Goal: Transaction & Acquisition: Purchase product/service

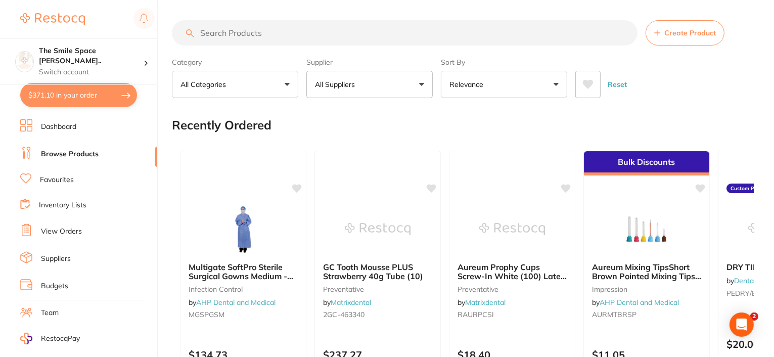
click at [79, 95] on button "$371.10 in your order" at bounding box center [78, 95] width 117 height 24
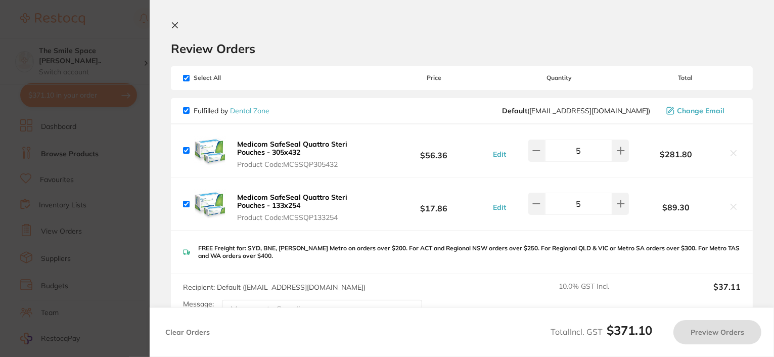
checkbox input "true"
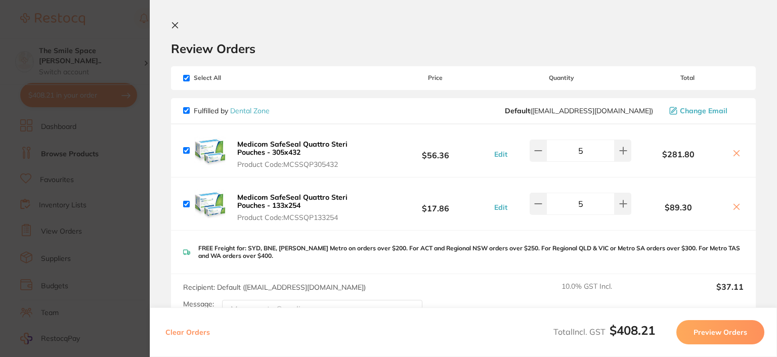
click at [174, 27] on icon at bounding box center [175, 25] width 8 height 8
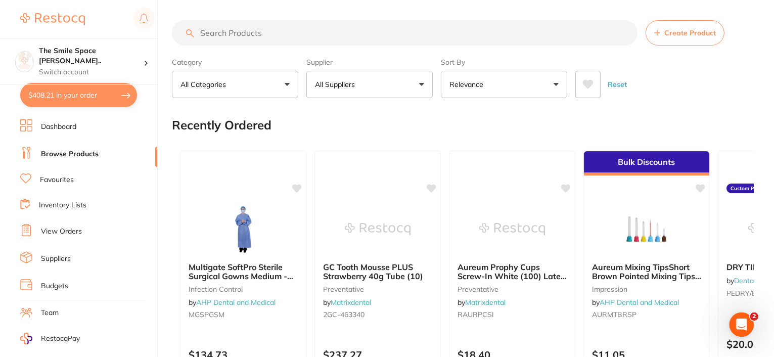
click at [67, 229] on link "View Orders" at bounding box center [61, 231] width 41 height 10
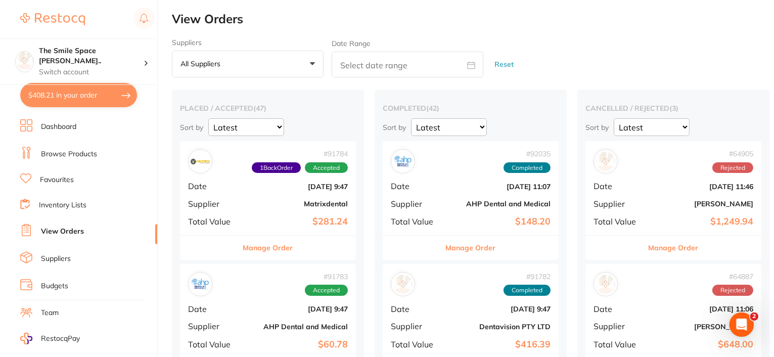
click at [270, 247] on button "Manage Order" at bounding box center [268, 248] width 50 height 24
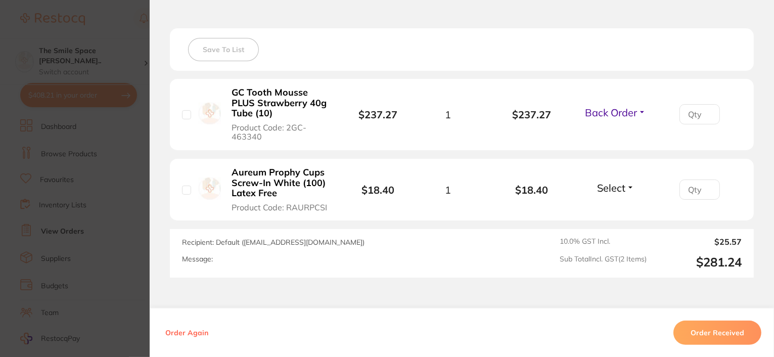
scroll to position [404, 0]
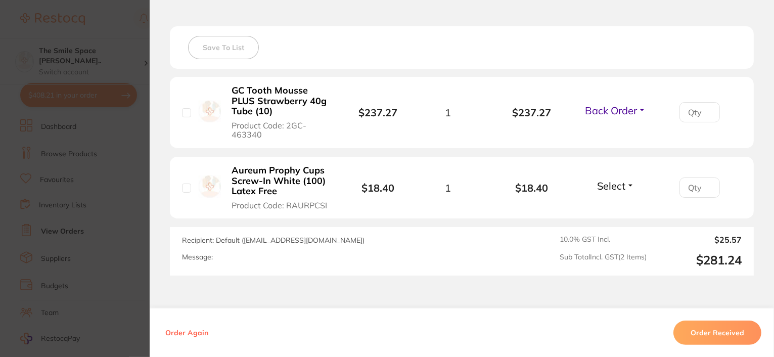
click at [619, 107] on span "Back Order" at bounding box center [611, 110] width 52 height 13
click at [616, 132] on span "Received" at bounding box center [616, 132] width 26 height 8
click at [623, 190] on span "Select" at bounding box center [611, 185] width 28 height 13
click at [613, 208] on span "Received" at bounding box center [616, 208] width 26 height 8
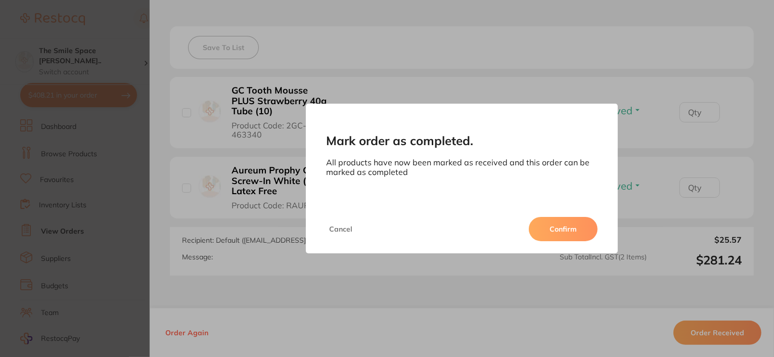
click at [562, 239] on button "Confirm" at bounding box center [563, 229] width 69 height 24
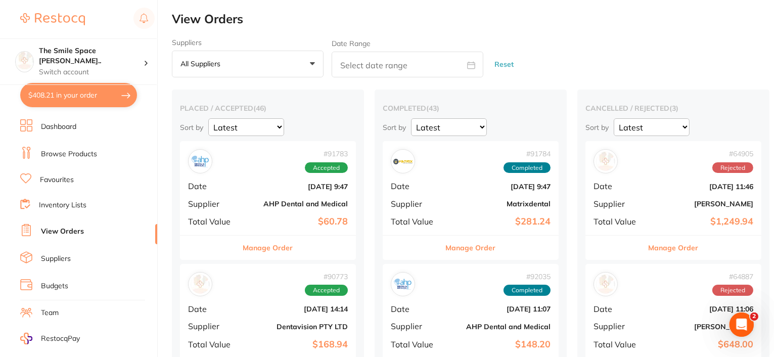
click at [253, 248] on button "Manage Order" at bounding box center [268, 248] width 50 height 24
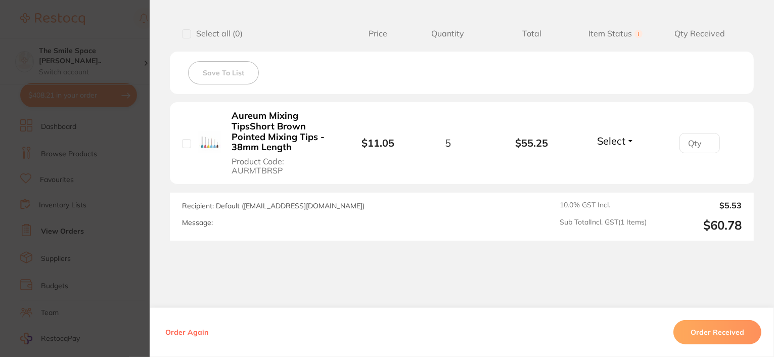
click at [711, 329] on button "Order Received" at bounding box center [717, 332] width 88 height 24
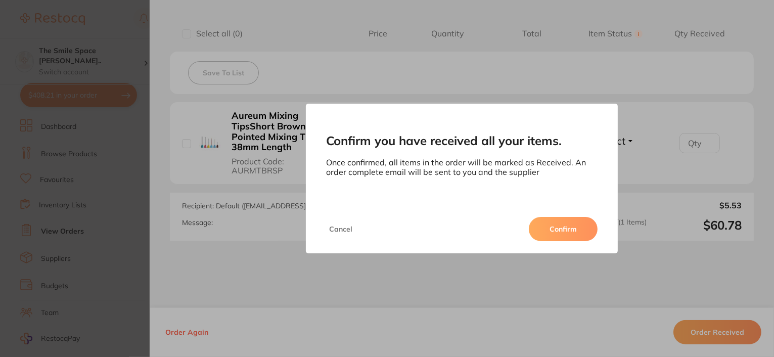
click at [580, 234] on button "Confirm" at bounding box center [563, 229] width 69 height 24
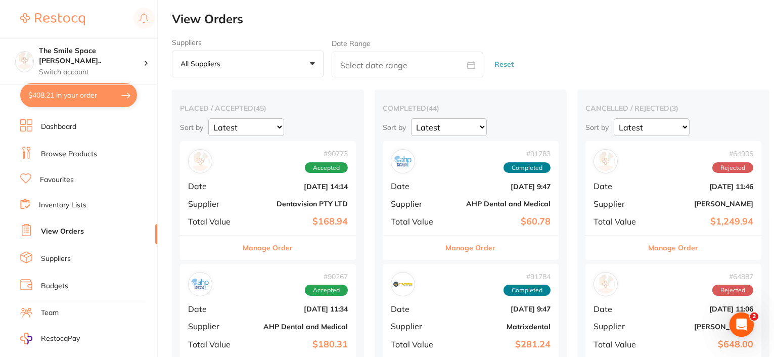
click at [274, 251] on button "Manage Order" at bounding box center [268, 248] width 50 height 24
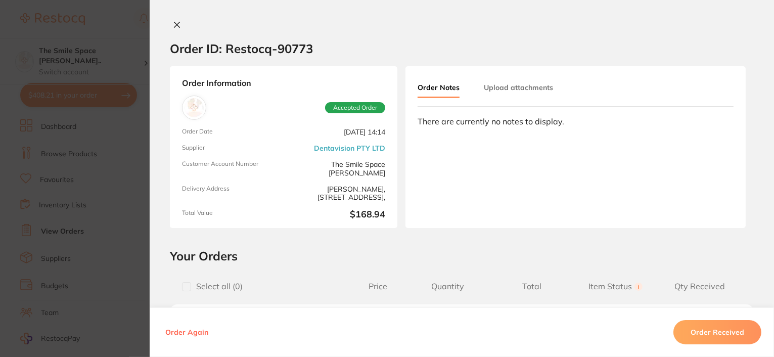
click at [174, 23] on icon at bounding box center [177, 25] width 6 height 6
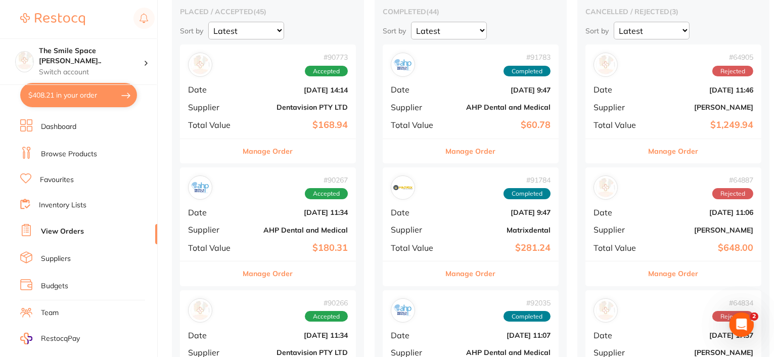
scroll to position [101, 0]
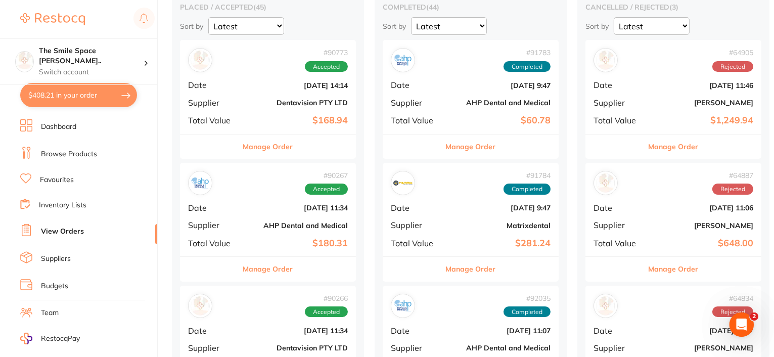
click at [455, 268] on button "Manage Order" at bounding box center [471, 269] width 50 height 24
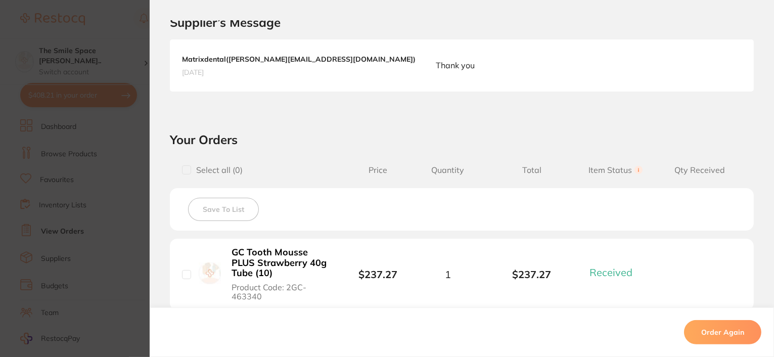
scroll to position [404, 0]
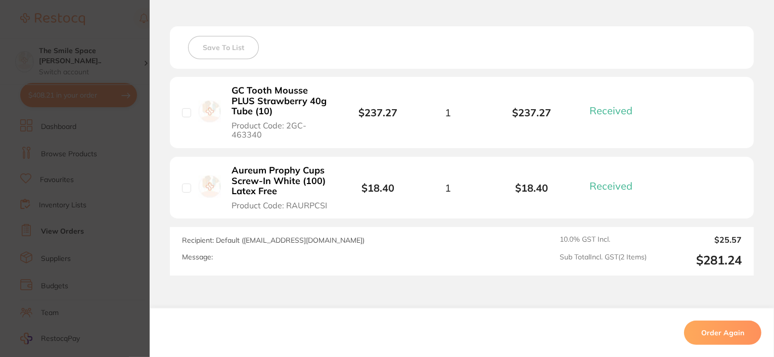
click at [252, 97] on b "GC Tooth Mousse PLUS Strawberry 40g Tube (10)" at bounding box center [282, 100] width 100 height 31
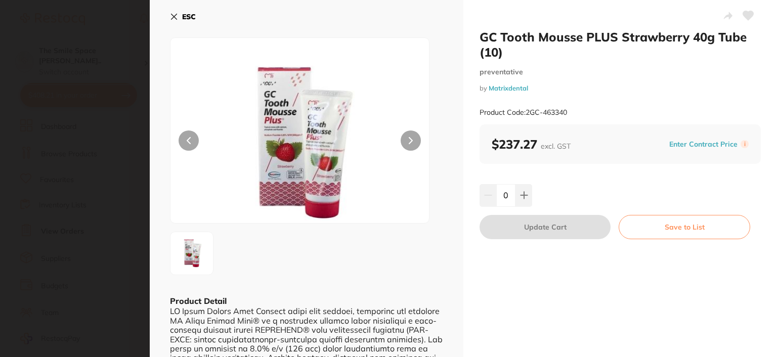
scroll to position [0, 0]
drag, startPoint x: 526, startPoint y: 111, endPoint x: 571, endPoint y: 113, distance: 45.0
click at [571, 113] on div "Product Code: 2GC-463340" at bounding box center [619, 112] width 281 height 25
copy small "2GC-463340"
click at [529, 316] on div "GC Tooth Mousse PLUS Strawberry 40g Tube (10) preventative by Matrixdental Prod…" at bounding box center [619, 287] width 313 height 575
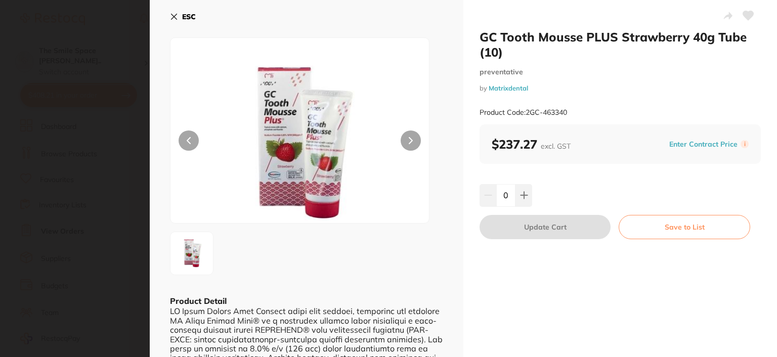
click at [172, 16] on icon at bounding box center [174, 17] width 8 height 8
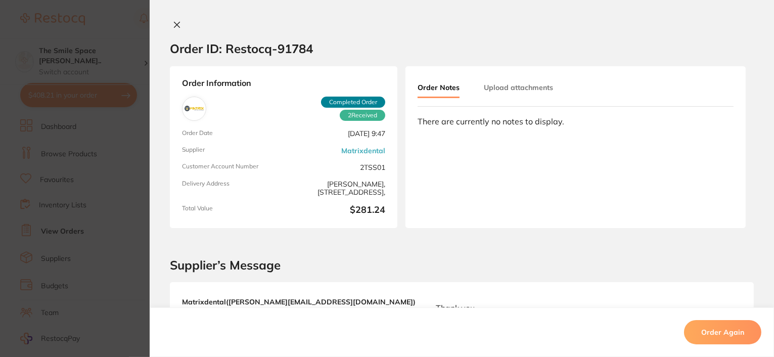
click at [176, 25] on icon at bounding box center [177, 25] width 8 height 8
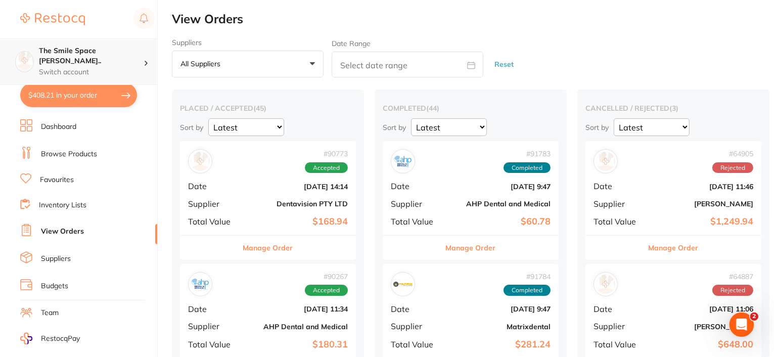
click at [50, 51] on h4 "The Smile Space [PERSON_NAME].." at bounding box center [91, 56] width 105 height 20
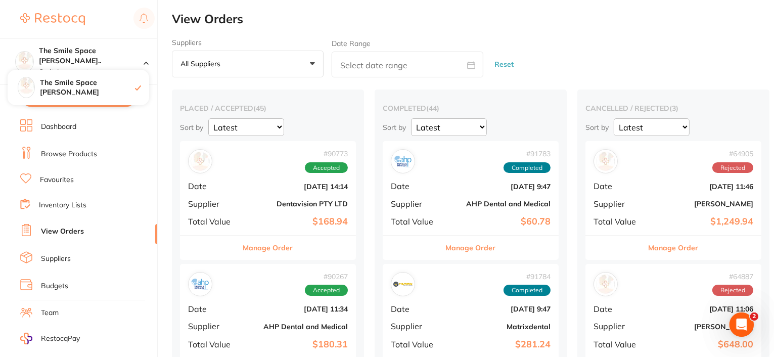
click at [67, 20] on img at bounding box center [52, 19] width 65 height 12
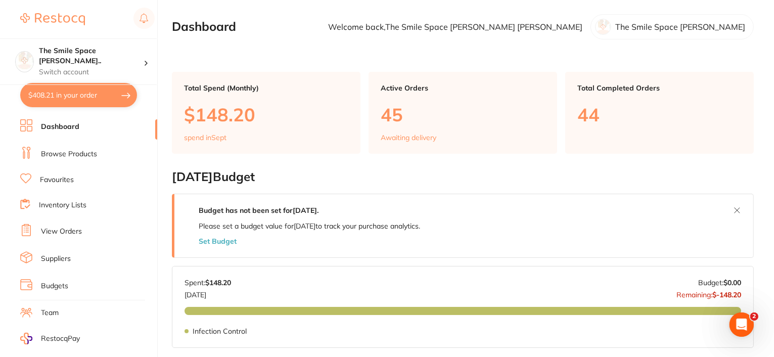
click at [44, 13] on img at bounding box center [52, 19] width 65 height 12
click at [69, 156] on link "Browse Products" at bounding box center [69, 154] width 56 height 10
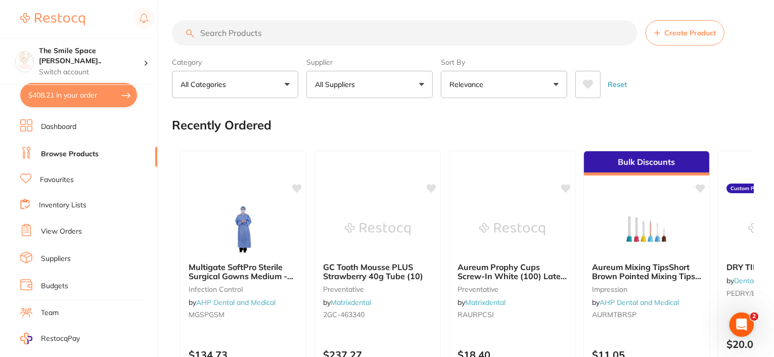
click at [269, 34] on input "search" at bounding box center [405, 32] width 466 height 25
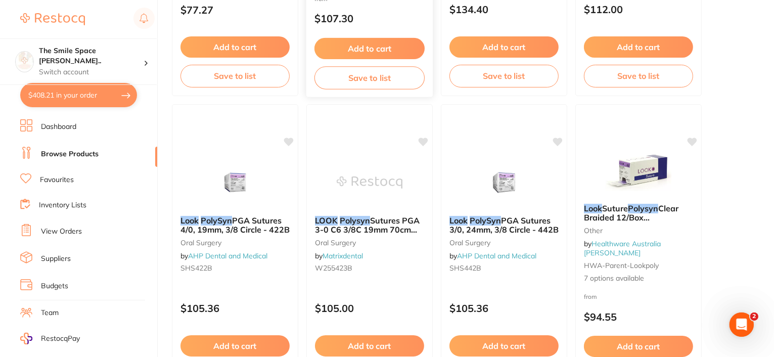
scroll to position [354, 0]
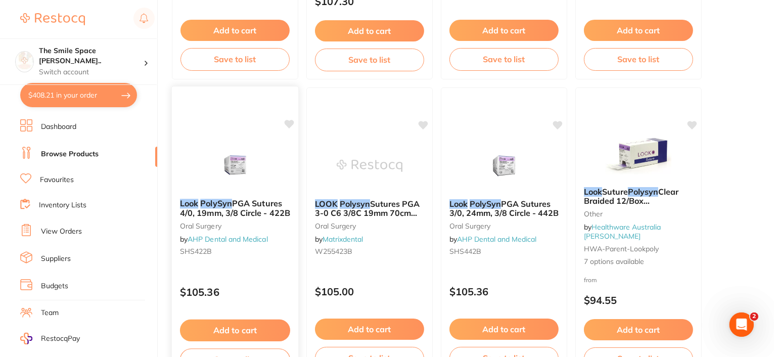
click at [239, 210] on span "PGA Sutures 4/0, 19mm, 3/8 Circle - 422B" at bounding box center [235, 208] width 110 height 20
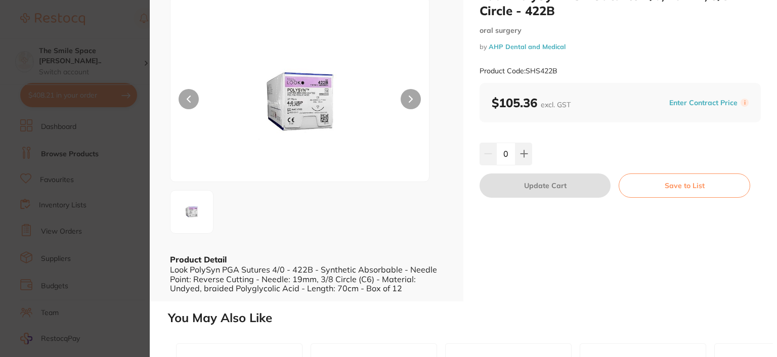
scroll to position [152, 0]
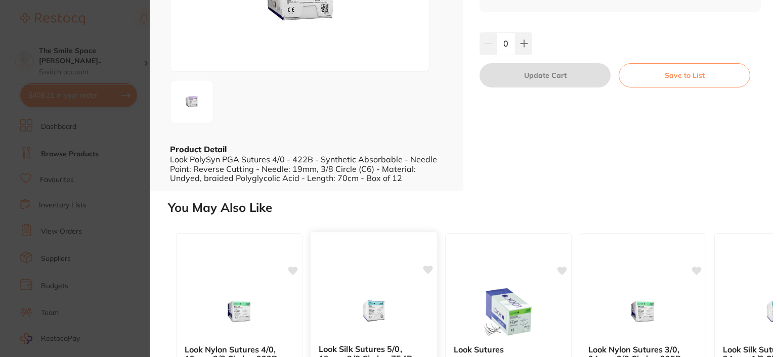
click at [316, 330] on div at bounding box center [373, 310] width 126 height 51
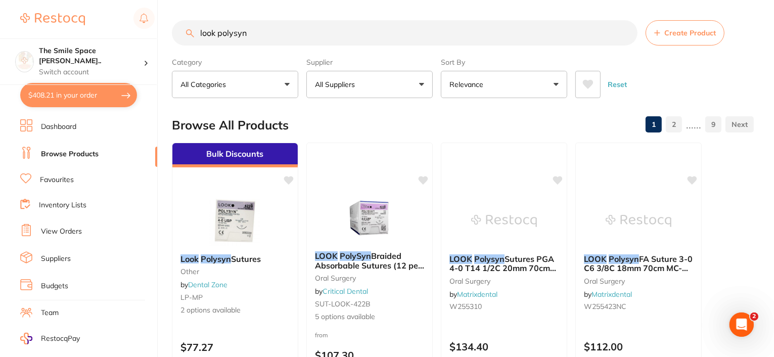
click at [256, 32] on input "look polysyn" at bounding box center [405, 32] width 466 height 25
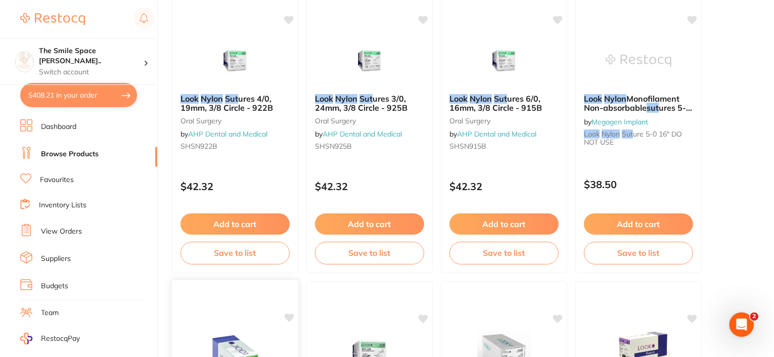
scroll to position [758, 0]
type input "look nylon sut"
click at [121, 335] on li "RestocqPay" at bounding box center [85, 339] width 146 height 12
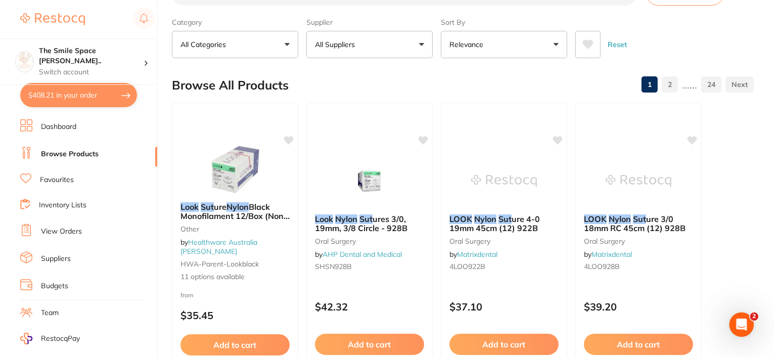
scroll to position [0, 0]
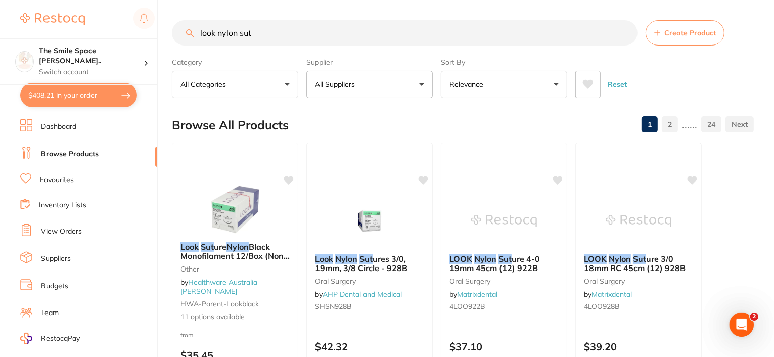
drag, startPoint x: 267, startPoint y: 28, endPoint x: 114, endPoint y: 10, distance: 154.2
click at [142, 28] on div "$408.21 The Smile Space Lilli P... Switch account The Smile Space Lilli Pilli $…" at bounding box center [387, 178] width 774 height 357
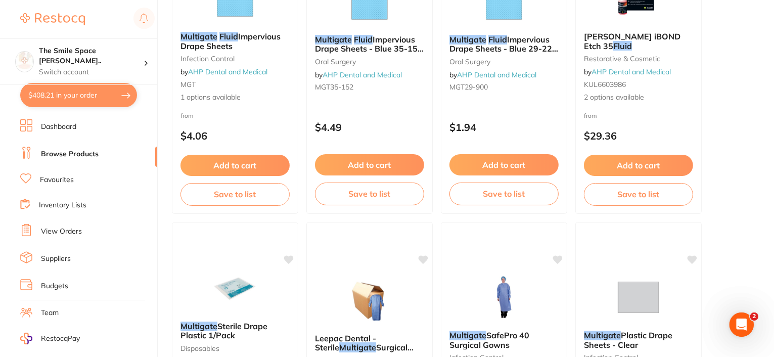
scroll to position [152, 0]
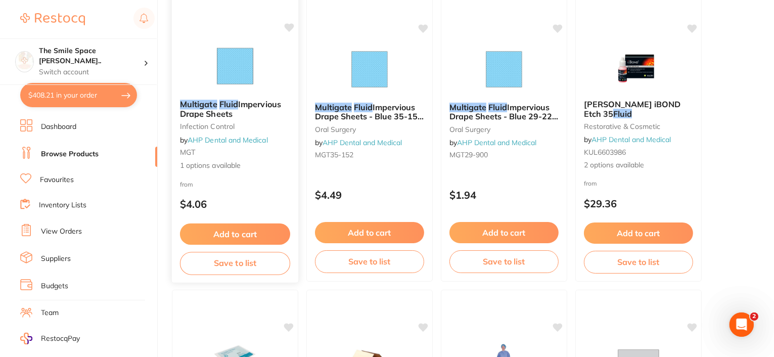
click at [241, 103] on span "Impervious Drape Sheets" at bounding box center [230, 109] width 101 height 20
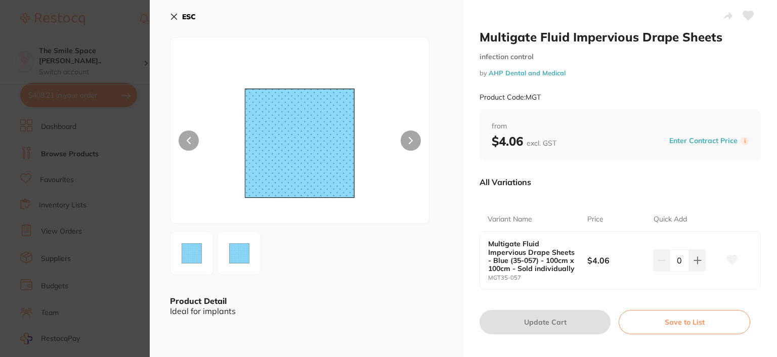
click at [174, 17] on icon at bounding box center [174, 17] width 6 height 6
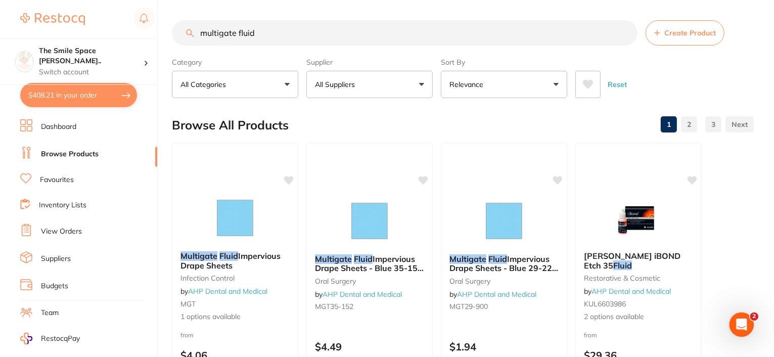
click at [277, 37] on input "multigate fluid" at bounding box center [405, 32] width 466 height 25
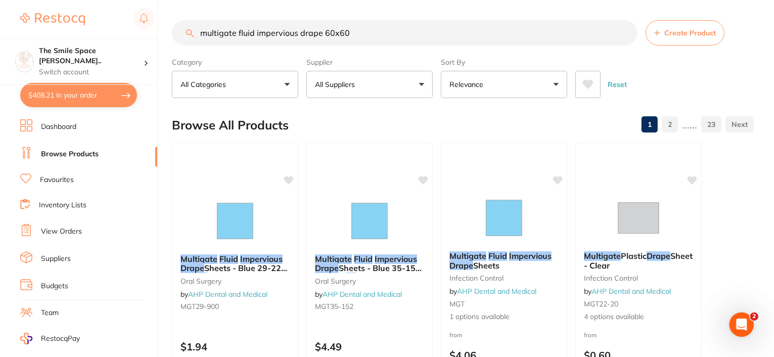
type input "multigate fluid impervious drape 60x60"
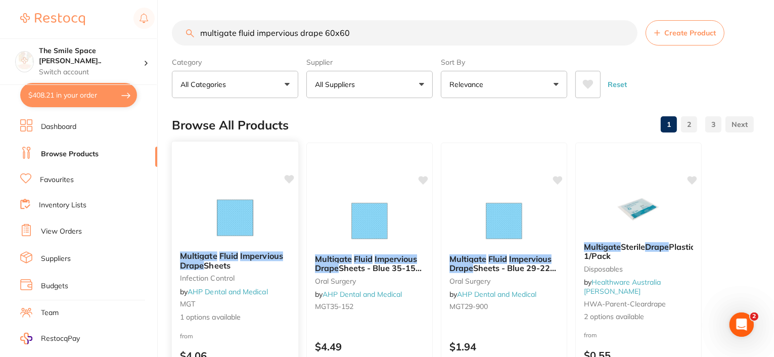
click at [245, 255] on em "Impervious" at bounding box center [261, 256] width 43 height 10
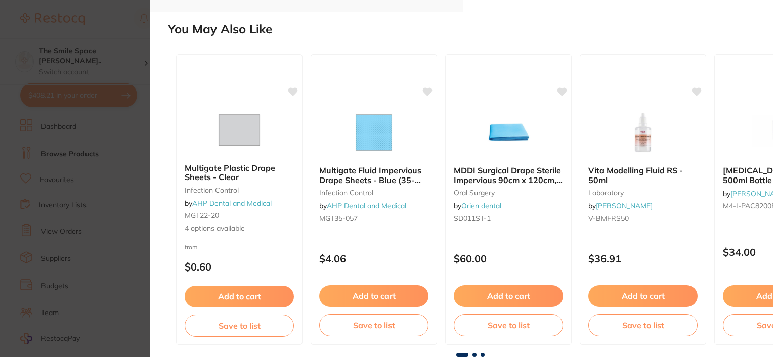
scroll to position [98, 0]
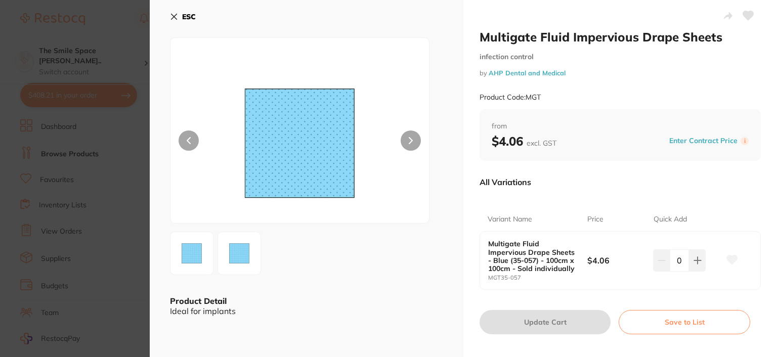
click at [175, 15] on icon at bounding box center [174, 17] width 6 height 6
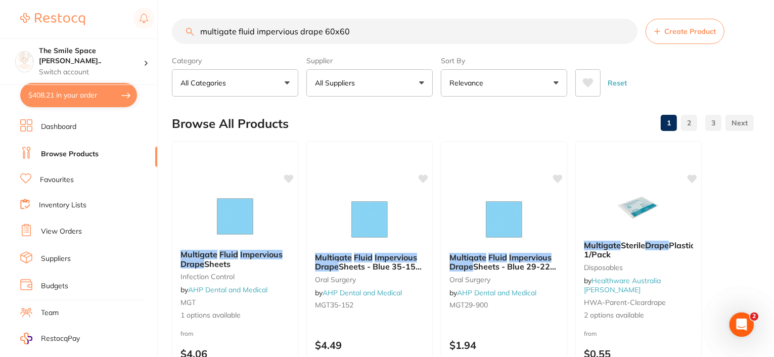
drag, startPoint x: 362, startPoint y: 31, endPoint x: 202, endPoint y: 32, distance: 160.3
click at [202, 32] on input "multigate fluid impervious drape 60x60" at bounding box center [405, 31] width 466 height 25
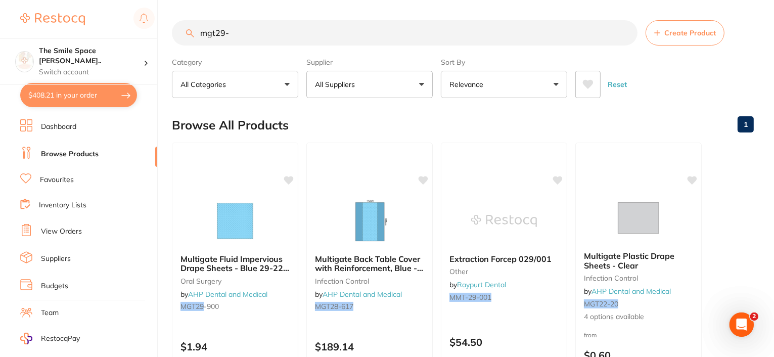
scroll to position [0, 0]
type input "mgt29-900"
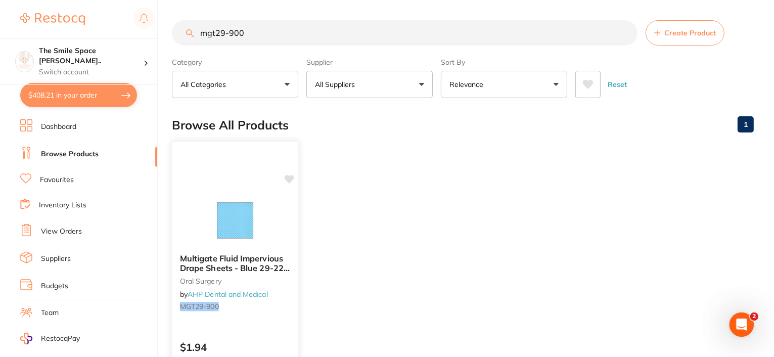
click at [246, 262] on span "Multigate Fluid Impervious Drape Sheets - Blue 29-220 (60 x 60cm) - Sold Indivi…" at bounding box center [235, 272] width 110 height 38
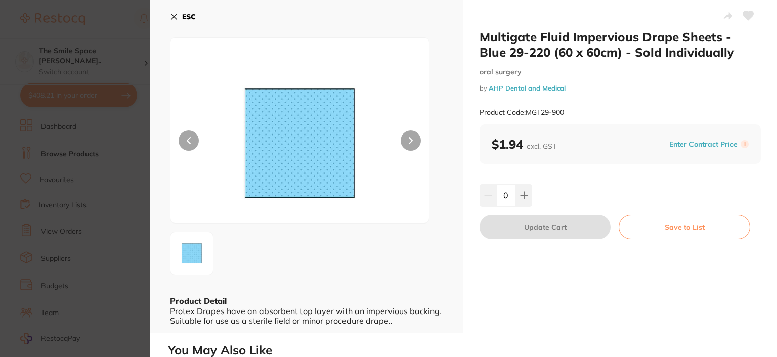
click at [359, 349] on h2 "You May Also Like" at bounding box center [470, 350] width 605 height 14
click at [419, 339] on div "Multigate Fluid Impervious Drape Sheets - Blue 29-220 (60 x 60cm) - Sold Indivi…" at bounding box center [463, 178] width 627 height 357
click at [175, 16] on icon at bounding box center [174, 17] width 8 height 8
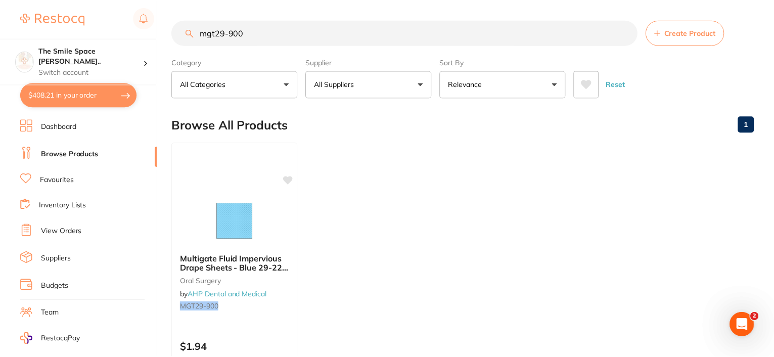
scroll to position [2, 0]
drag, startPoint x: 264, startPoint y: 27, endPoint x: 162, endPoint y: 21, distance: 102.8
click at [162, 21] on div "$408.21 The Smile Space Lilli P... Switch account The Smile Space Lilli Pilli $…" at bounding box center [387, 176] width 774 height 357
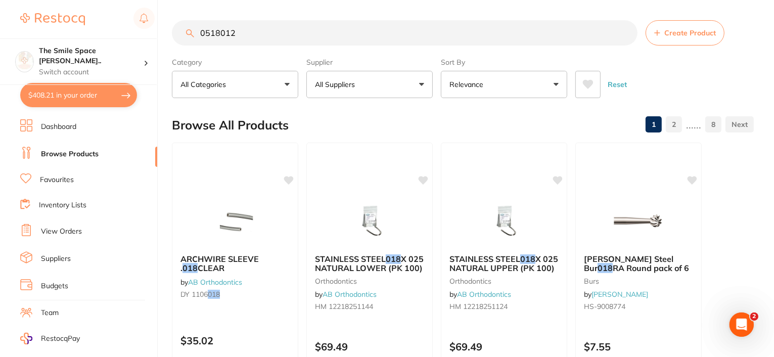
scroll to position [0, 0]
type input "0518012"
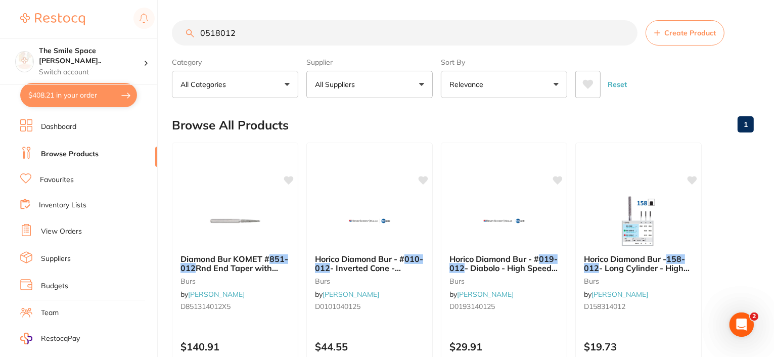
drag, startPoint x: 270, startPoint y: 28, endPoint x: 189, endPoint y: 12, distance: 83.1
click at [196, 25] on input "0518012" at bounding box center [405, 32] width 466 height 25
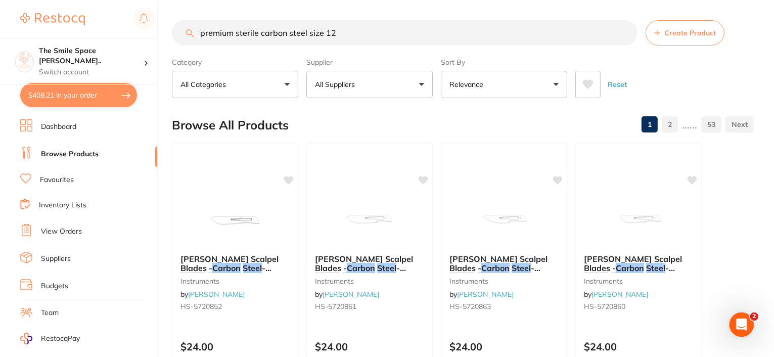
type input "premium sterile carbon steel size 12"
click at [427, 82] on button "All Suppliers" at bounding box center [369, 84] width 126 height 27
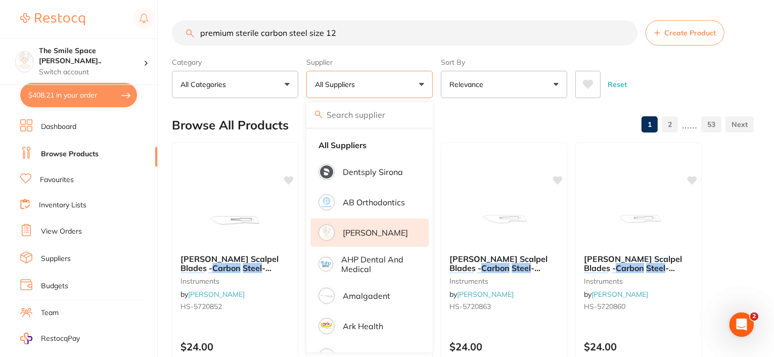
click at [396, 229] on li "[PERSON_NAME]" at bounding box center [369, 232] width 118 height 28
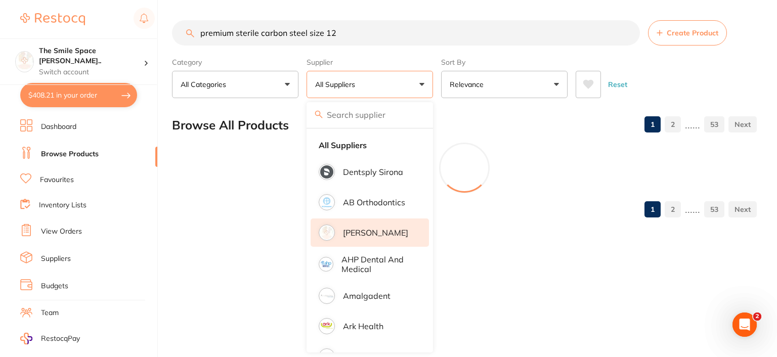
click at [367, 228] on p "[PERSON_NAME]" at bounding box center [375, 232] width 65 height 9
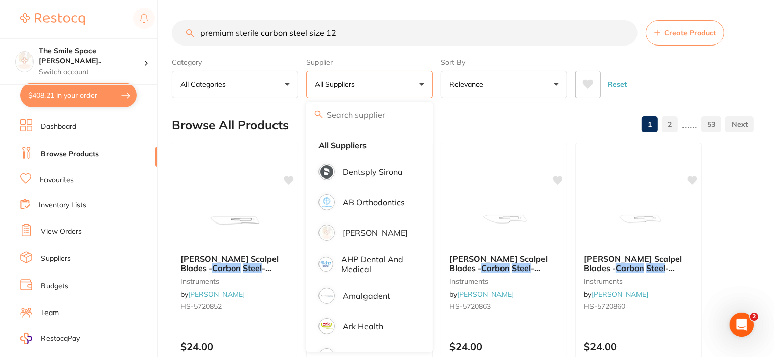
click at [517, 114] on div "Browse All Products 1 2 ...... 53" at bounding box center [463, 125] width 582 height 34
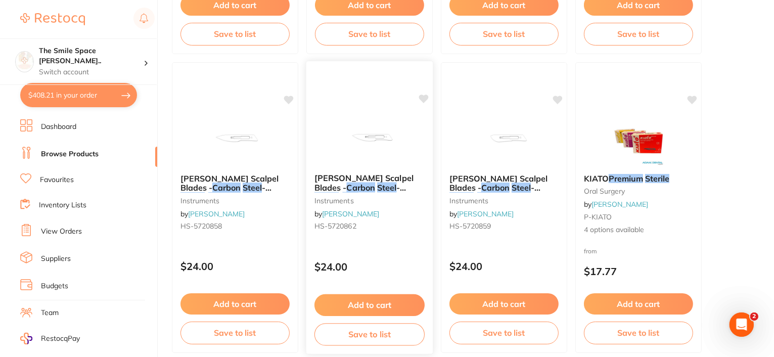
scroll to position [404, 0]
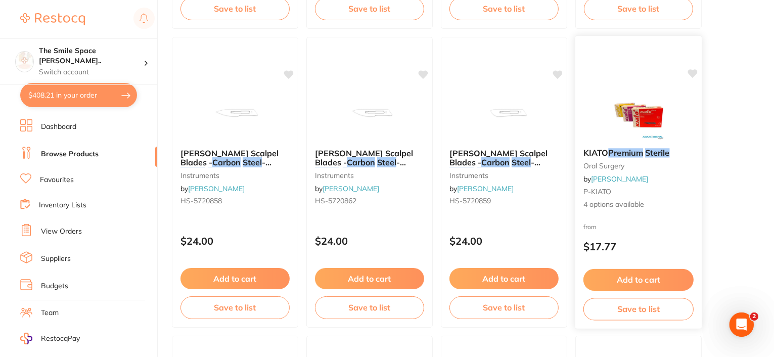
click at [637, 151] on em "Premium" at bounding box center [625, 153] width 35 height 10
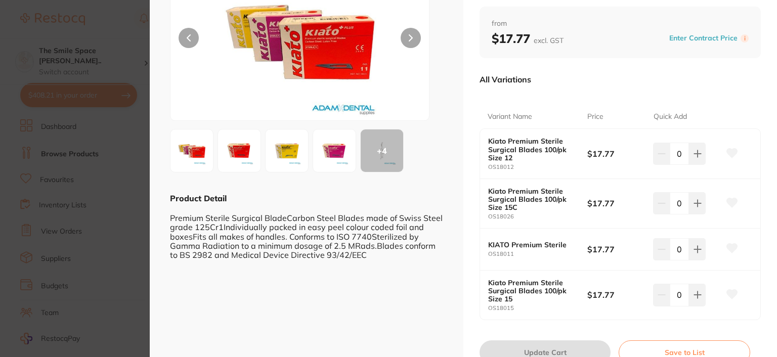
scroll to position [146, 0]
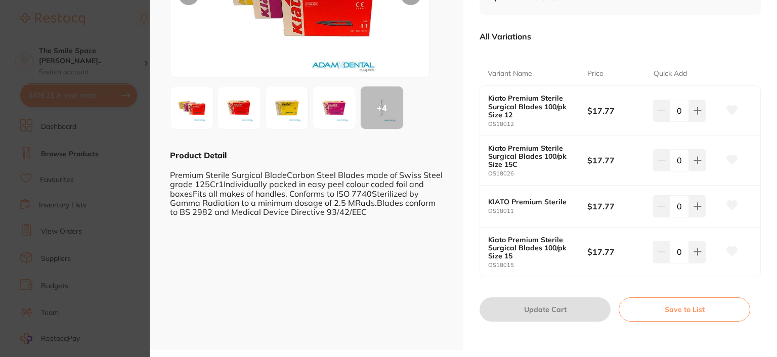
click at [367, 326] on div "ESC + 4 Product Detail Premium Sterile Surgical BladeCarbon Steel Blades made o…" at bounding box center [306, 101] width 313 height 495
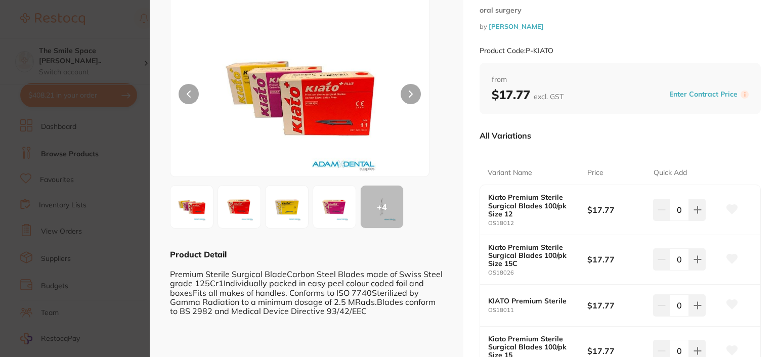
scroll to position [0, 0]
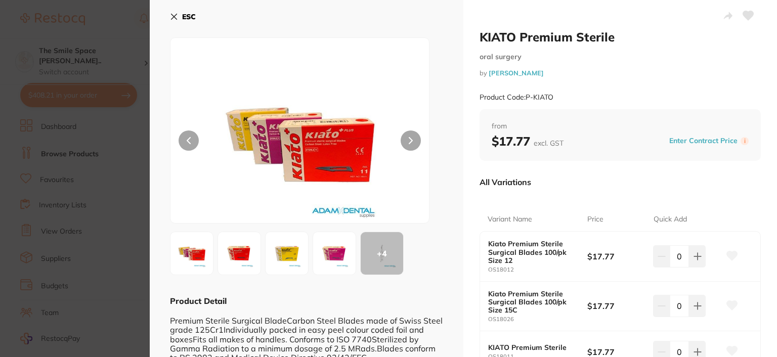
click at [171, 18] on icon at bounding box center [174, 17] width 8 height 8
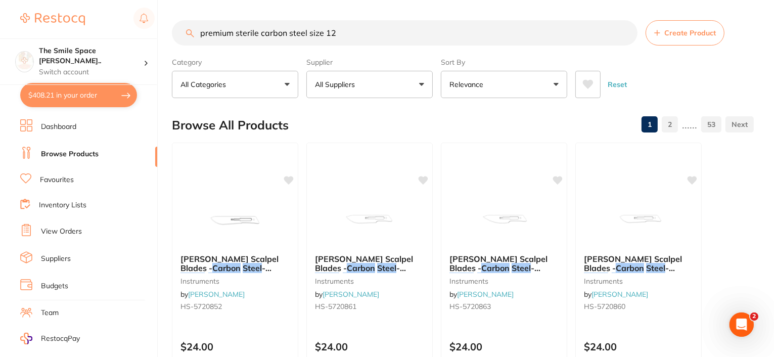
click at [421, 83] on button "All Suppliers" at bounding box center [369, 84] width 126 height 27
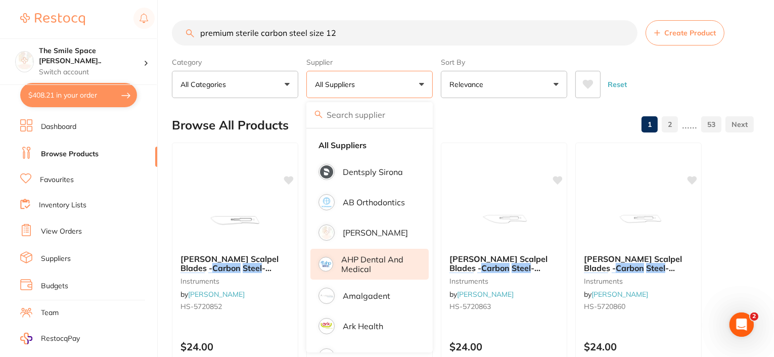
click at [363, 265] on p "AHP Dental and Medical" at bounding box center [377, 264] width 73 height 19
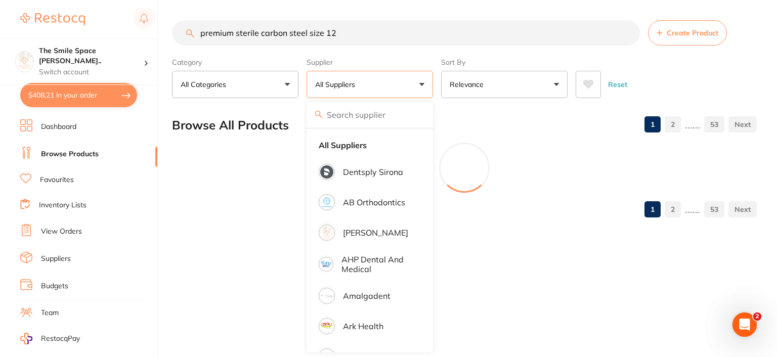
drag, startPoint x: 354, startPoint y: 34, endPoint x: 180, endPoint y: 33, distance: 173.9
click at [180, 33] on input "premium sterile carbon steel size 12" at bounding box center [406, 32] width 468 height 25
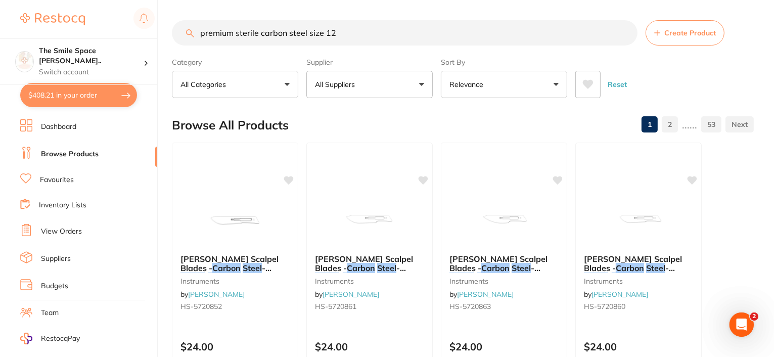
click at [626, 34] on input "premium sterile carbon steel size 12" at bounding box center [405, 32] width 466 height 25
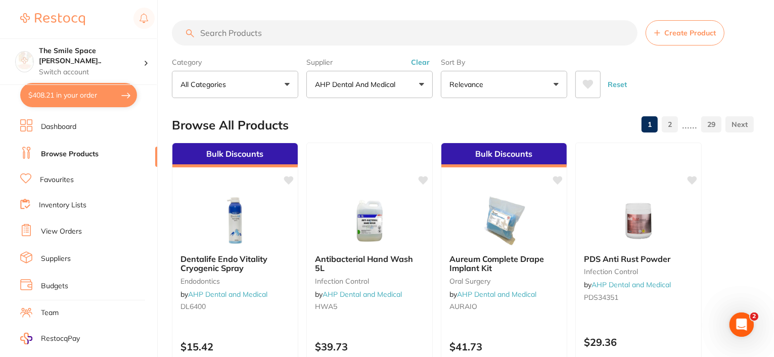
click at [285, 27] on input "search" at bounding box center [405, 32] width 466 height 25
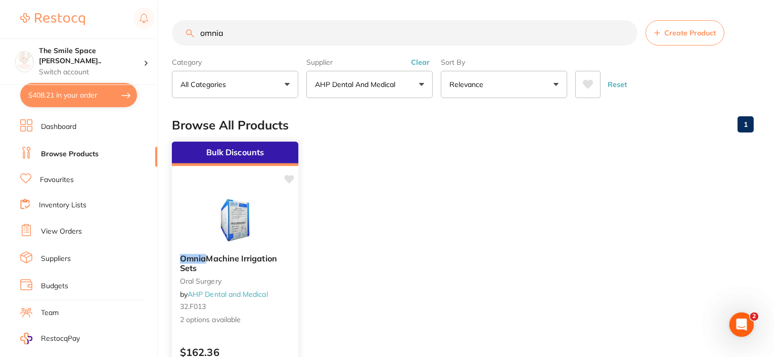
click at [211, 258] on span "Machine Irrigation Sets" at bounding box center [228, 263] width 97 height 20
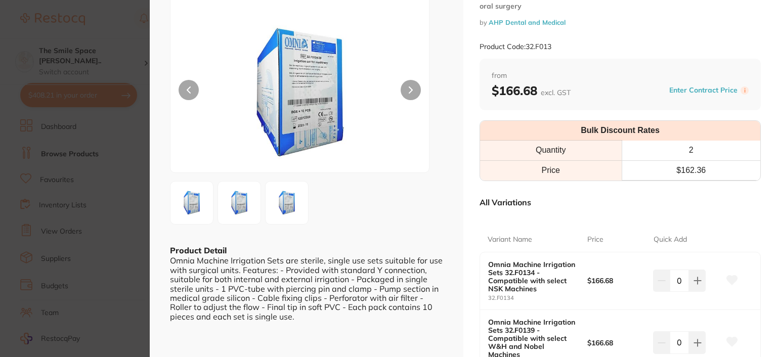
scroll to position [101, 0]
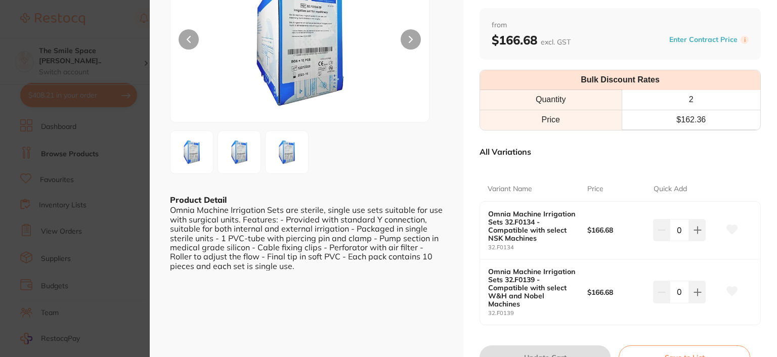
click at [352, 332] on div "ESC Product Detail Omnia Machine Irrigation Sets are sterile, single use sets s…" at bounding box center [306, 148] width 313 height 499
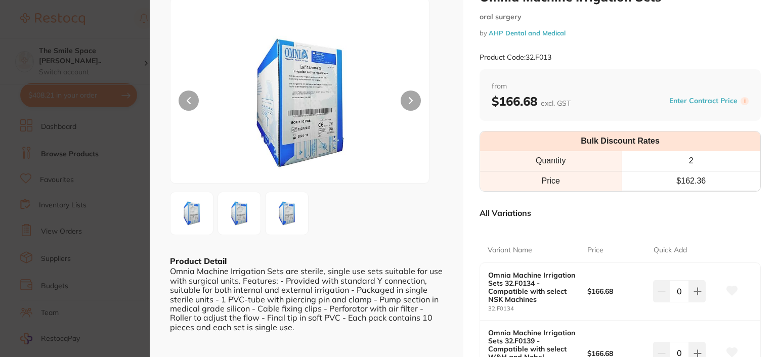
scroll to position [0, 0]
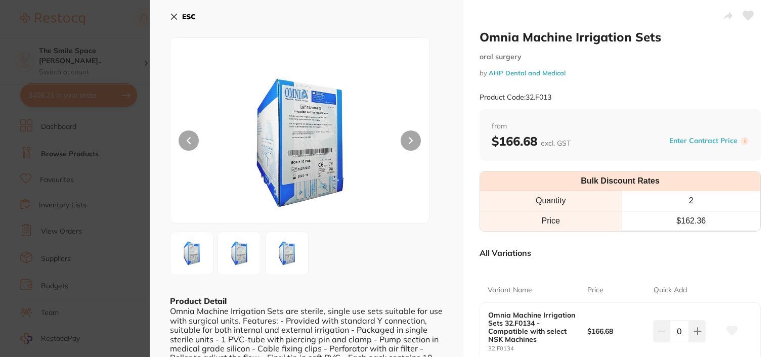
click at [180, 15] on button "ESC" at bounding box center [183, 16] width 26 height 17
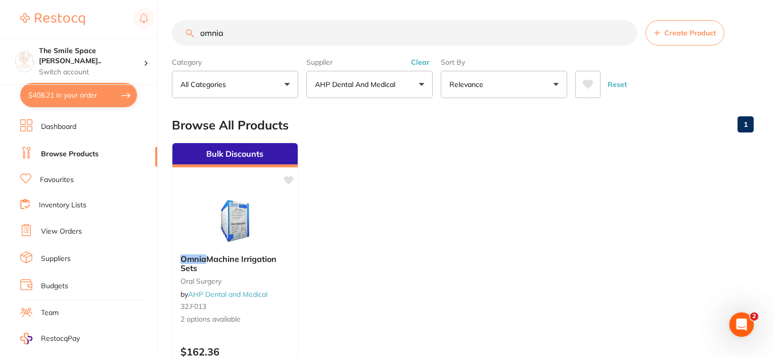
click at [425, 82] on button "AHP Dental and Medical" at bounding box center [369, 84] width 126 height 27
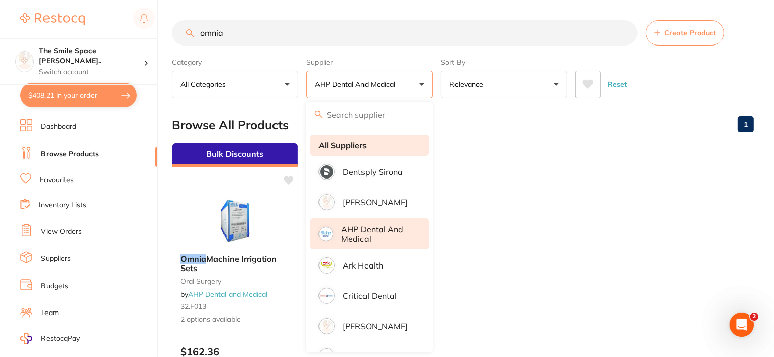
click at [354, 145] on strong "All Suppliers" at bounding box center [343, 145] width 48 height 9
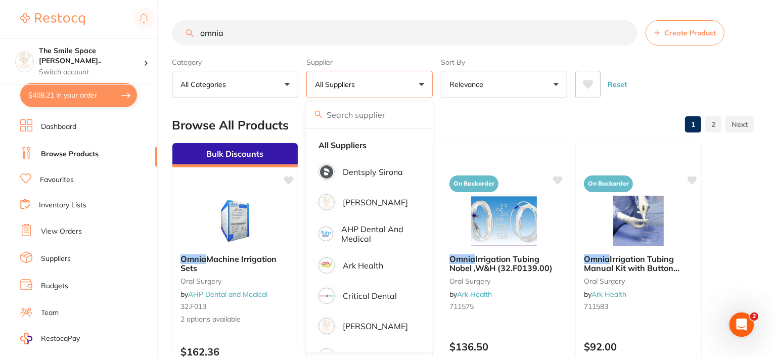
click at [557, 127] on div "Browse All Products 1 2" at bounding box center [463, 125] width 582 height 34
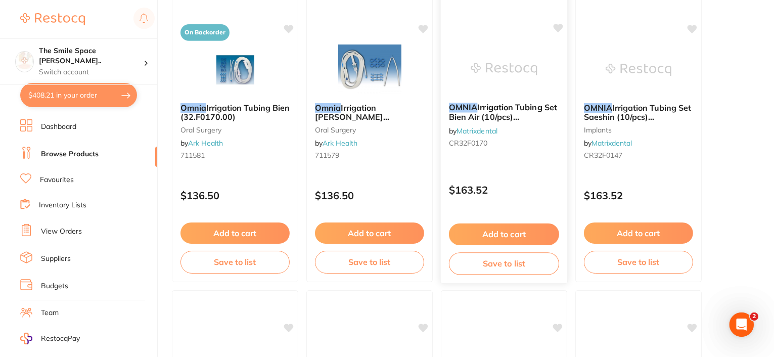
scroll to position [506, 0]
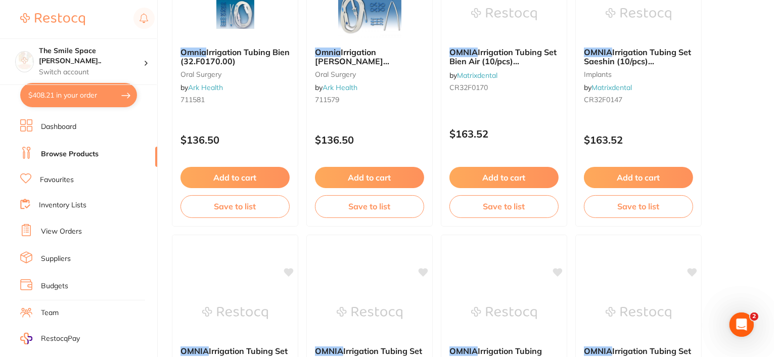
click at [148, 341] on ul "Dashboard Browse Products Favourites Inventory Lists View Orders Suppliers Budg…" at bounding box center [88, 293] width 137 height 349
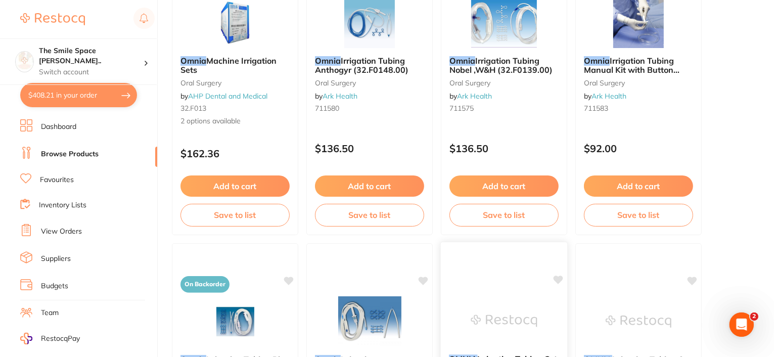
scroll to position [0, 0]
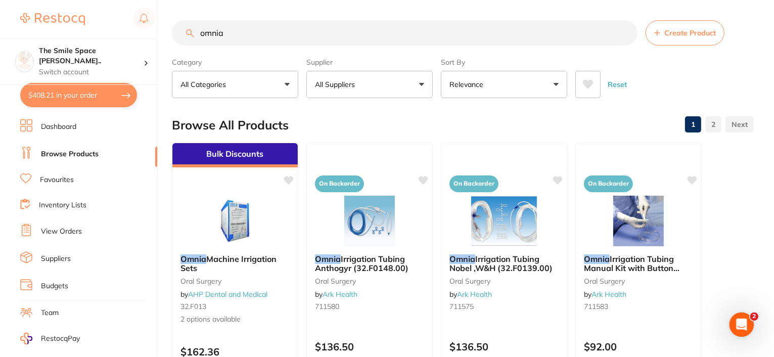
click at [305, 32] on input "omnia" at bounding box center [405, 32] width 466 height 25
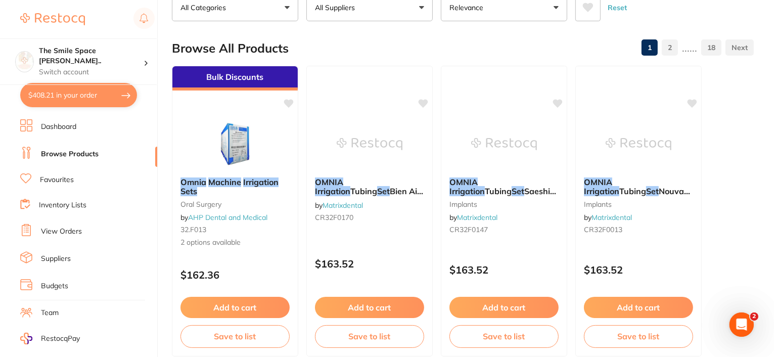
scroll to position [101, 0]
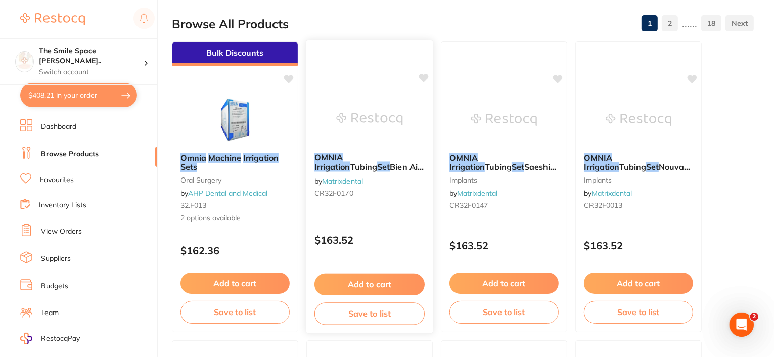
click at [341, 163] on span "Bien Air (10/pcs) 32.F0170.00" at bounding box center [368, 172] width 109 height 20
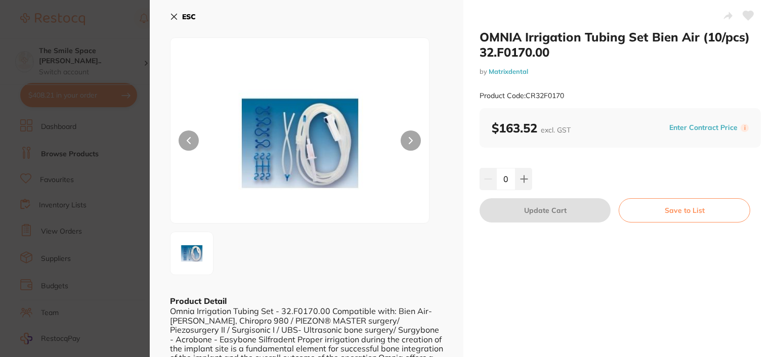
click at [172, 14] on icon at bounding box center [174, 17] width 8 height 8
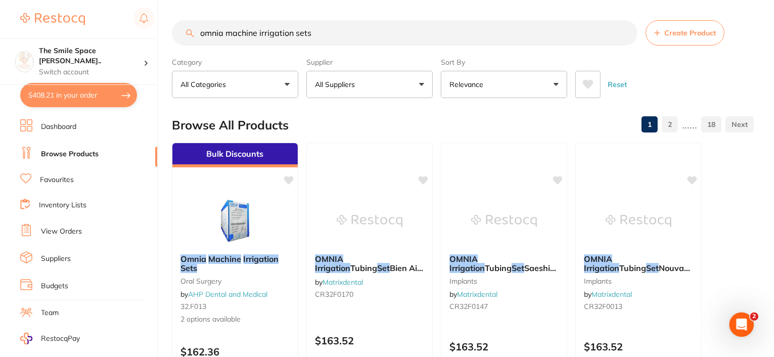
click at [320, 23] on input "omnia machine irrigation sets" at bounding box center [405, 32] width 466 height 25
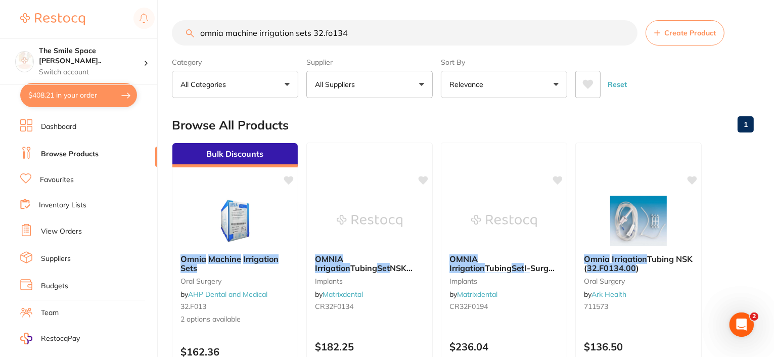
click at [331, 32] on input "omnia machine irrigation sets 32.fo134" at bounding box center [405, 32] width 466 height 25
type input "omnia machine irrigation sets 32.f0134"
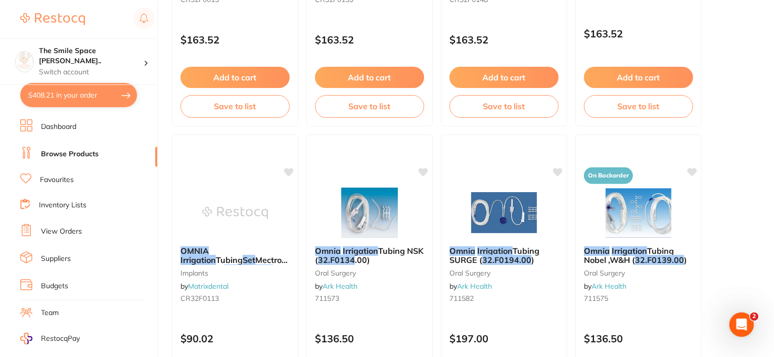
scroll to position [657, 0]
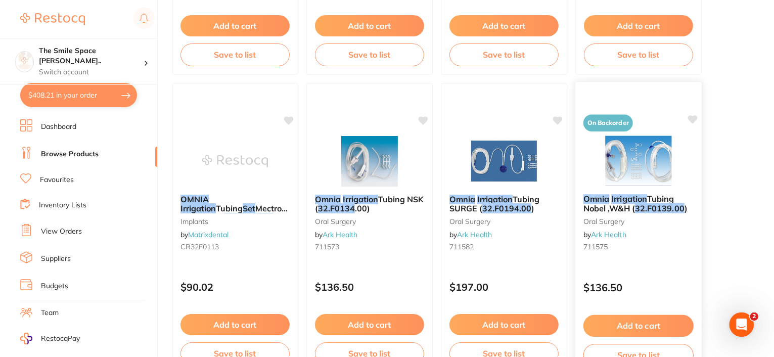
click at [671, 209] on em "32.F0139.00" at bounding box center [660, 208] width 50 height 10
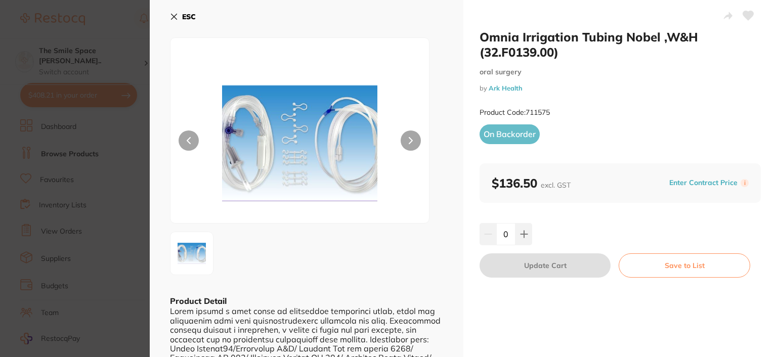
click at [171, 14] on icon at bounding box center [174, 17] width 8 height 8
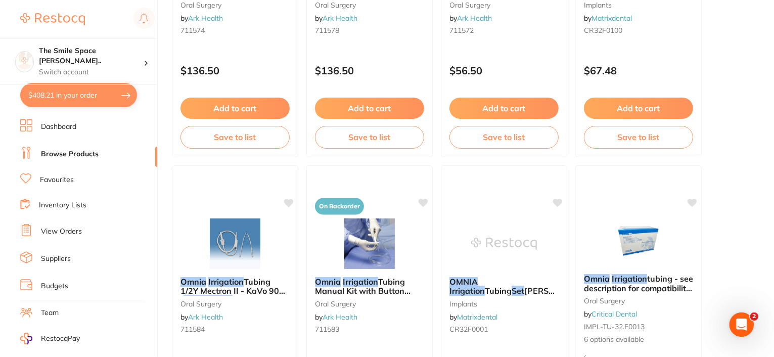
scroll to position [1517, 0]
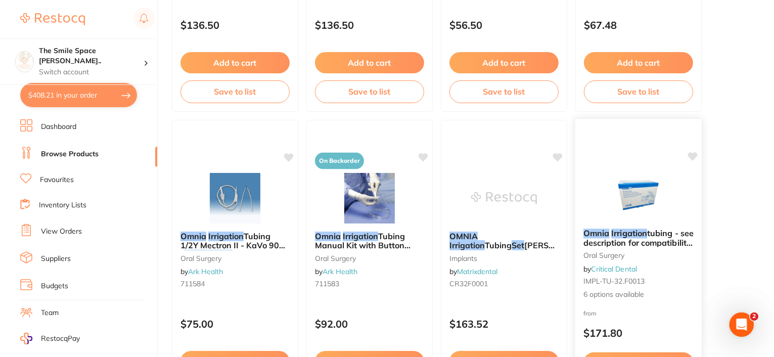
click at [639, 241] on span "tubing - see description for compatibility (10 per pack)" at bounding box center [638, 242] width 110 height 29
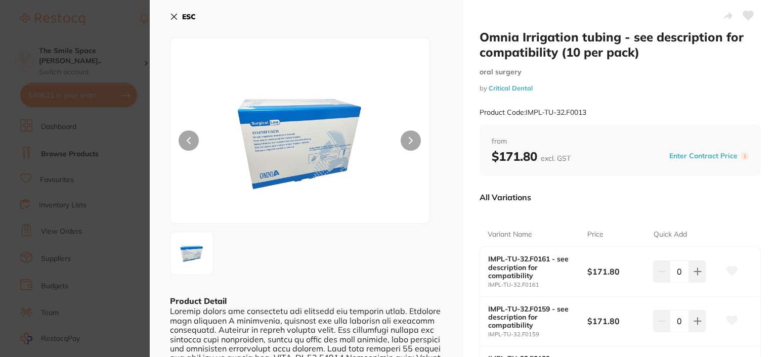
click at [173, 16] on icon at bounding box center [174, 17] width 6 height 6
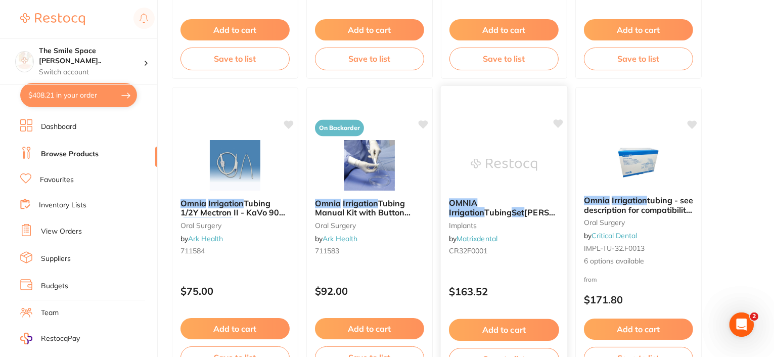
scroll to position [1567, 0]
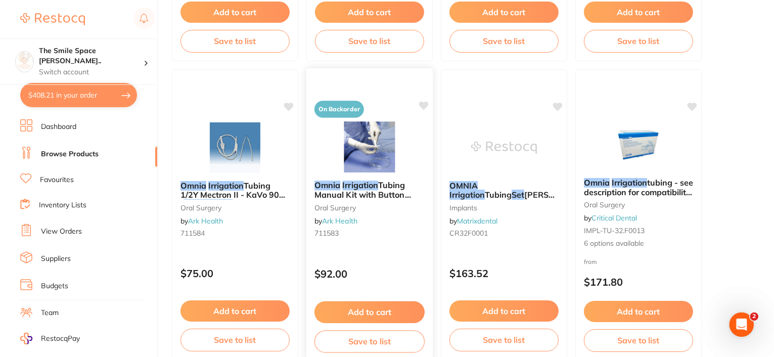
click at [378, 193] on span "Tubing Manual Kit with Button (32.F1007.00)" at bounding box center [362, 194] width 97 height 29
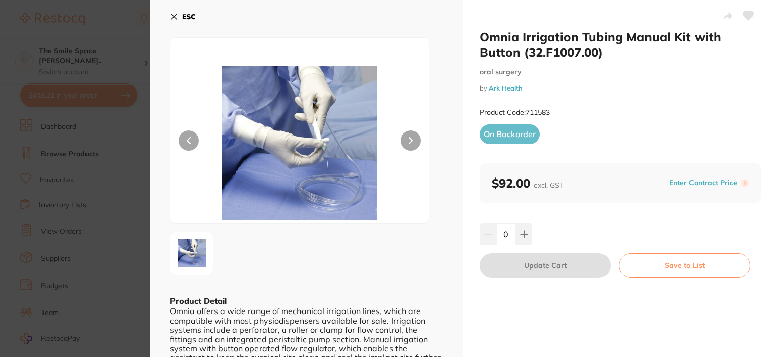
click at [170, 16] on icon at bounding box center [174, 17] width 8 height 8
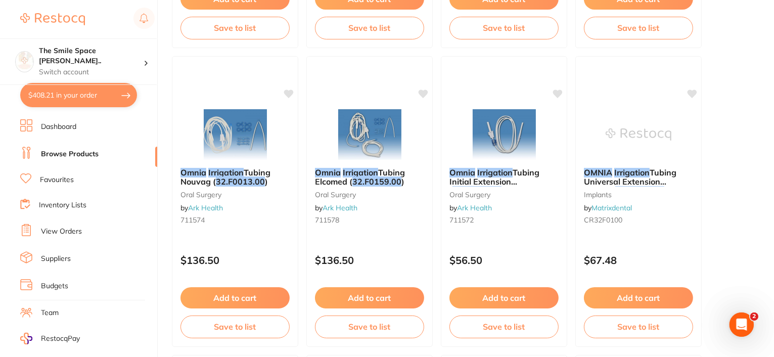
scroll to position [1264, 0]
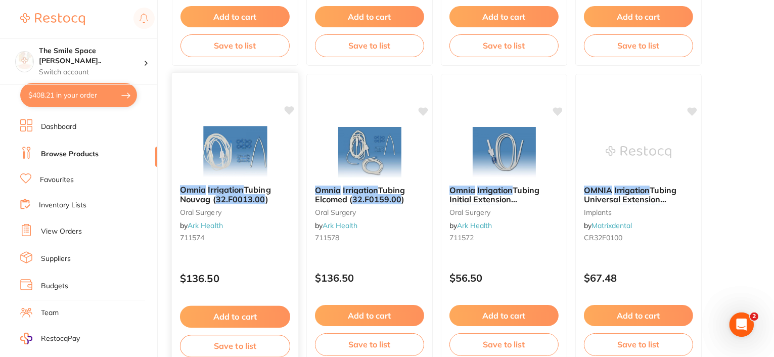
click at [233, 197] on em "32.F0013.00" at bounding box center [241, 199] width 50 height 10
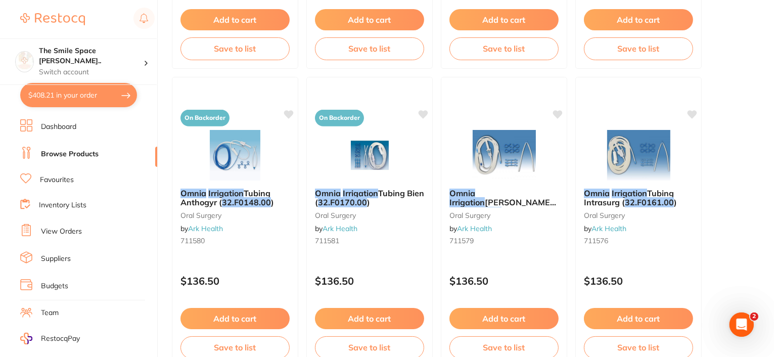
scroll to position [961, 0]
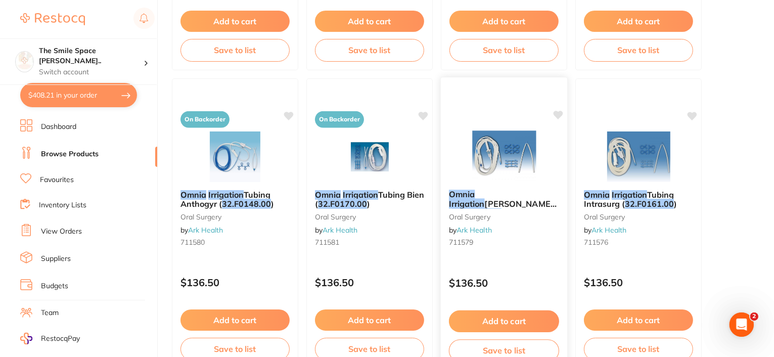
click at [502, 208] on em "32.F0147.00" at bounding box center [477, 213] width 50 height 10
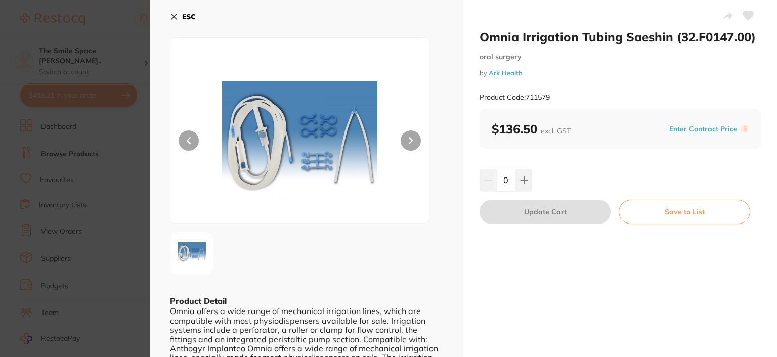
click at [177, 13] on icon at bounding box center [174, 17] width 8 height 8
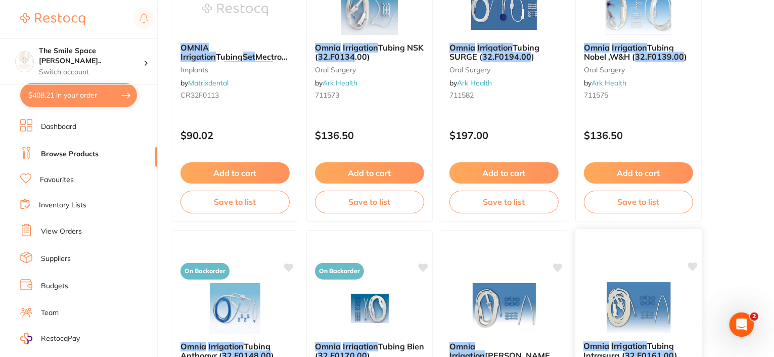
scroll to position [758, 0]
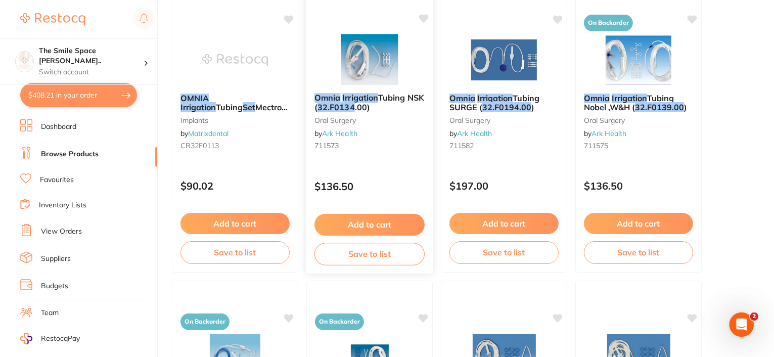
click at [355, 103] on em "32.F0134" at bounding box center [335, 107] width 37 height 10
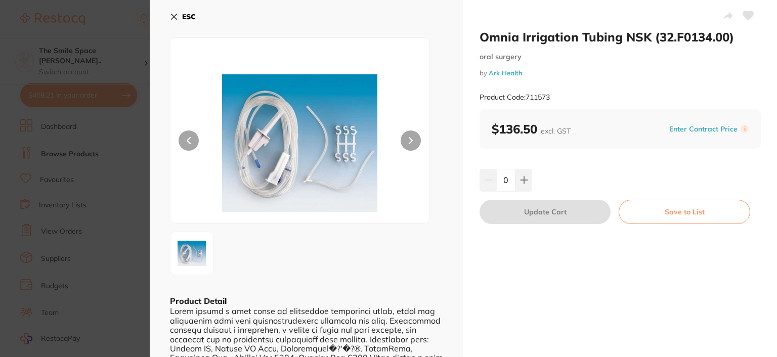
click at [408, 139] on icon at bounding box center [410, 140] width 4 height 7
click at [172, 16] on icon at bounding box center [174, 17] width 8 height 8
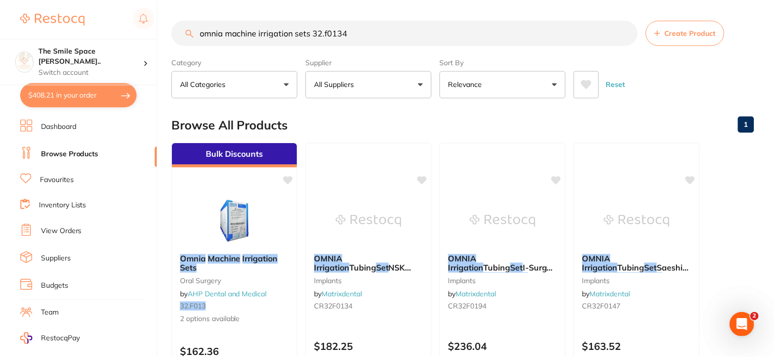
scroll to position [758, 0]
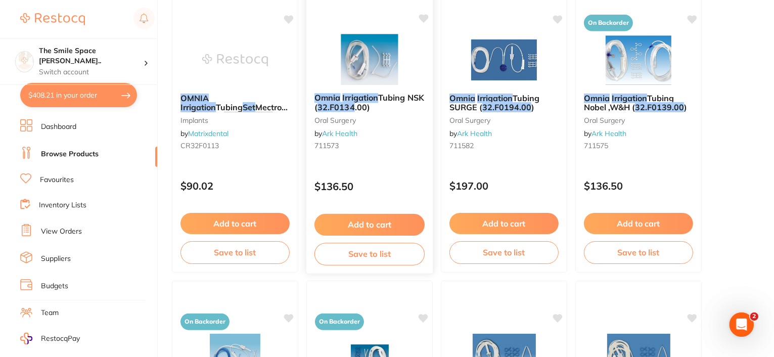
click at [354, 95] on em "Irrigation" at bounding box center [360, 98] width 36 height 10
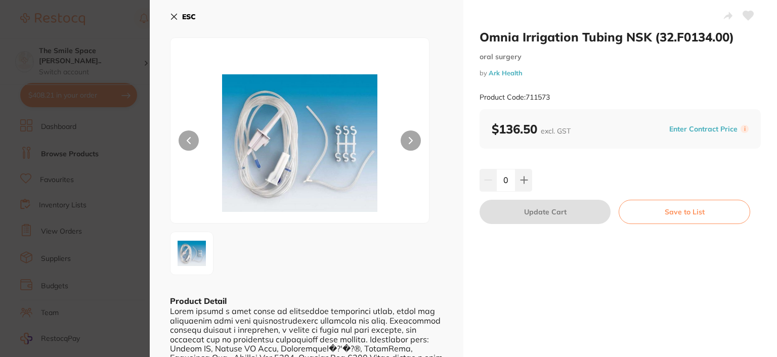
click at [500, 351] on div "Omnia Irrigation Tubing NSK (32.F0134.00) oral surgery by Ark Health Product Co…" at bounding box center [619, 232] width 313 height 464
click at [320, 37] on div at bounding box center [306, 156] width 273 height 238
click at [170, 15] on icon at bounding box center [174, 17] width 8 height 8
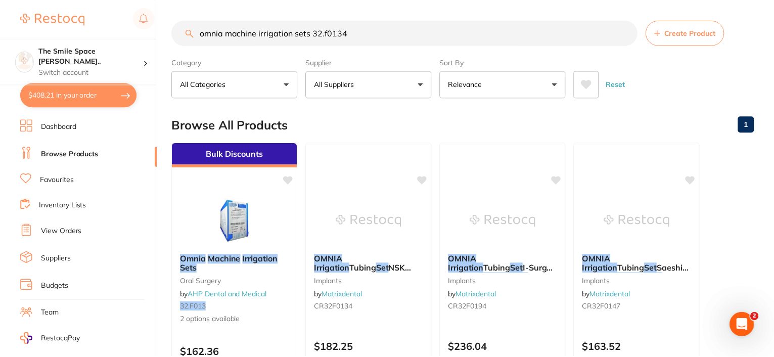
scroll to position [758, 0]
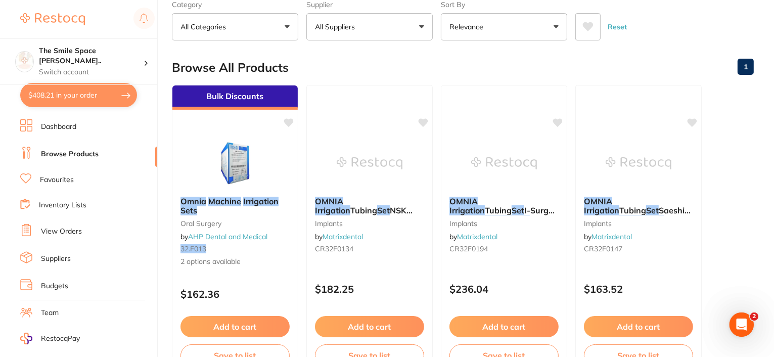
scroll to position [0, 0]
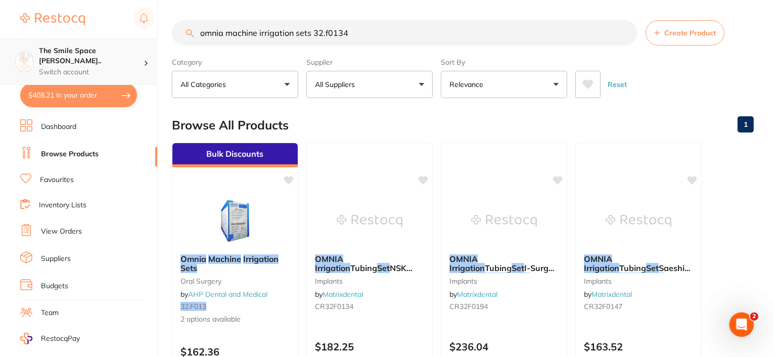
drag, startPoint x: 380, startPoint y: 33, endPoint x: 116, endPoint y: 40, distance: 263.5
click at [116, 40] on div "$408.21 The Smile Space Lilli P... Switch account The Smile Space Lilli Pilli $…" at bounding box center [387, 178] width 774 height 357
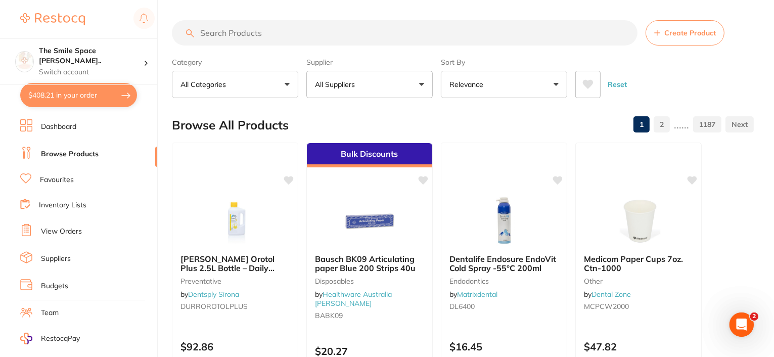
click at [205, 38] on input "search" at bounding box center [405, 32] width 466 height 25
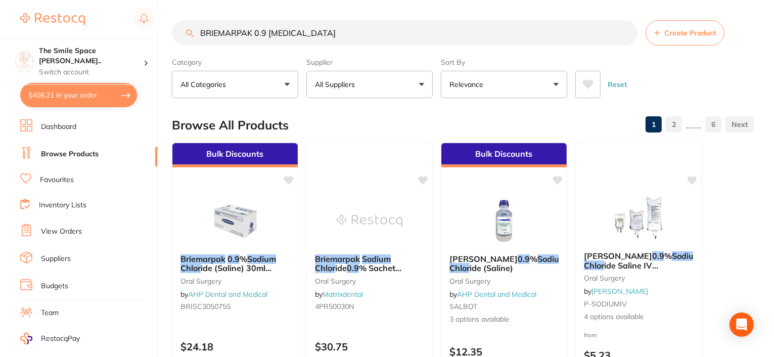
type input "BRIEMARPAK 0.9 SODIUM CHLORIDE"
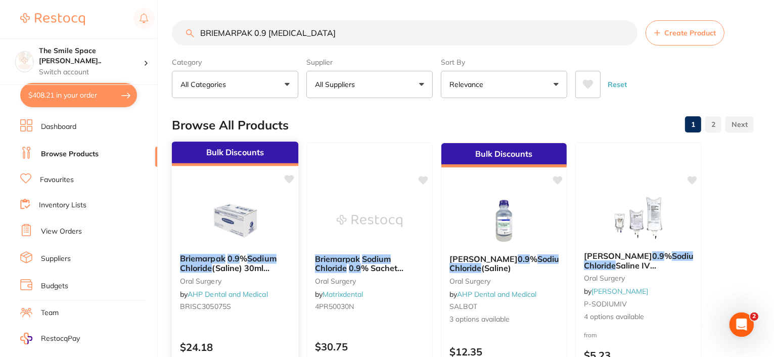
click at [247, 263] on span "(Saline) 30ml Sachets" at bounding box center [225, 273] width 90 height 20
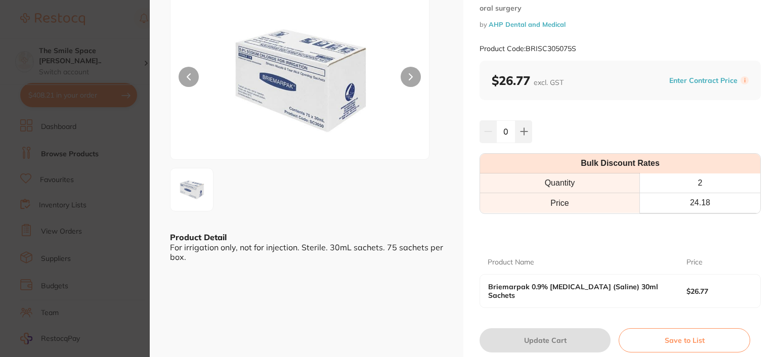
scroll to position [101, 0]
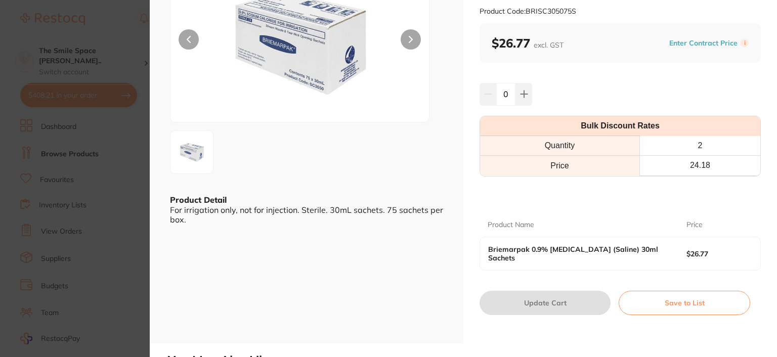
drag, startPoint x: 315, startPoint y: 333, endPoint x: 334, endPoint y: 166, distance: 167.4
click at [315, 333] on div "ESC Bulk Discounts Product Detail For irrigation only, not for injection. Steri…" at bounding box center [306, 121] width 313 height 444
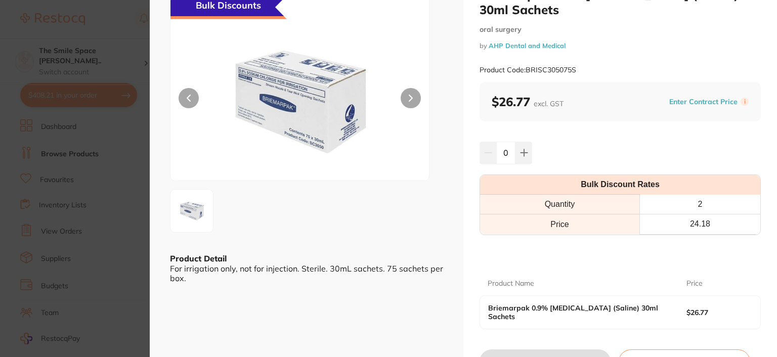
scroll to position [0, 0]
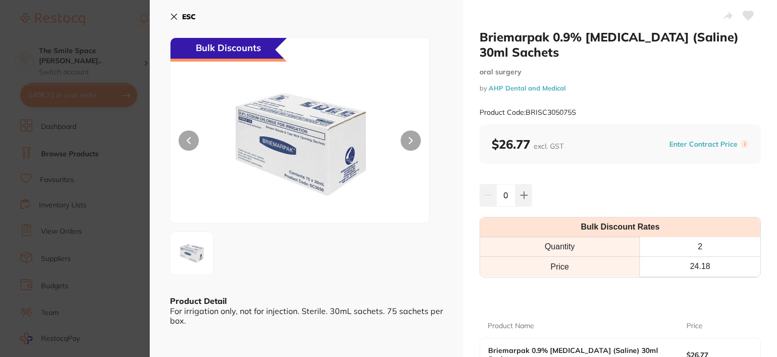
click at [177, 16] on icon at bounding box center [174, 17] width 8 height 8
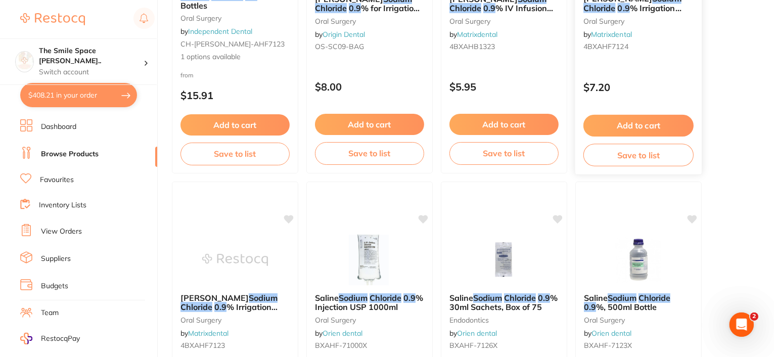
scroll to position [560, 0]
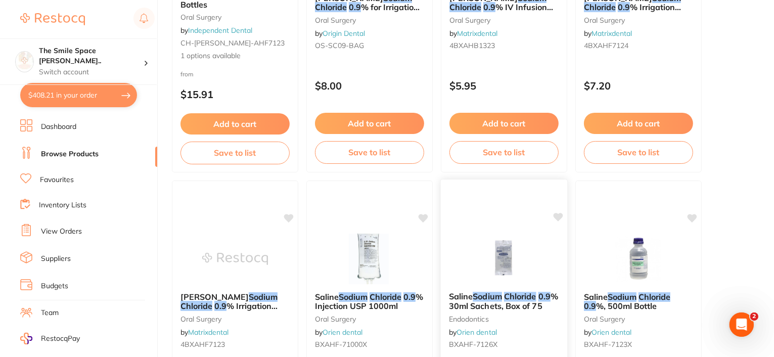
click at [517, 306] on span "% 30ml Sachets, Box of 75" at bounding box center [503, 301] width 109 height 20
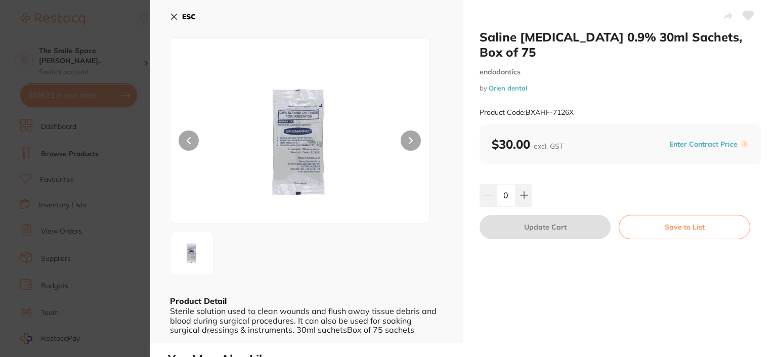
click at [174, 17] on icon at bounding box center [174, 17] width 6 height 6
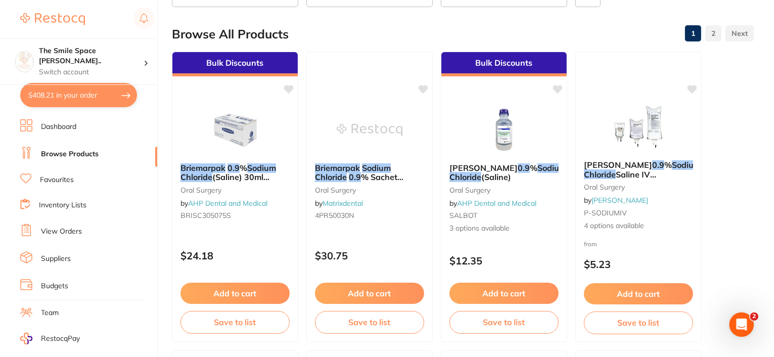
scroll to position [54, 0]
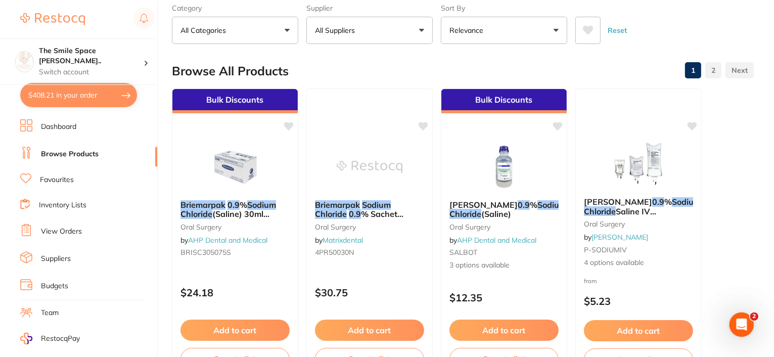
click at [359, 64] on div "Browse All Products 1 2" at bounding box center [463, 71] width 582 height 34
click at [356, 207] on em "Briemarpak" at bounding box center [337, 204] width 46 height 10
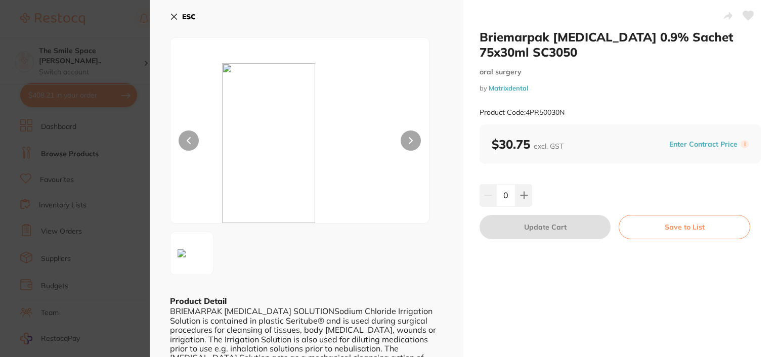
click at [172, 18] on icon at bounding box center [174, 17] width 6 height 6
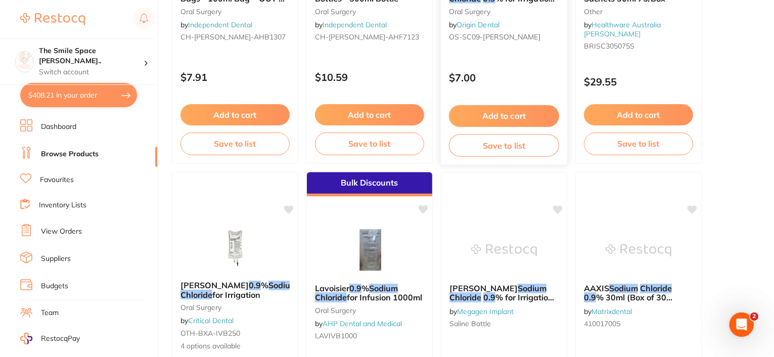
scroll to position [1773, 0]
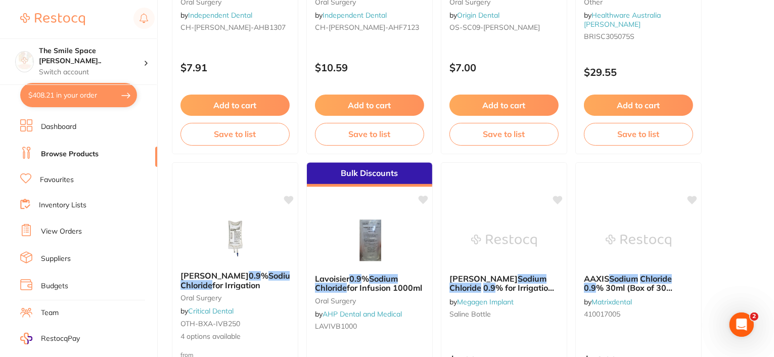
click at [98, 92] on button "$408.21 in your order" at bounding box center [78, 95] width 117 height 24
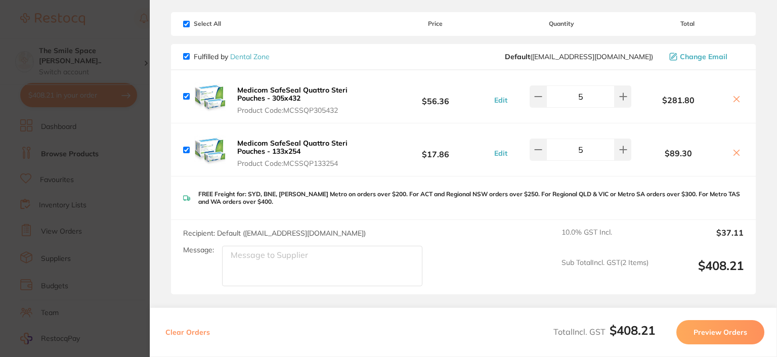
scroll to position [0, 0]
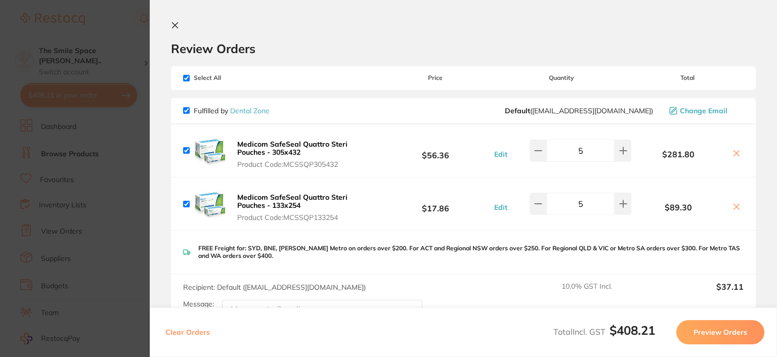
click at [175, 29] on button at bounding box center [177, 26] width 12 height 10
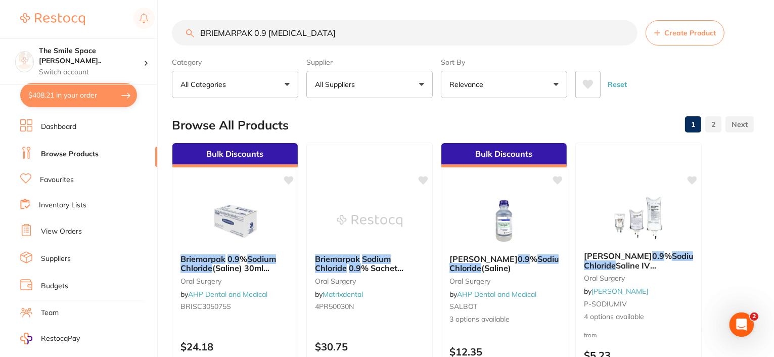
click at [425, 84] on button "All Suppliers" at bounding box center [369, 84] width 126 height 27
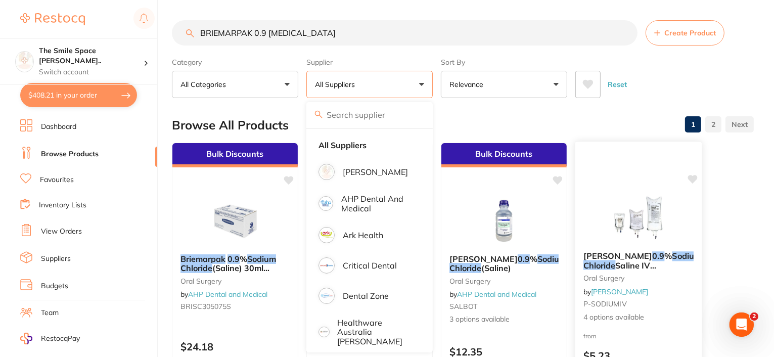
click at [665, 259] on span "%" at bounding box center [669, 256] width 8 height 10
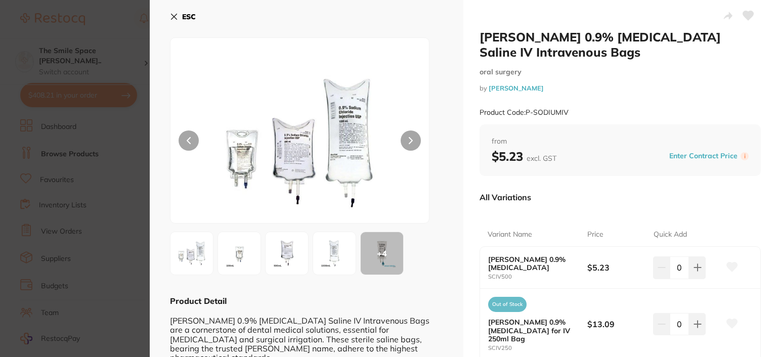
click at [175, 15] on icon at bounding box center [174, 17] width 6 height 6
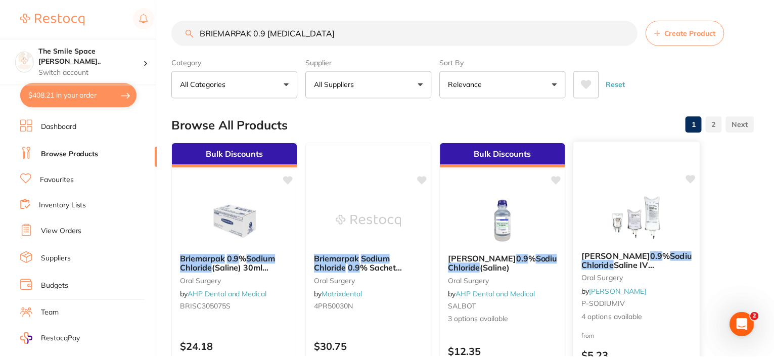
scroll to position [2, 0]
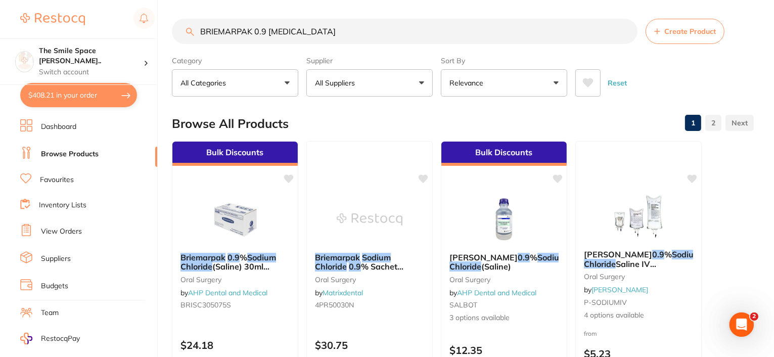
drag, startPoint x: 366, startPoint y: 33, endPoint x: 123, endPoint y: 17, distance: 242.7
click at [123, 17] on div "$408.21 The Smile Space Lilli P... Switch account The Smile Space Lilli Pilli $…" at bounding box center [387, 176] width 774 height 357
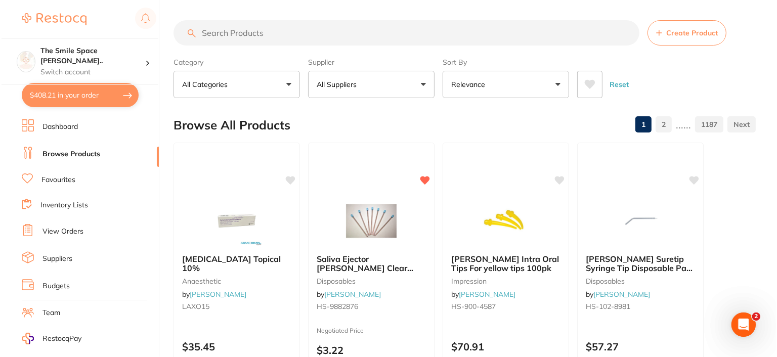
scroll to position [0, 0]
click at [99, 97] on button "$408.21 in your order" at bounding box center [78, 95] width 117 height 24
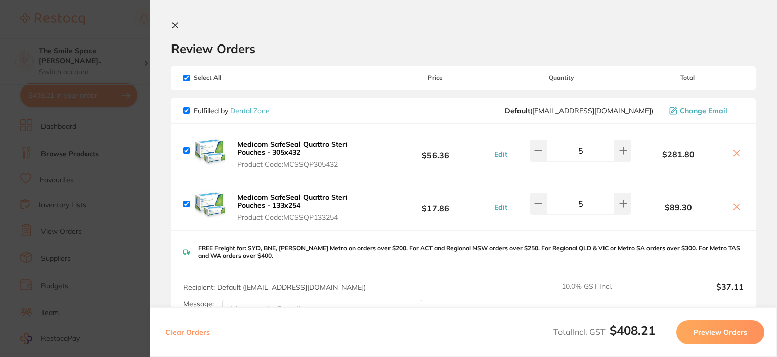
click at [176, 24] on icon at bounding box center [175, 25] width 8 height 8
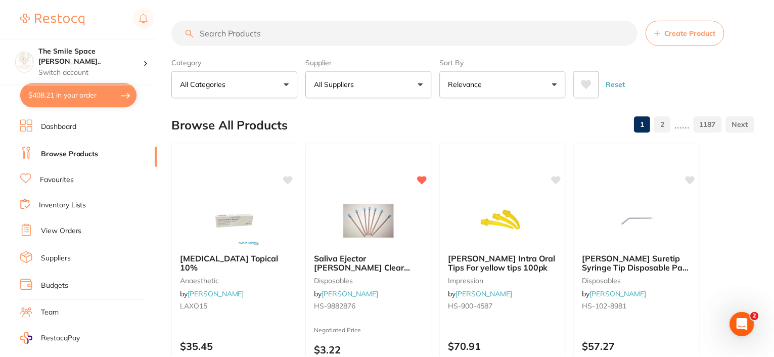
scroll to position [2, 0]
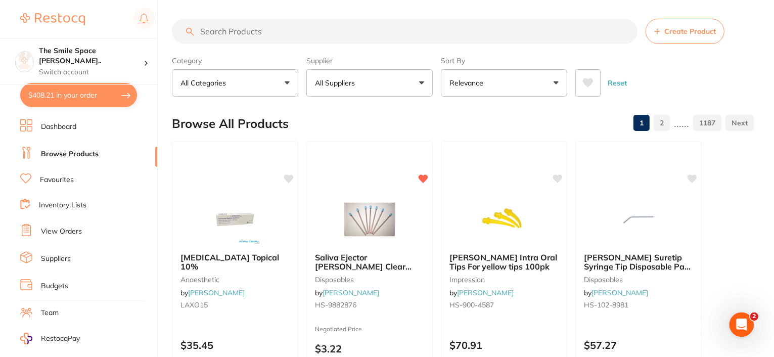
click at [255, 27] on input "search" at bounding box center [405, 31] width 466 height 25
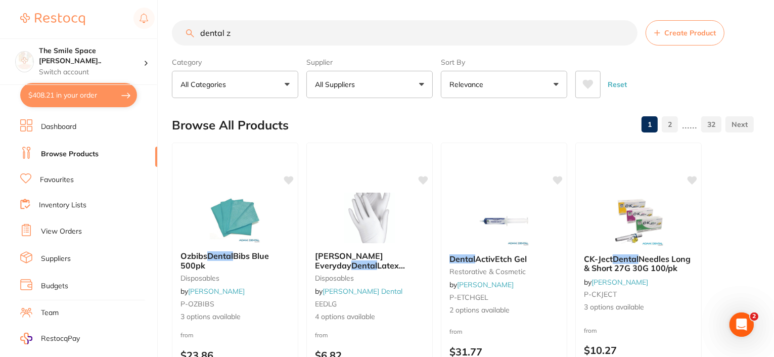
scroll to position [0, 0]
type input "d"
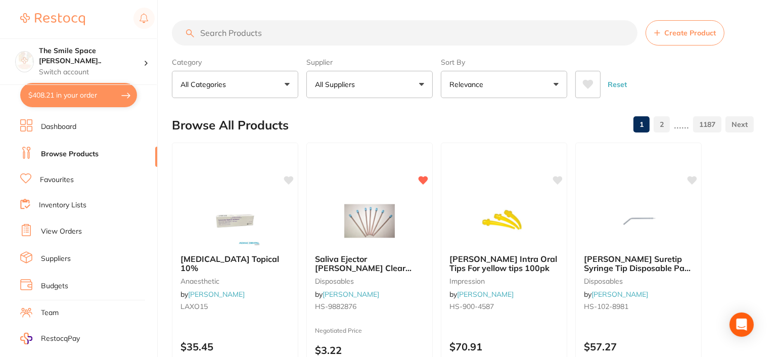
click at [425, 80] on button "All Suppliers" at bounding box center [369, 84] width 126 height 27
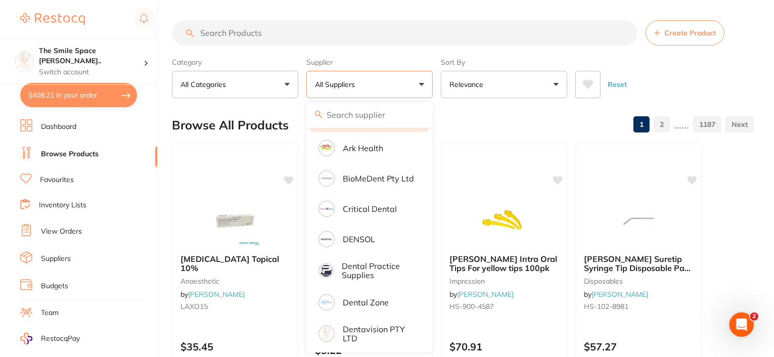
scroll to position [202, 0]
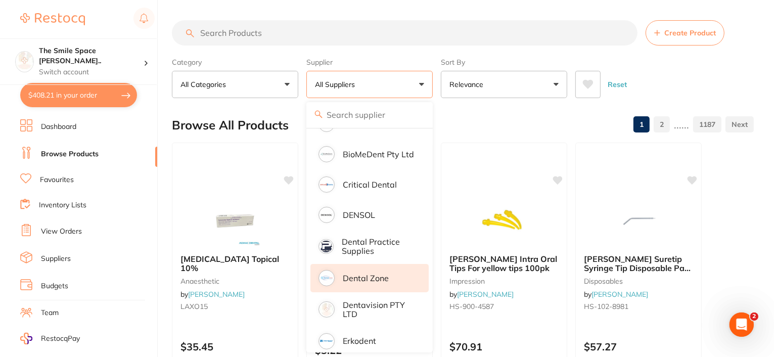
click at [368, 279] on p "Dental Zone" at bounding box center [366, 278] width 46 height 9
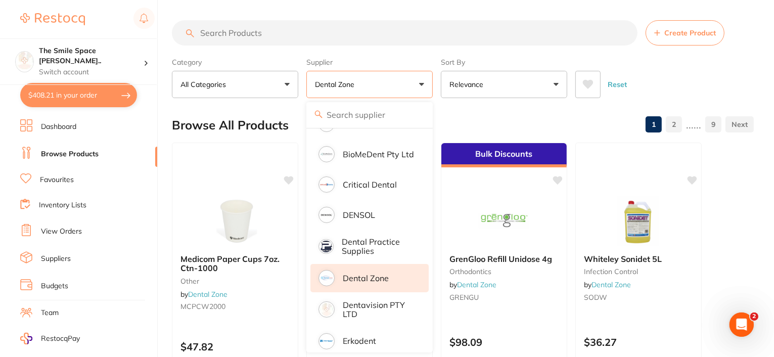
scroll to position [0, 0]
click at [279, 36] on input "search" at bounding box center [405, 32] width 466 height 25
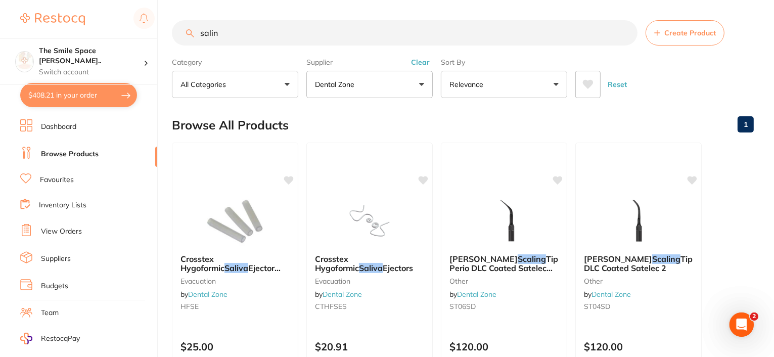
type input "saline"
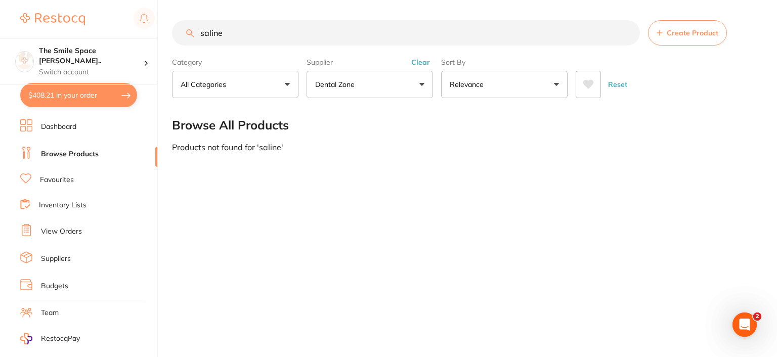
drag, startPoint x: 229, startPoint y: 31, endPoint x: 168, endPoint y: 32, distance: 60.7
click at [168, 32] on div "$408.21 The Smile Space Lilli P... Switch account The Smile Space Lilli Pilli $…" at bounding box center [388, 178] width 777 height 357
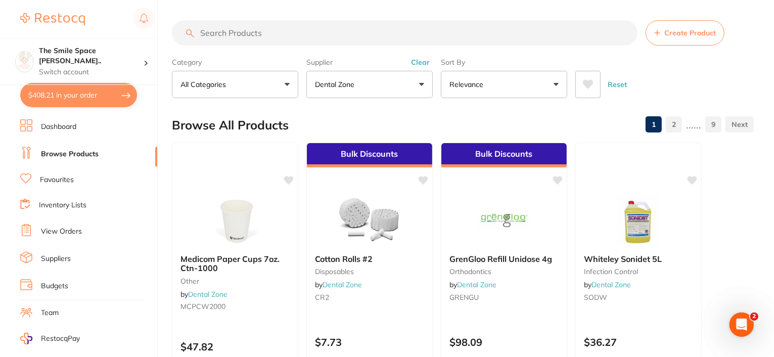
click at [425, 82] on button "Dental Zone" at bounding box center [369, 84] width 126 height 27
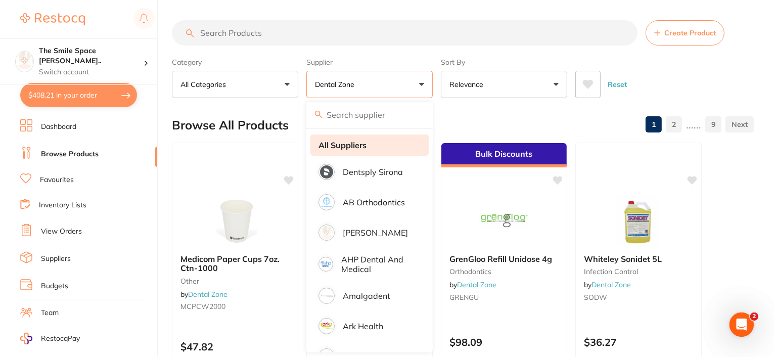
click at [342, 149] on strong "All Suppliers" at bounding box center [343, 145] width 48 height 9
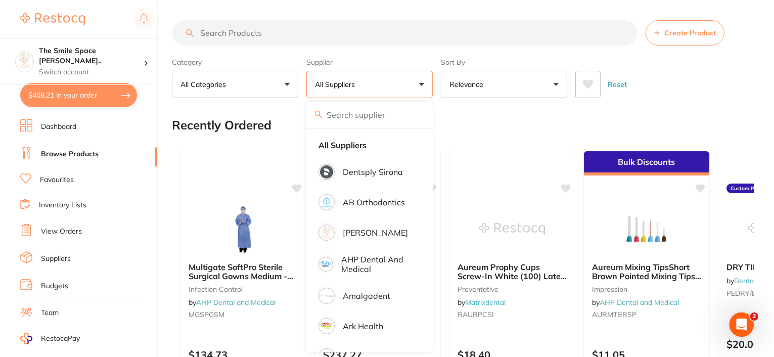
click at [293, 33] on input "search" at bounding box center [405, 32] width 466 height 25
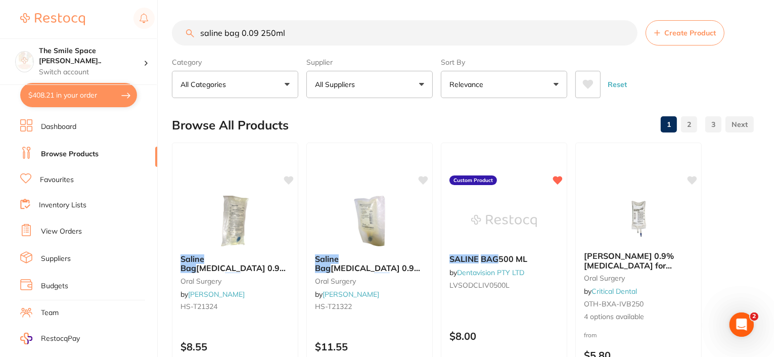
type input "saline bag 0.09 250ml"
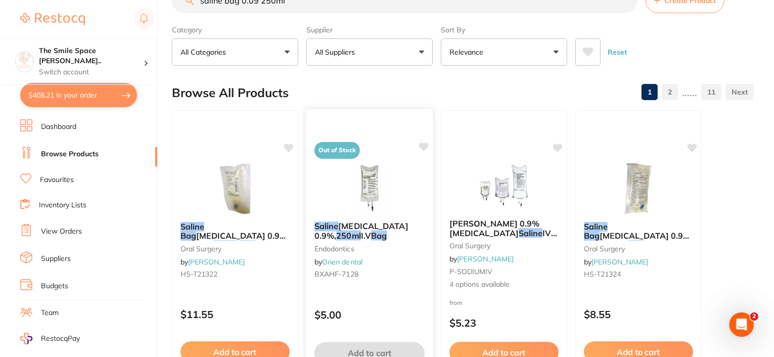
scroll to position [51, 0]
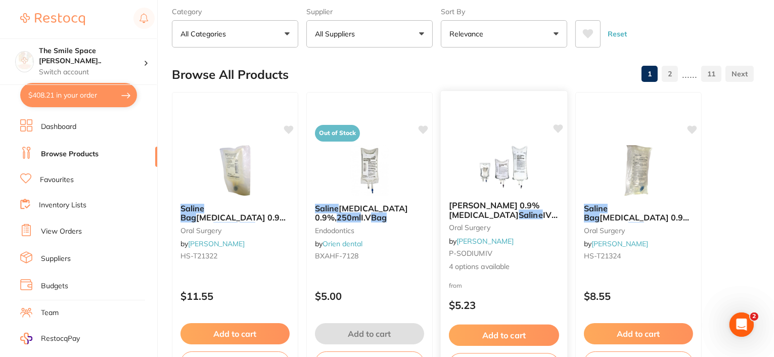
click at [471, 209] on span "Baxter 0.9% Sodium Chloride" at bounding box center [494, 210] width 91 height 20
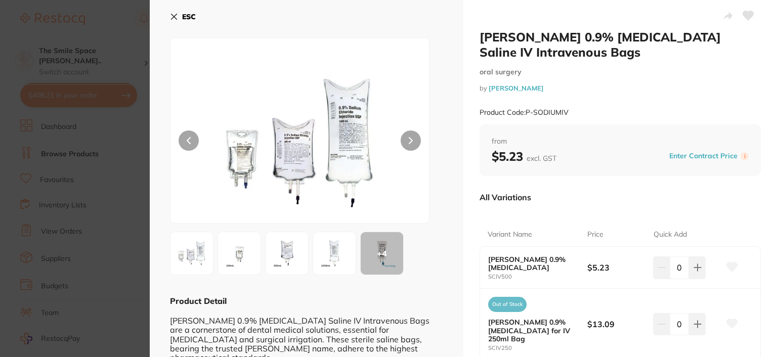
click at [174, 14] on icon at bounding box center [174, 17] width 8 height 8
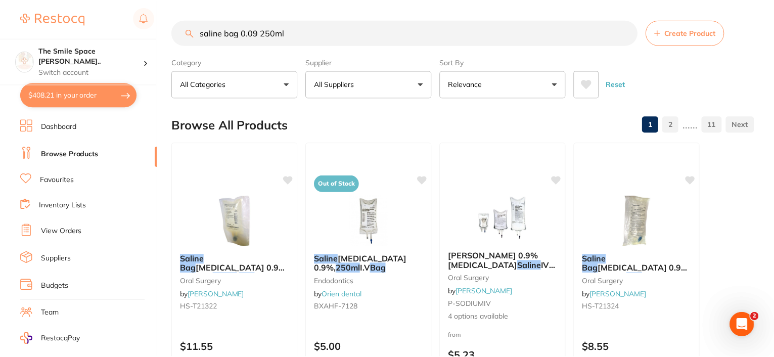
scroll to position [51, 0]
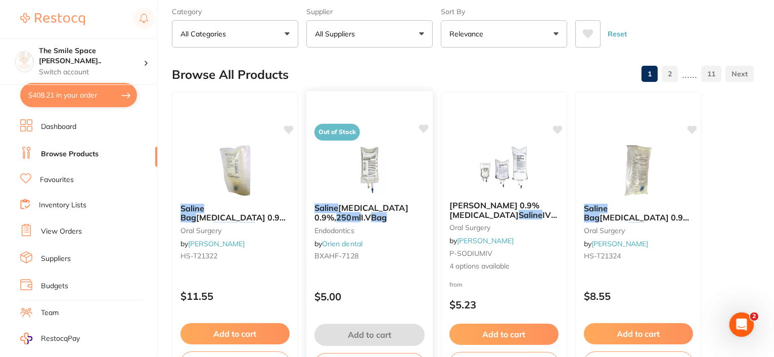
click at [354, 219] on em "250ml" at bounding box center [348, 217] width 24 height 10
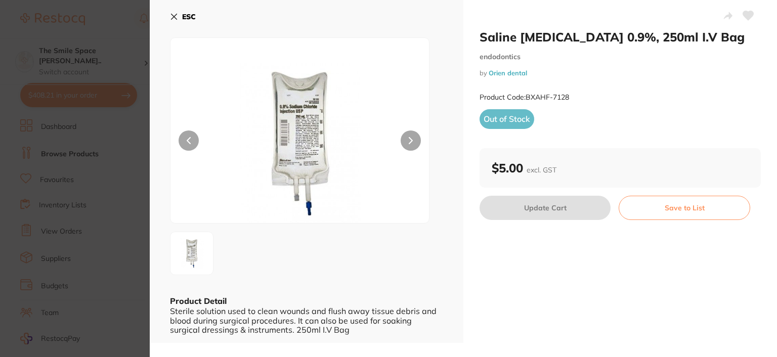
click at [171, 17] on icon at bounding box center [174, 17] width 8 height 8
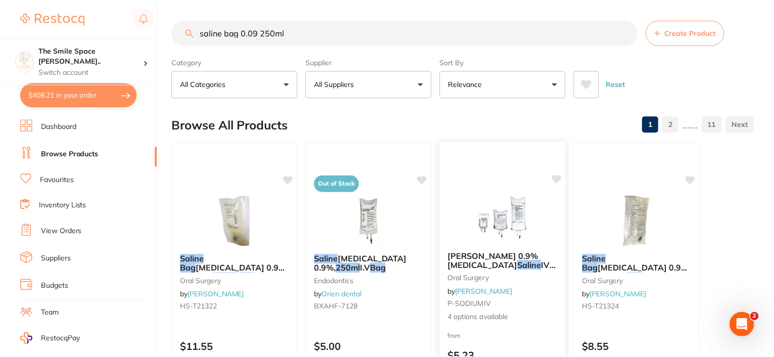
scroll to position [51, 0]
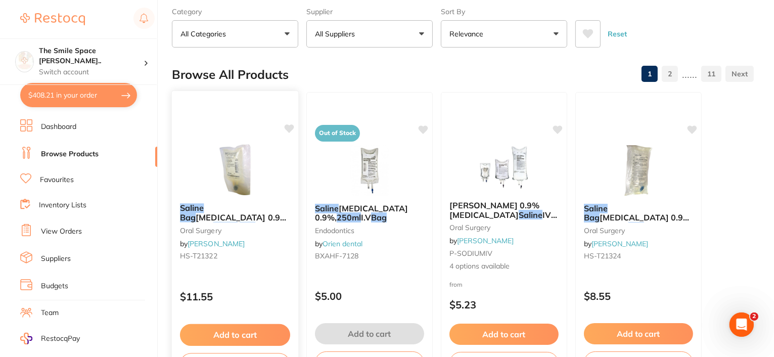
click at [256, 212] on span "Sodium Chloride 0.9 Injection" at bounding box center [233, 222] width 106 height 20
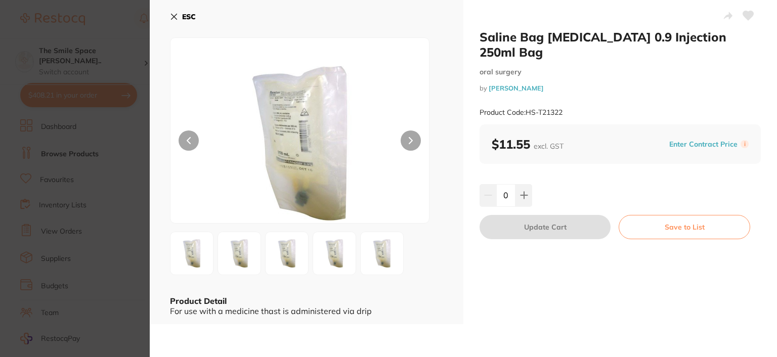
drag, startPoint x: 174, startPoint y: 17, endPoint x: 379, endPoint y: 204, distance: 277.3
click at [174, 17] on icon at bounding box center [174, 17] width 8 height 8
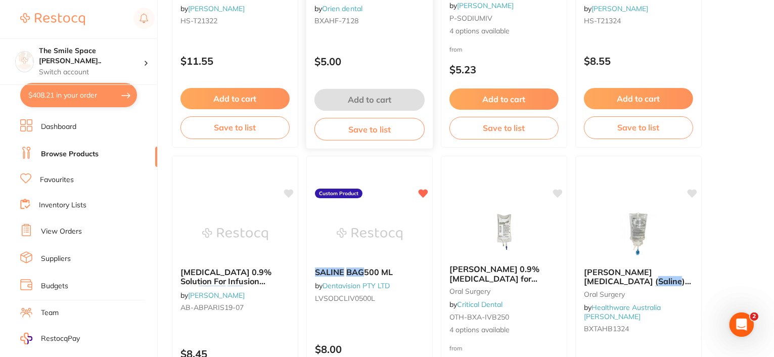
scroll to position [303, 0]
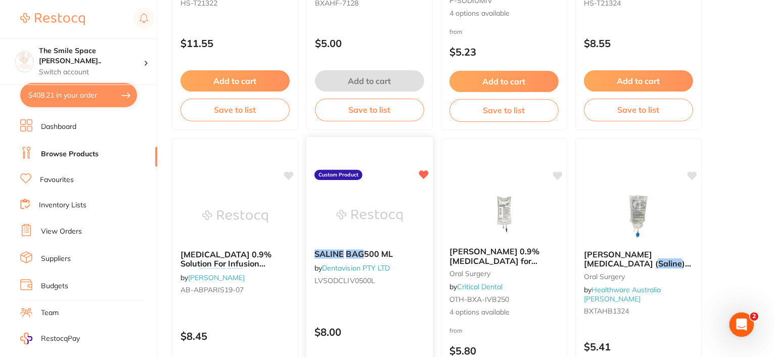
click at [388, 256] on span "500 ML" at bounding box center [378, 254] width 29 height 10
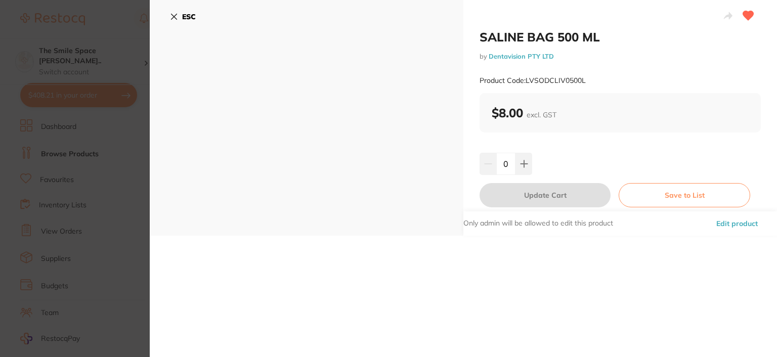
click at [170, 14] on icon at bounding box center [174, 17] width 8 height 8
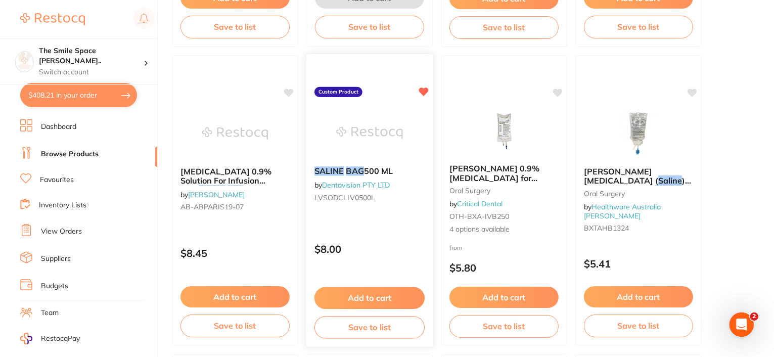
scroll to position [404, 0]
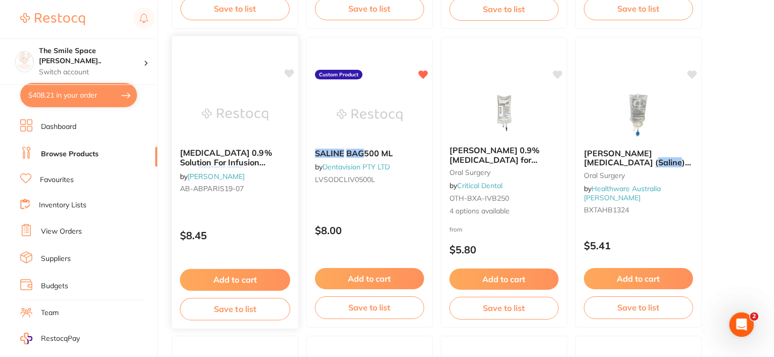
click at [252, 161] on span "Sodium Chloride 0.9% Solution For Infusion Dual" at bounding box center [226, 162] width 92 height 29
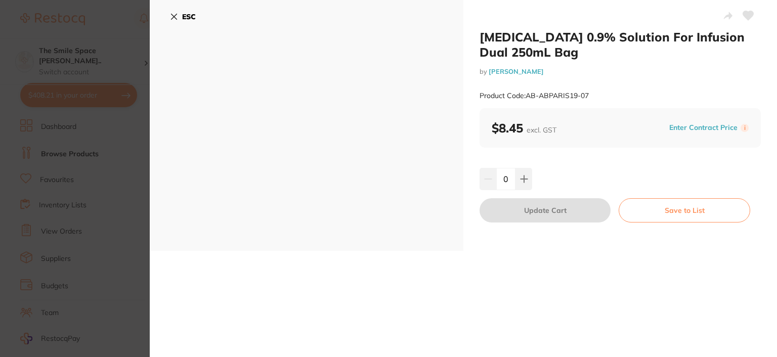
click at [174, 16] on icon at bounding box center [174, 17] width 6 height 6
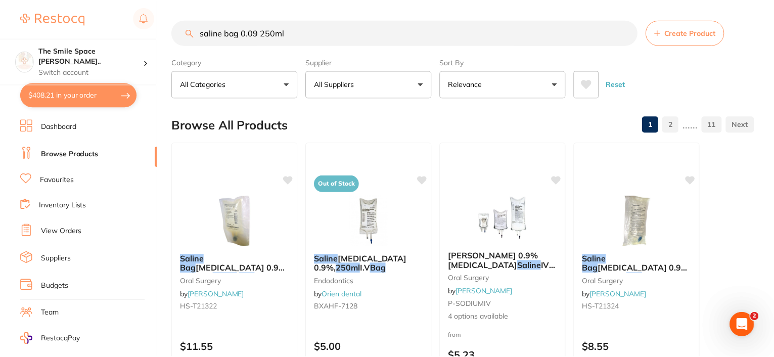
scroll to position [404, 0]
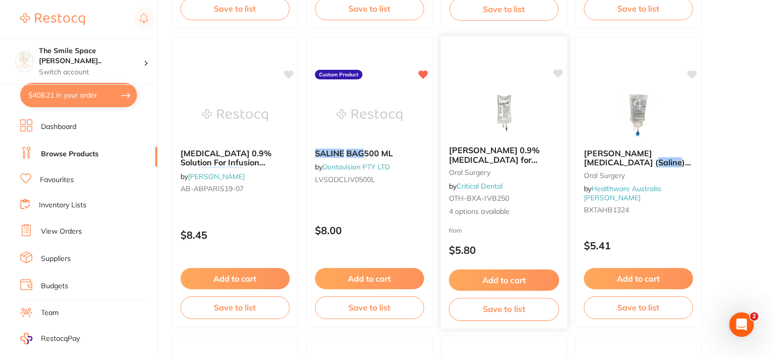
click at [496, 155] on span "[PERSON_NAME] 0.9% [MEDICAL_DATA] for Irrigation" at bounding box center [494, 159] width 91 height 29
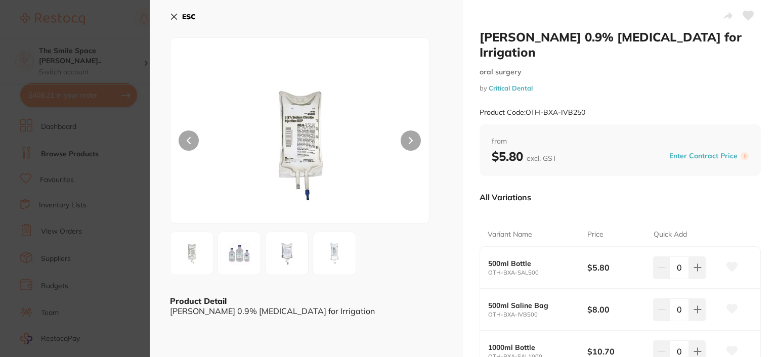
click at [174, 10] on button "ESC" at bounding box center [183, 16] width 26 height 17
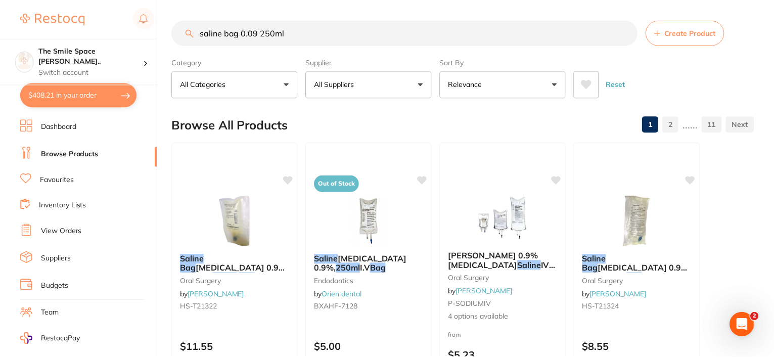
scroll to position [404, 0]
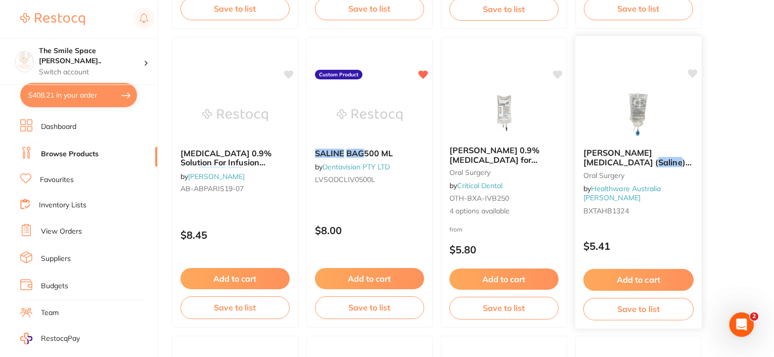
click at [646, 160] on span ") 0.9% For Irrigation" at bounding box center [637, 167] width 108 height 20
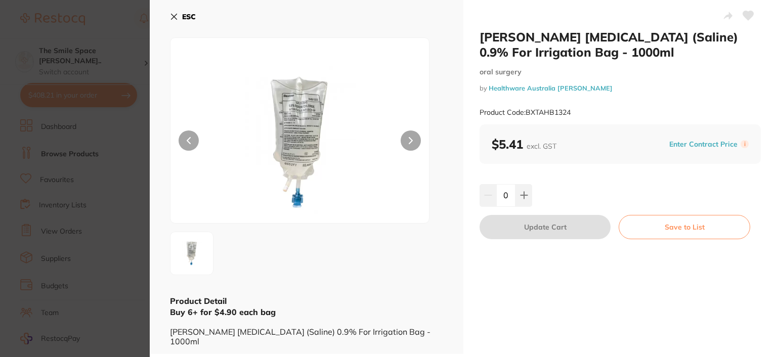
click at [177, 17] on icon at bounding box center [174, 17] width 8 height 8
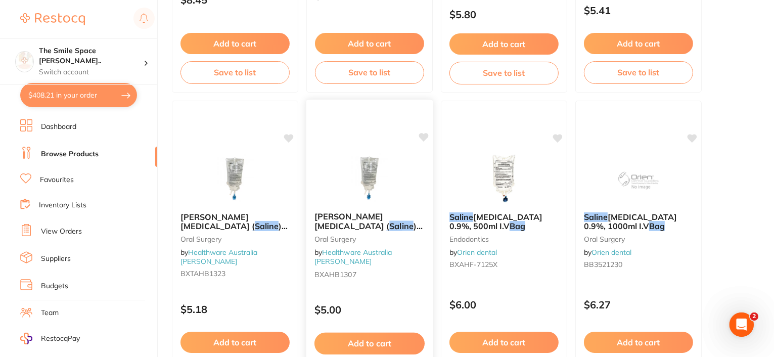
scroll to position [657, 0]
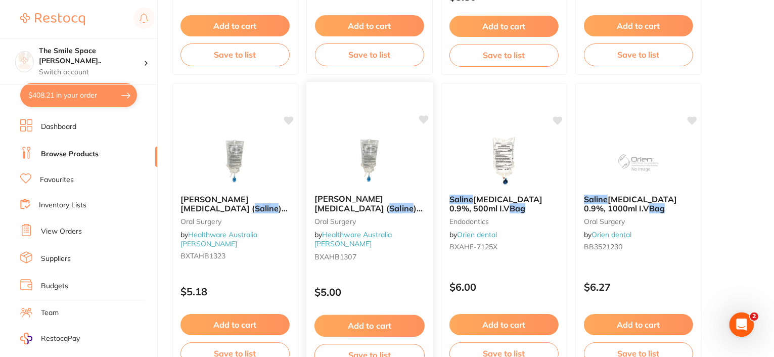
click at [384, 203] on span ") 0.9% For Irrigation" at bounding box center [368, 213] width 108 height 20
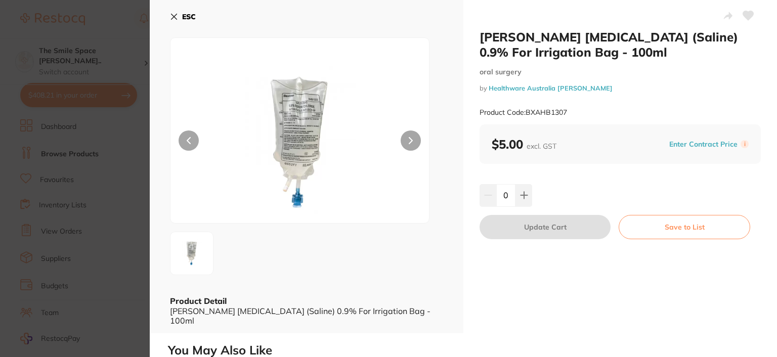
click at [175, 18] on icon at bounding box center [174, 17] width 6 height 6
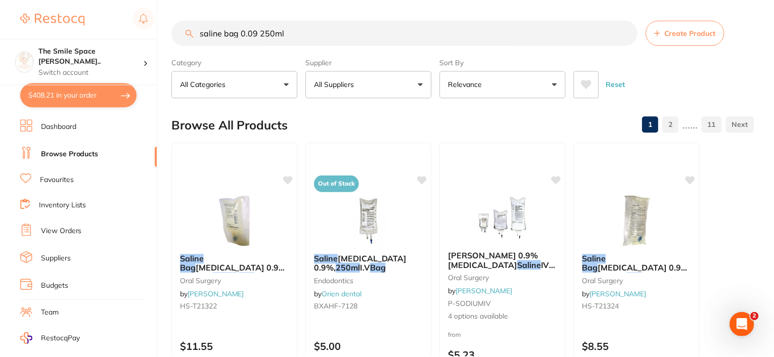
scroll to position [657, 0]
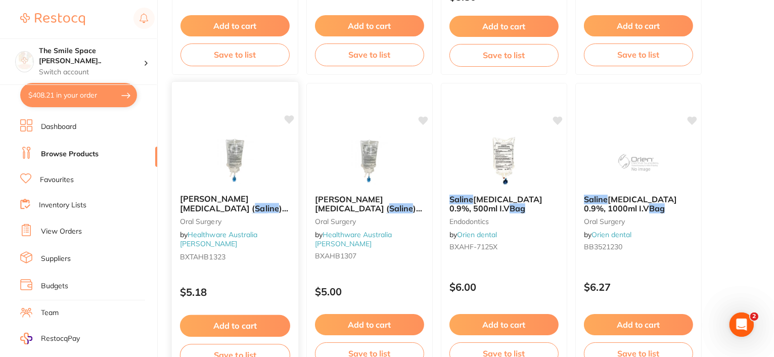
click at [209, 205] on span ") 0.9% For Irrigation" at bounding box center [234, 213] width 108 height 20
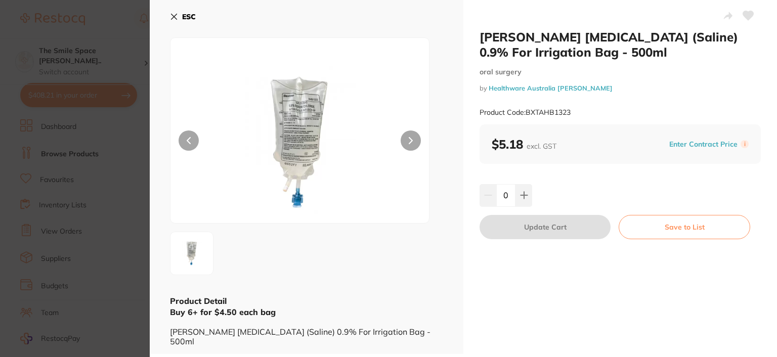
click at [174, 13] on icon at bounding box center [174, 17] width 8 height 8
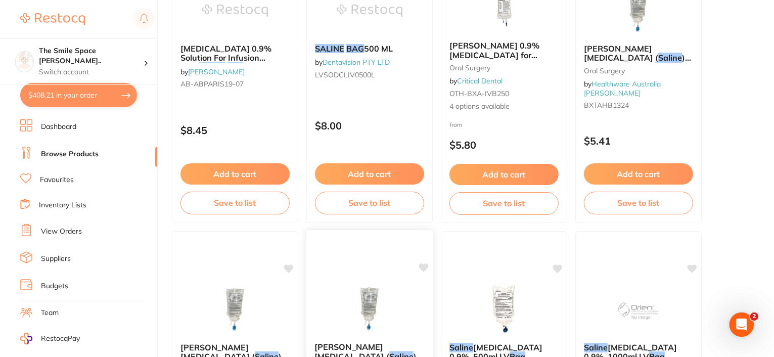
scroll to position [455, 0]
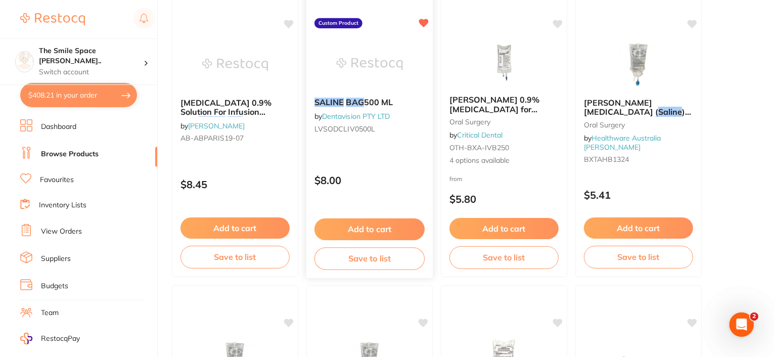
click at [356, 100] on em "BAG" at bounding box center [355, 102] width 18 height 10
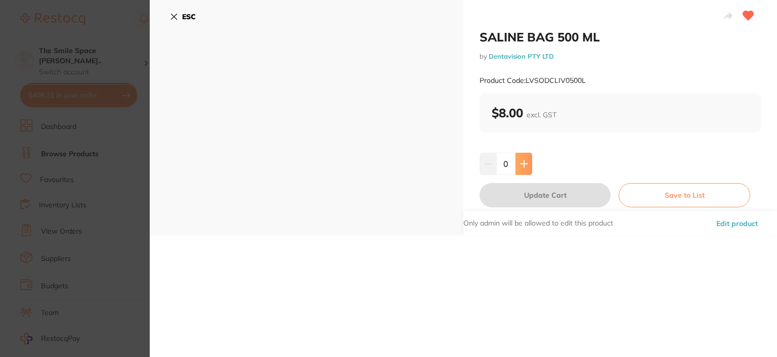
click at [520, 160] on icon at bounding box center [524, 164] width 8 height 8
type input "1"
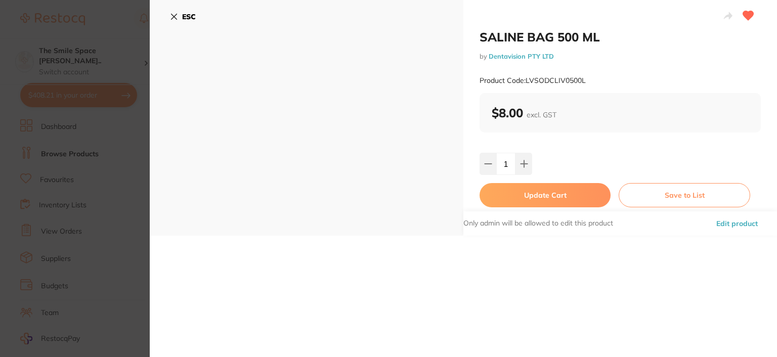
click at [742, 222] on button "Edit product" at bounding box center [737, 223] width 48 height 24
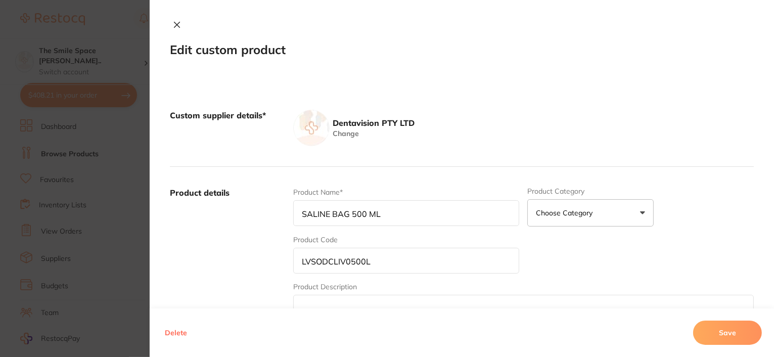
click at [175, 26] on icon at bounding box center [177, 25] width 6 height 6
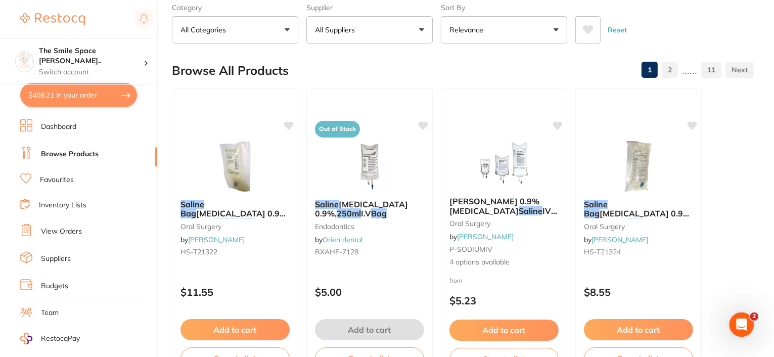
scroll to position [51, 0]
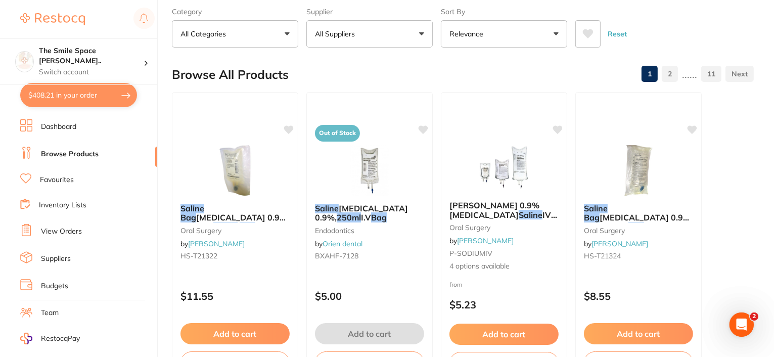
drag, startPoint x: 498, startPoint y: 216, endPoint x: 487, endPoint y: 232, distance: 18.9
click at [519, 216] on em "Saline" at bounding box center [531, 215] width 24 height 10
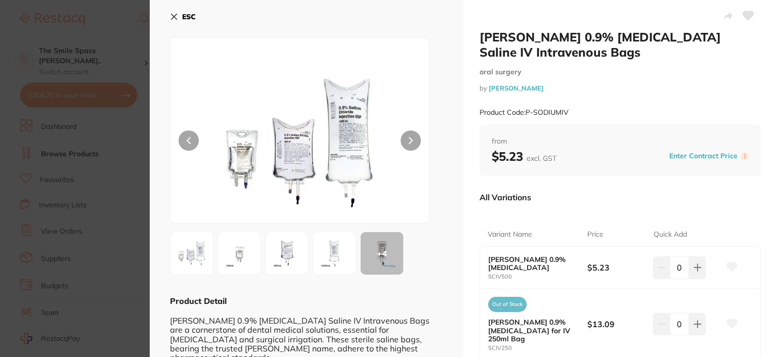
click at [173, 14] on icon at bounding box center [174, 17] width 8 height 8
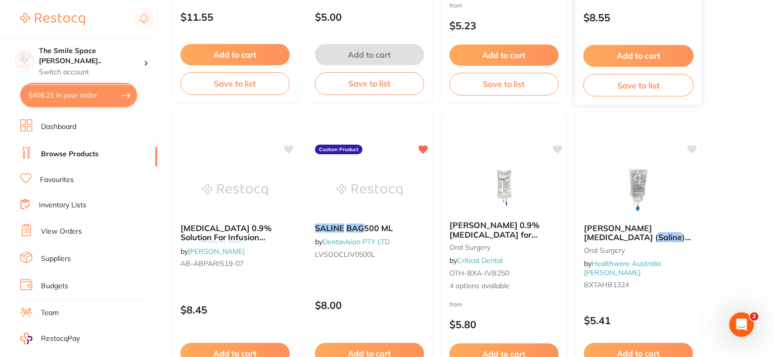
scroll to position [354, 0]
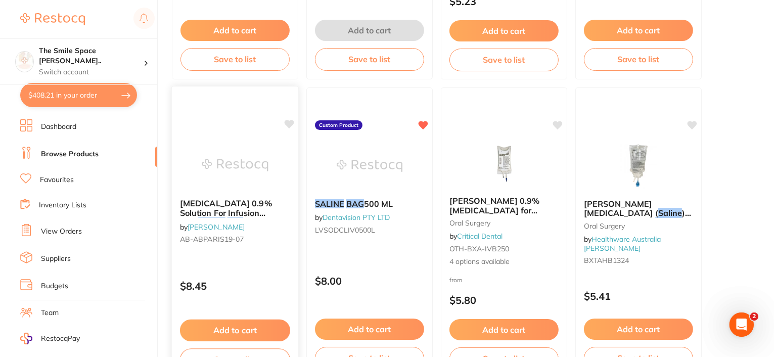
click at [240, 210] on span "[MEDICAL_DATA] 0.9% Solution For Infusion Dual" at bounding box center [226, 212] width 92 height 29
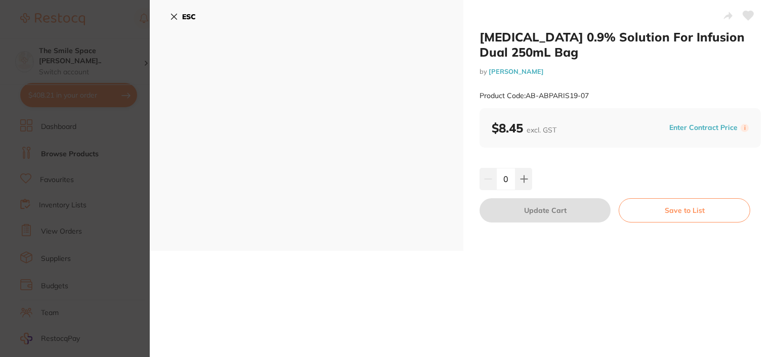
click at [175, 16] on icon at bounding box center [174, 17] width 6 height 6
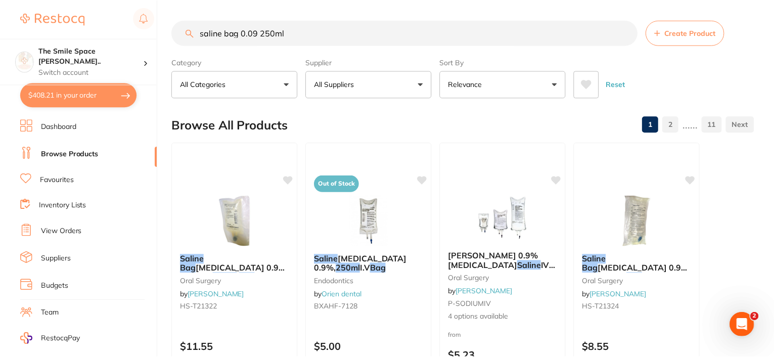
scroll to position [354, 0]
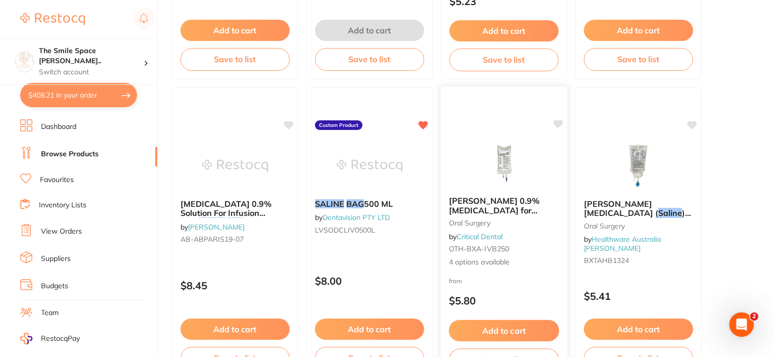
click at [484, 201] on span "[PERSON_NAME] 0.9% [MEDICAL_DATA] for Irrigation" at bounding box center [494, 210] width 91 height 29
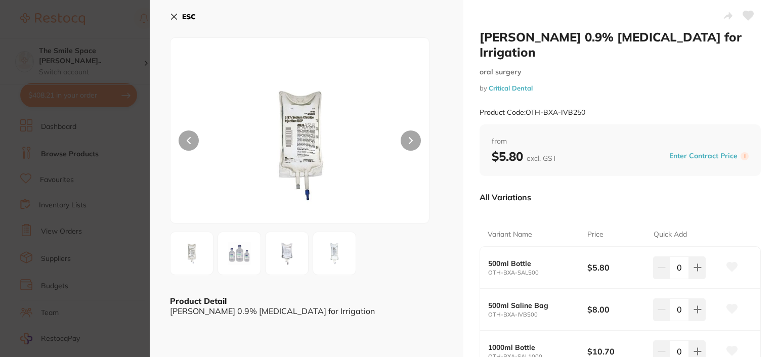
click at [174, 16] on icon at bounding box center [174, 17] width 6 height 6
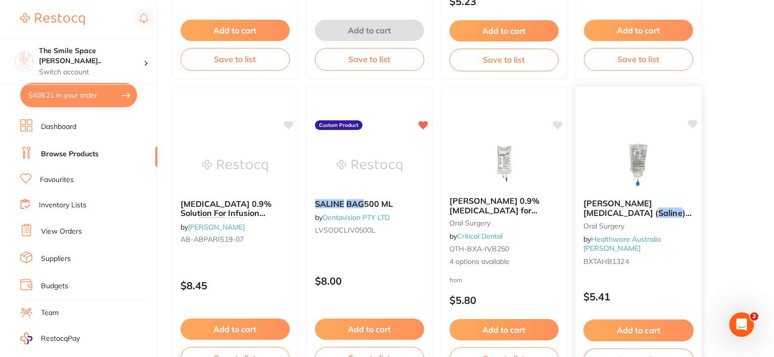
click at [640, 211] on span ") 0.9% For Irrigation" at bounding box center [637, 218] width 108 height 20
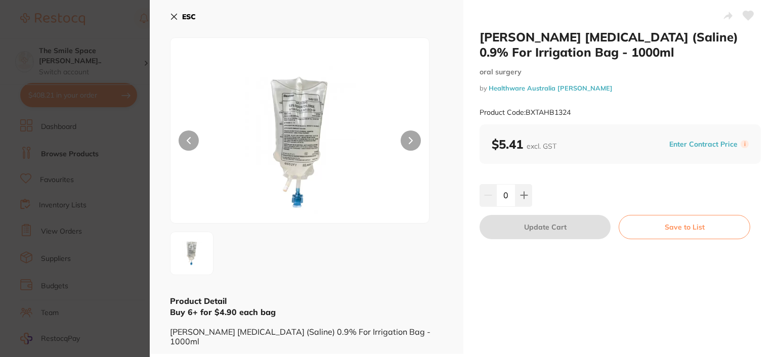
click at [178, 19] on button "ESC" at bounding box center [183, 16] width 26 height 17
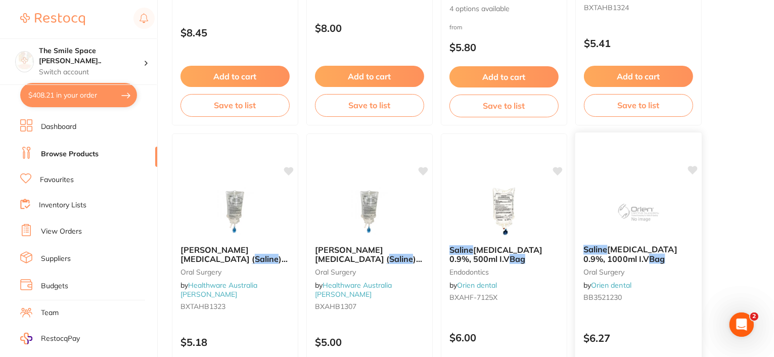
scroll to position [455, 0]
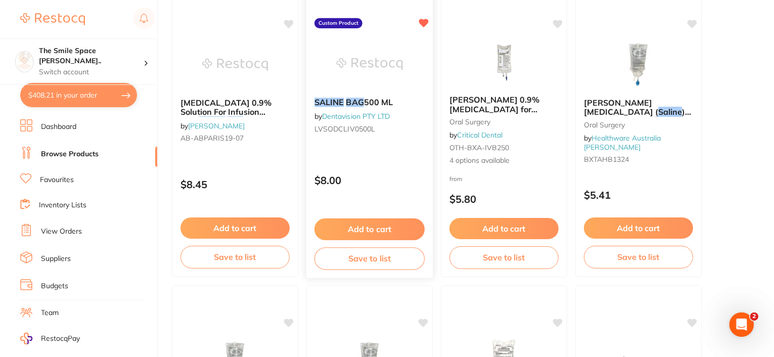
click at [369, 101] on span "500 ML" at bounding box center [378, 102] width 29 height 10
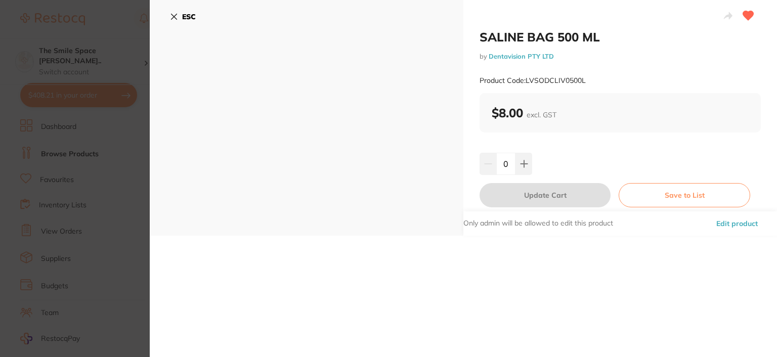
click at [529, 54] on link "Dentavision PTY LTD" at bounding box center [520, 56] width 65 height 8
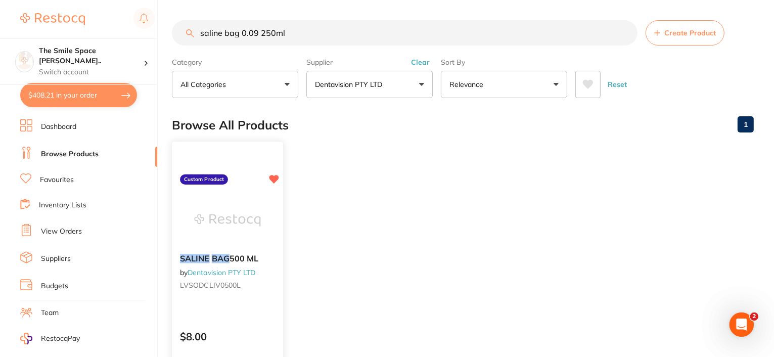
click at [235, 256] on span "500 ML" at bounding box center [244, 258] width 29 height 10
click at [220, 272] on link "Dentavision PTY LTD" at bounding box center [222, 272] width 68 height 9
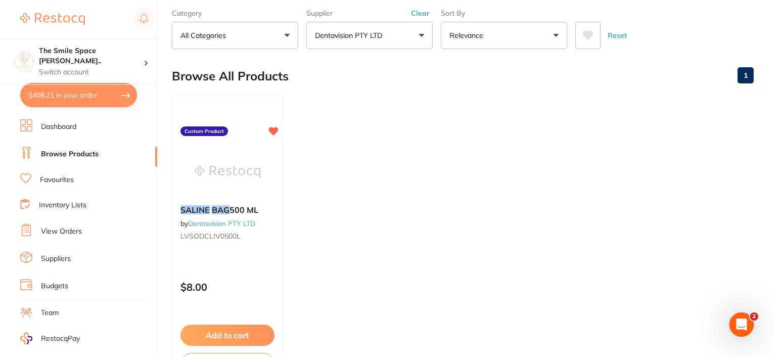
scroll to position [101, 0]
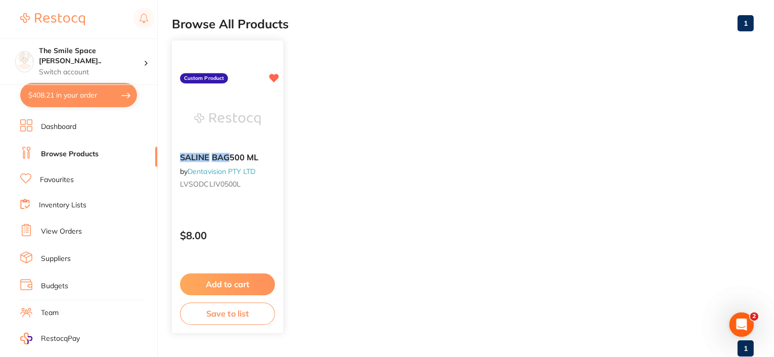
click at [229, 289] on button "Add to cart" at bounding box center [227, 285] width 95 height 22
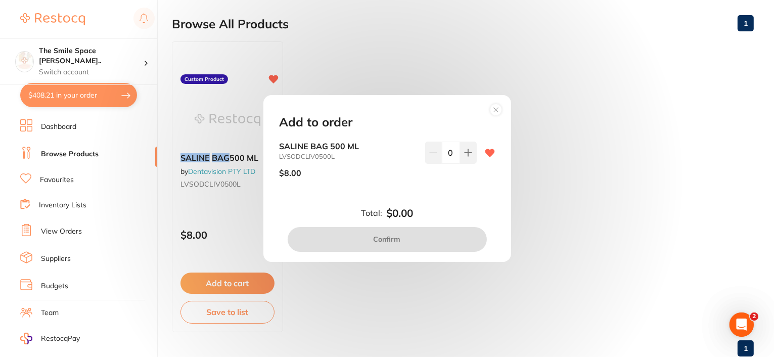
scroll to position [0, 0]
click at [497, 106] on circle at bounding box center [496, 110] width 12 height 12
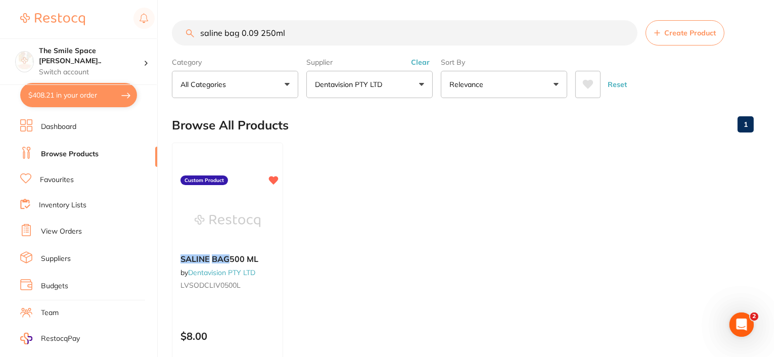
click at [421, 88] on button "Dentavision PTY LTD" at bounding box center [369, 84] width 126 height 27
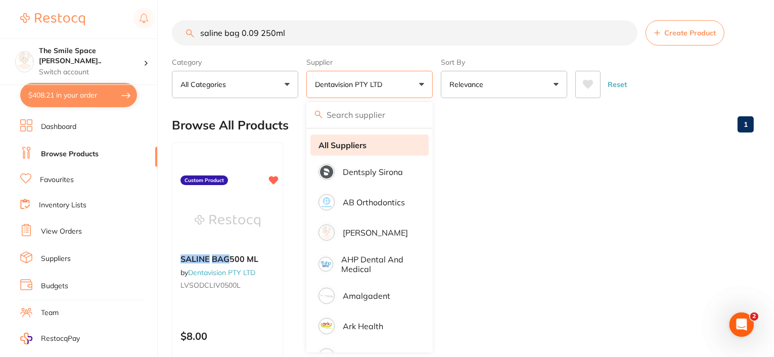
click at [354, 148] on strong "All Suppliers" at bounding box center [343, 145] width 48 height 9
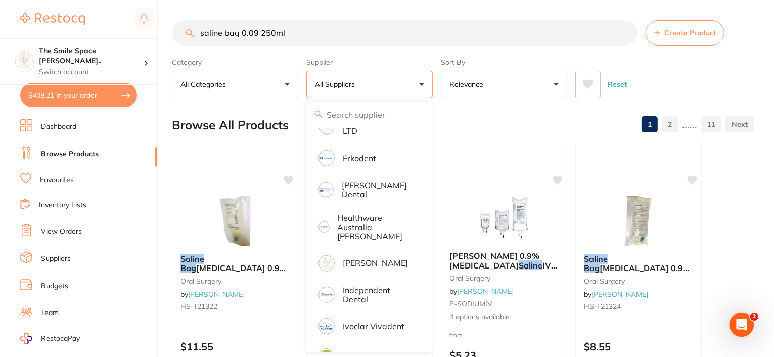
scroll to position [324, 0]
click at [378, 284] on p "Independent Dental" at bounding box center [379, 293] width 72 height 19
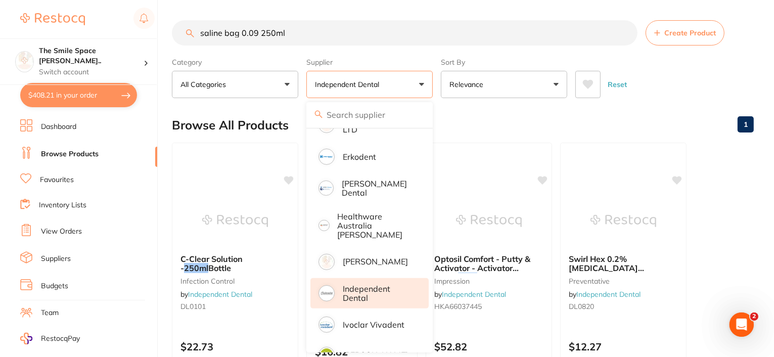
scroll to position [0, 0]
drag, startPoint x: 317, startPoint y: 35, endPoint x: 180, endPoint y: 32, distance: 137.0
click at [180, 32] on input "saline bag 0.09 250ml" at bounding box center [405, 32] width 466 height 25
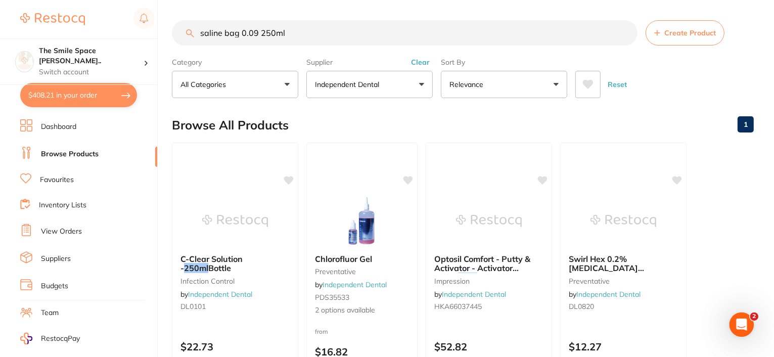
click at [405, 28] on input "saline bag 0.09 250ml" at bounding box center [405, 32] width 466 height 25
drag, startPoint x: 300, startPoint y: 32, endPoint x: 182, endPoint y: 32, distance: 118.3
click at [182, 33] on input "saline bag 0.09 250ml" at bounding box center [405, 32] width 466 height 25
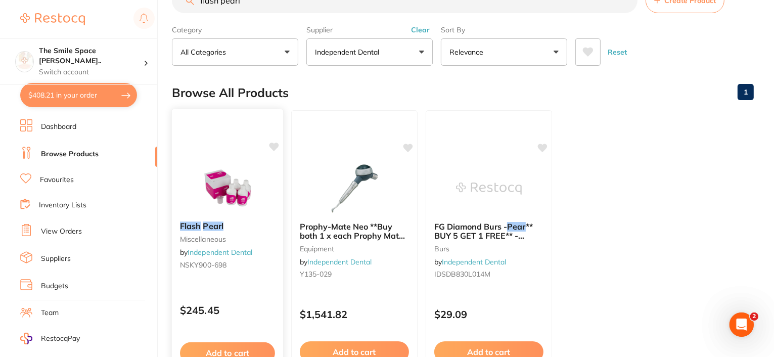
scroll to position [51, 0]
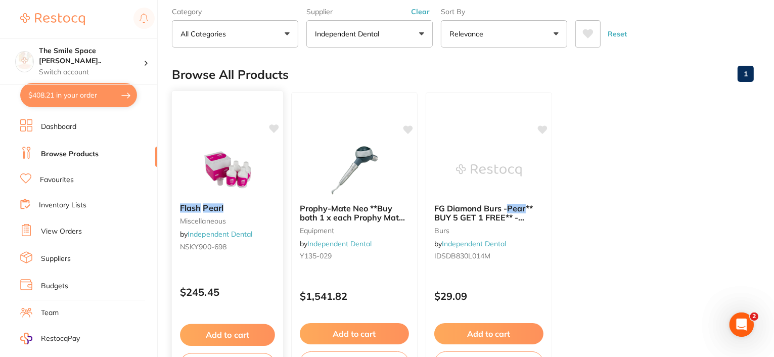
type input "flash pearl"
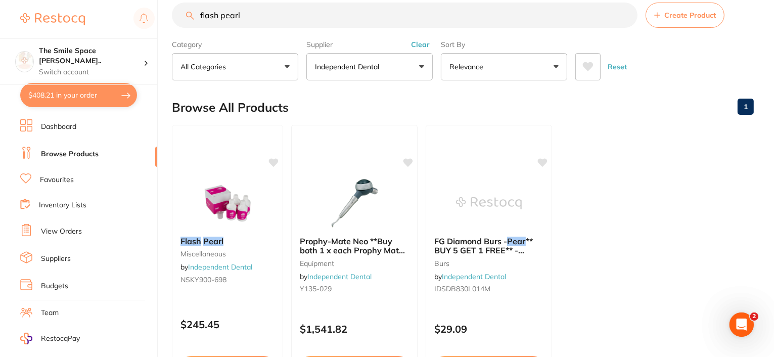
scroll to position [0, 0]
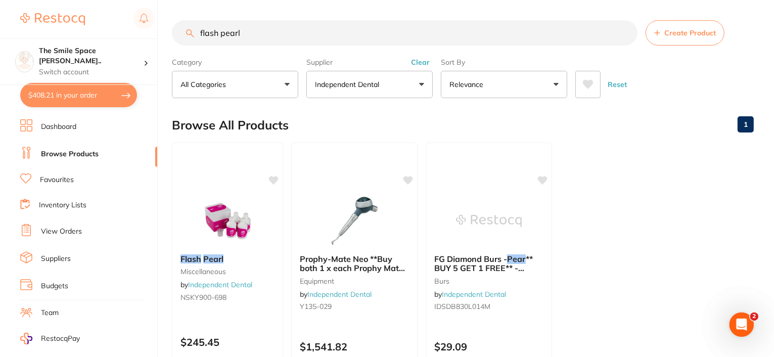
click at [419, 81] on button "Independent Dental" at bounding box center [369, 84] width 126 height 27
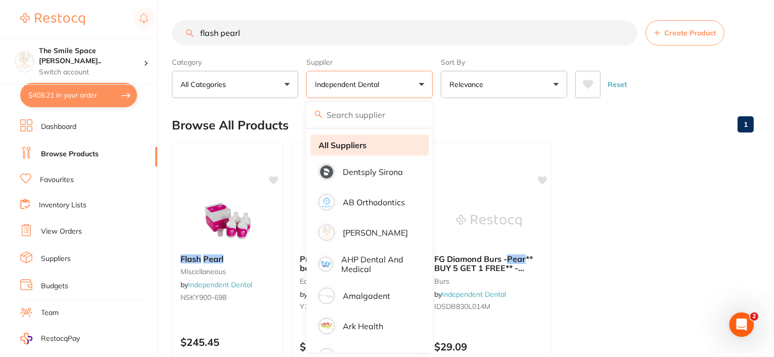
click at [348, 147] on strong "All Suppliers" at bounding box center [343, 145] width 48 height 9
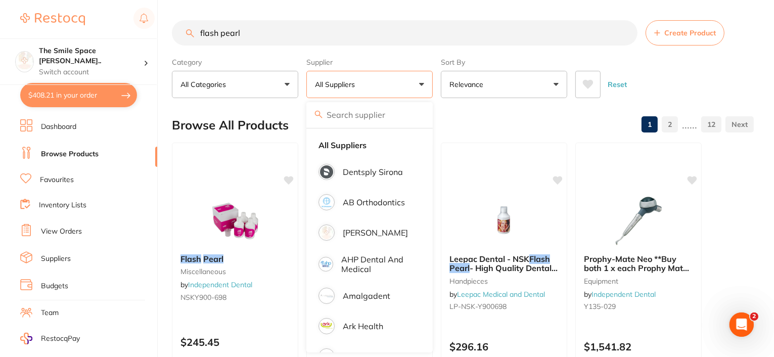
click at [525, 115] on div "Browse All Products 1 2 ...... 12" at bounding box center [463, 125] width 582 height 34
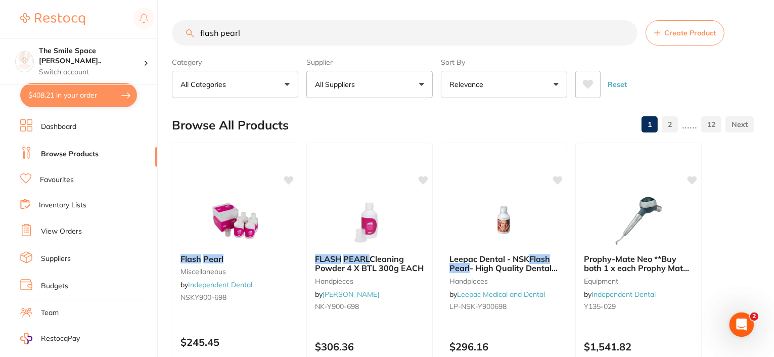
drag, startPoint x: 263, startPoint y: 31, endPoint x: 166, endPoint y: 32, distance: 97.1
click at [166, 32] on div "$408.21 The Smile Space Lilli P... Switch account The Smile Space Lilli Pilli $…" at bounding box center [387, 178] width 774 height 357
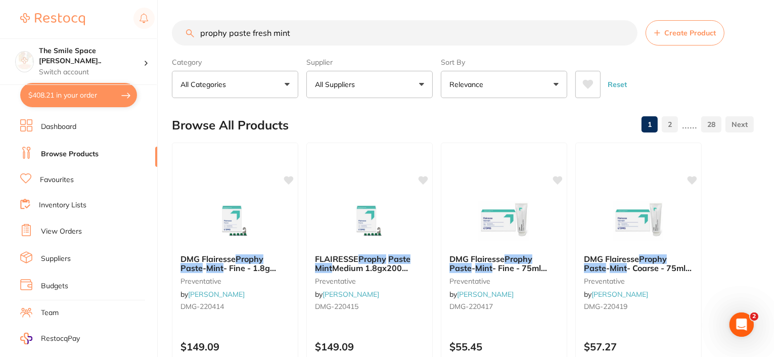
click at [427, 81] on button "All Suppliers" at bounding box center [369, 84] width 126 height 27
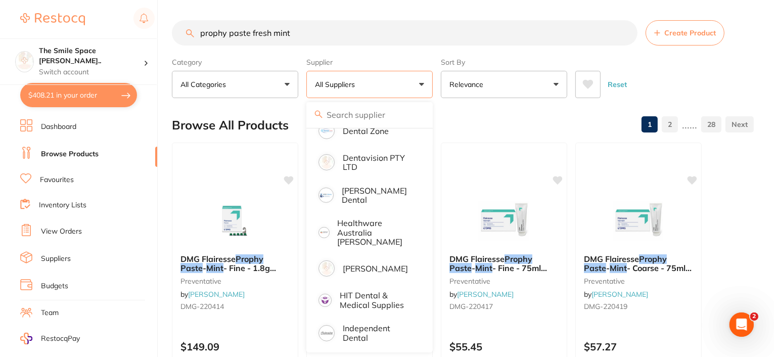
scroll to position [354, 0]
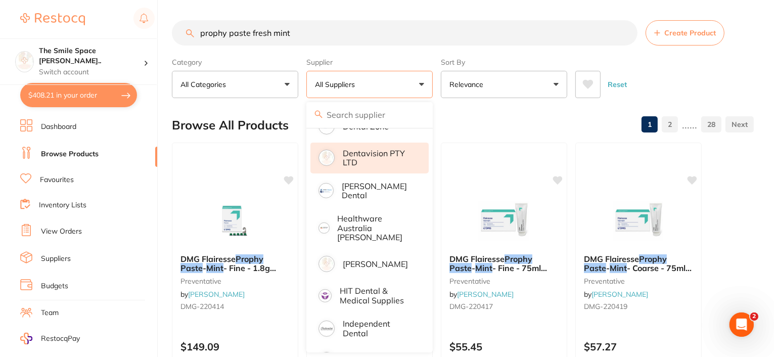
click at [357, 152] on p "Dentavision PTY LTD" at bounding box center [379, 158] width 72 height 19
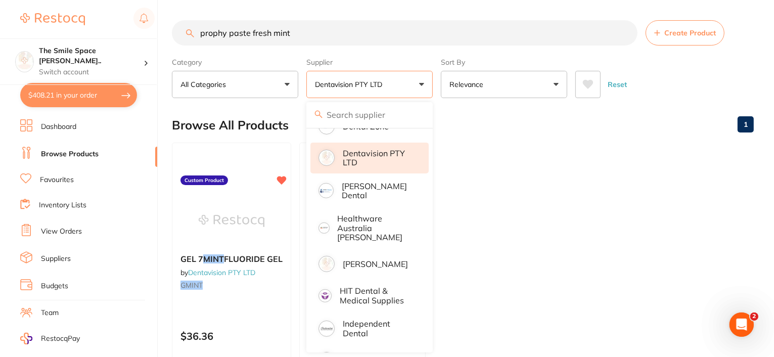
scroll to position [0, 0]
click at [471, 248] on ul "GEL 7 MINT FLUORIDE GEL by Dentavision PTY LTD GMINT Custom Product $36.36 Add …" at bounding box center [463, 288] width 582 height 291
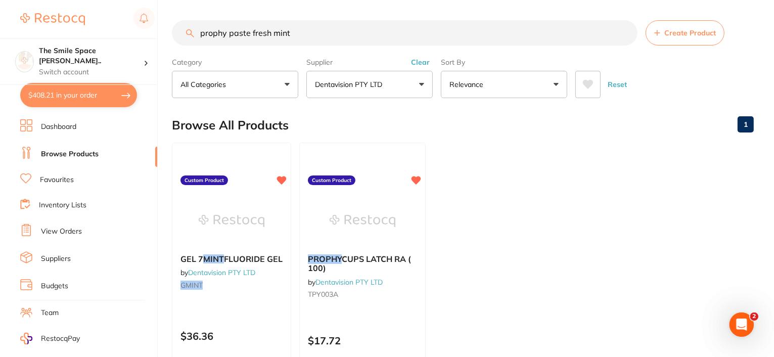
click at [312, 34] on input "prophy paste fresh mint" at bounding box center [405, 32] width 466 height 25
type input "p"
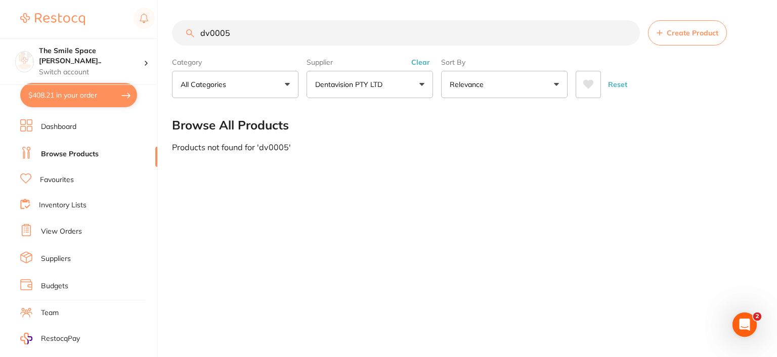
type input "dv0005"
drag, startPoint x: 256, startPoint y: 36, endPoint x: 202, endPoint y: 34, distance: 53.6
click at [202, 34] on input "dv0005" at bounding box center [406, 32] width 468 height 25
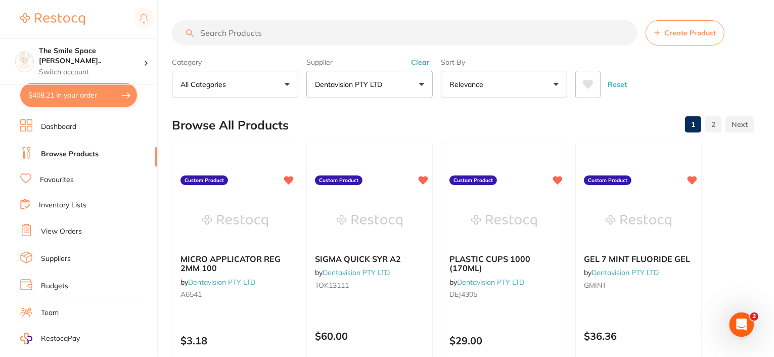
click at [424, 59] on button "Clear" at bounding box center [420, 62] width 25 height 9
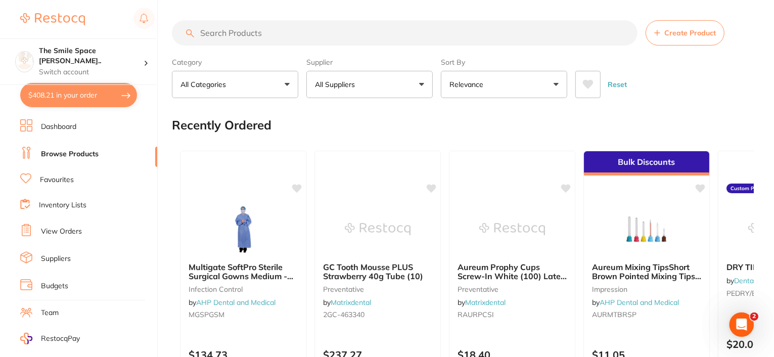
click at [254, 39] on input "search" at bounding box center [405, 32] width 466 height 25
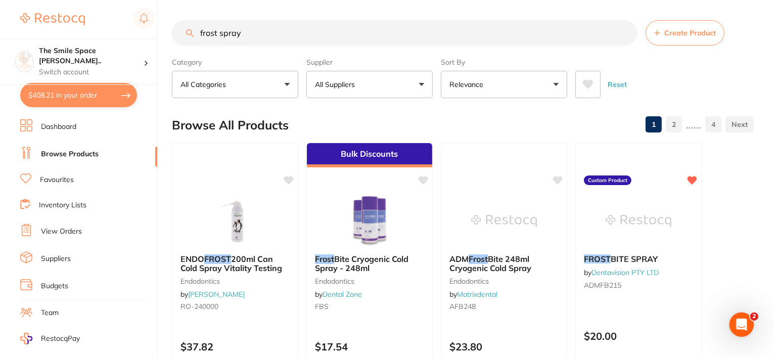
type input "frost spray"
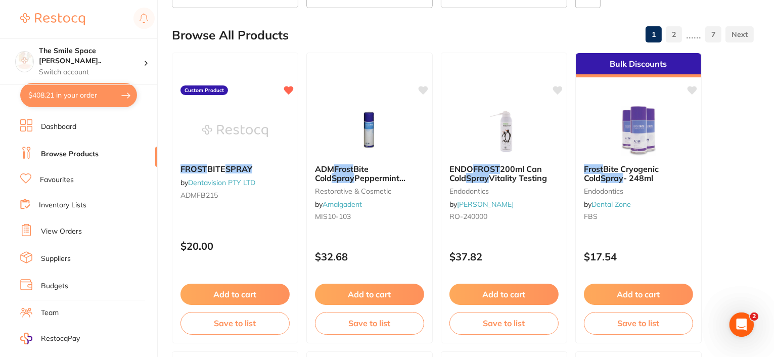
scroll to position [152, 0]
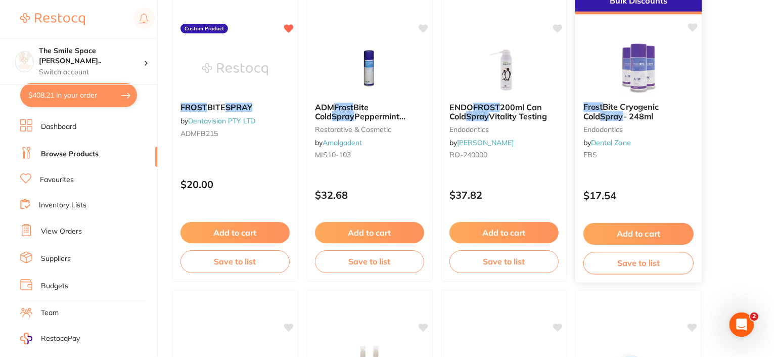
click at [623, 118] on span "- 248ml" at bounding box center [638, 116] width 30 height 10
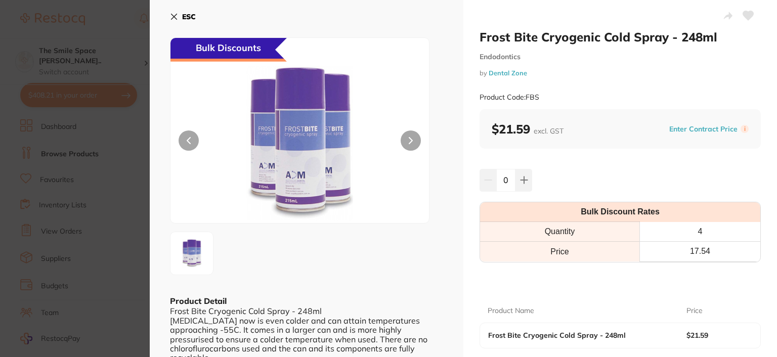
click at [170, 18] on icon at bounding box center [174, 17] width 8 height 8
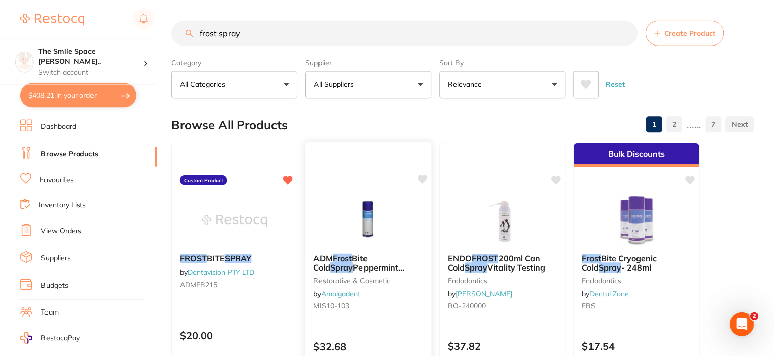
scroll to position [152, 0]
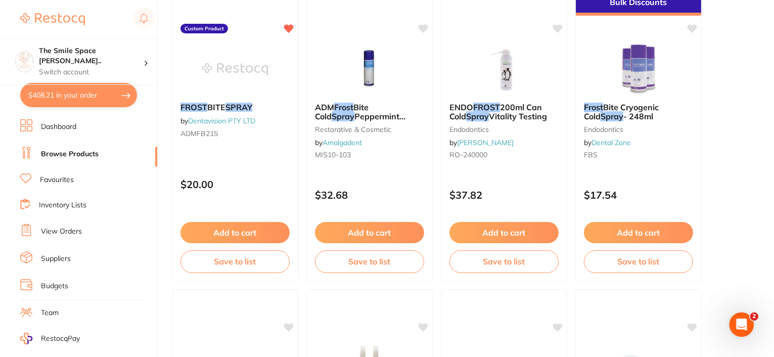
drag, startPoint x: 229, startPoint y: 106, endPoint x: 259, endPoint y: 105, distance: 30.4
click at [225, 106] on span "BITE" at bounding box center [216, 107] width 18 height 10
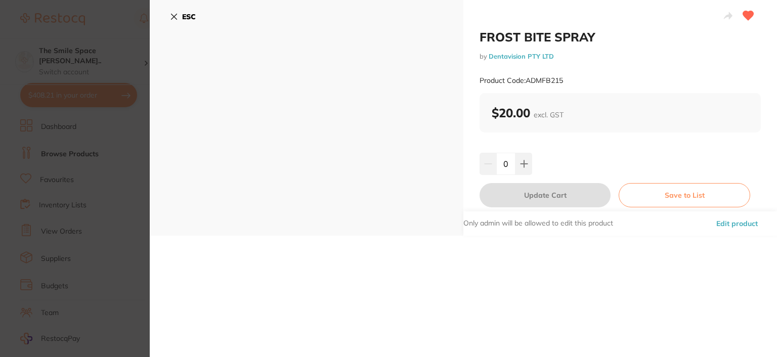
click at [175, 13] on icon at bounding box center [174, 17] width 8 height 8
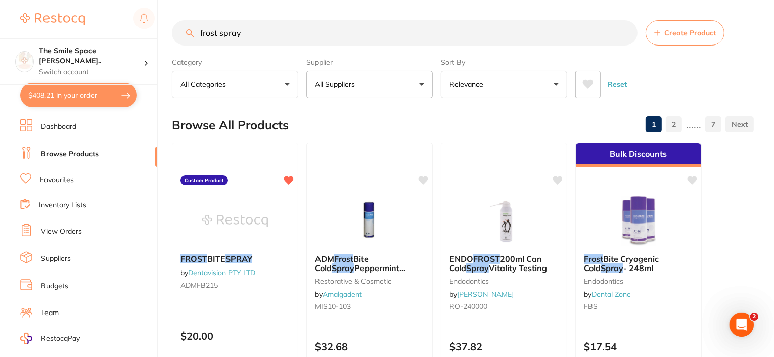
drag, startPoint x: 250, startPoint y: 31, endPoint x: 172, endPoint y: 37, distance: 78.6
click at [172, 37] on input "frost spray" at bounding box center [405, 32] width 466 height 25
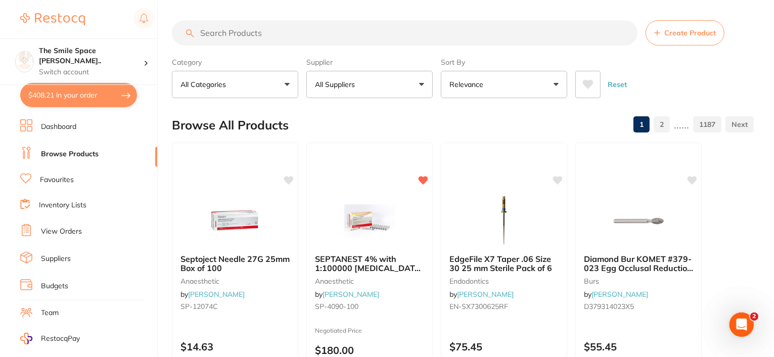
click at [232, 38] on input "search" at bounding box center [405, 32] width 466 height 25
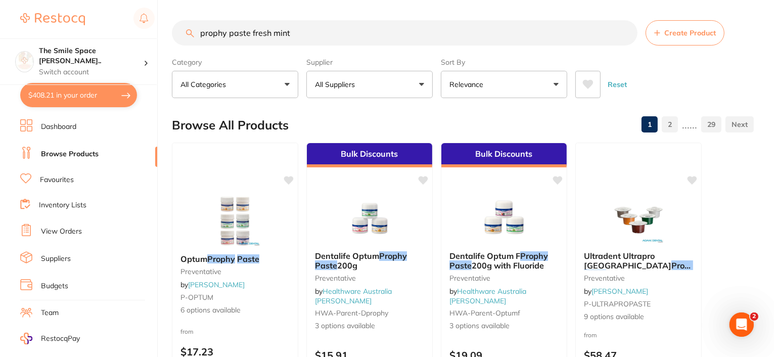
type input "prophy paste fresh mint"
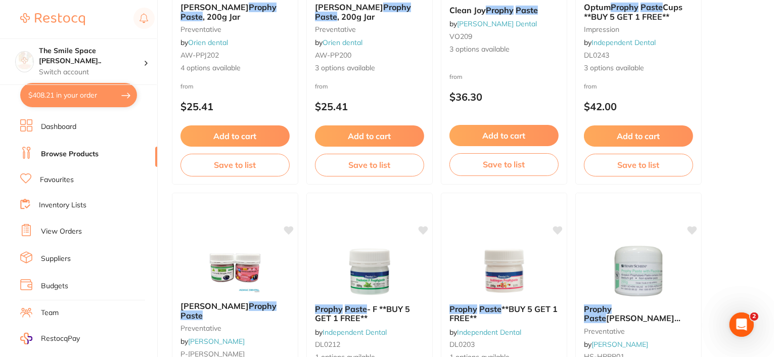
scroll to position [3438, 0]
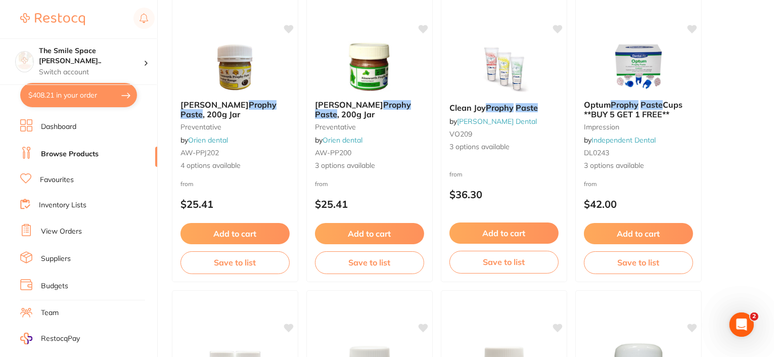
click at [50, 229] on link "View Orders" at bounding box center [61, 231] width 41 height 10
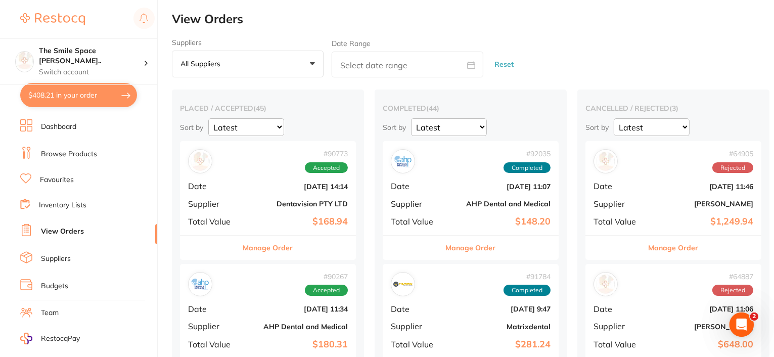
click at [262, 245] on button "Manage Order" at bounding box center [268, 248] width 50 height 24
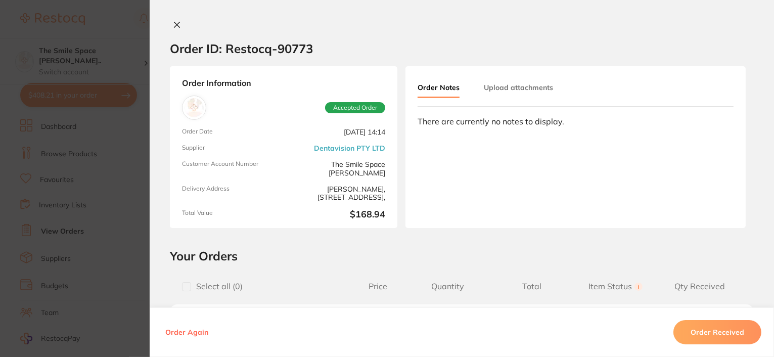
click at [173, 22] on icon at bounding box center [177, 25] width 8 height 8
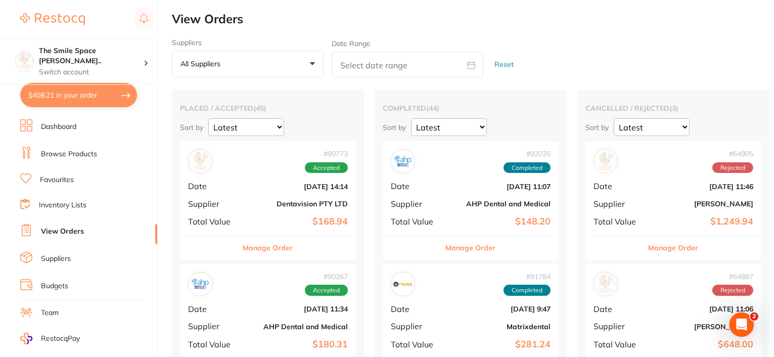
click at [447, 251] on button "Manage Order" at bounding box center [471, 248] width 50 height 24
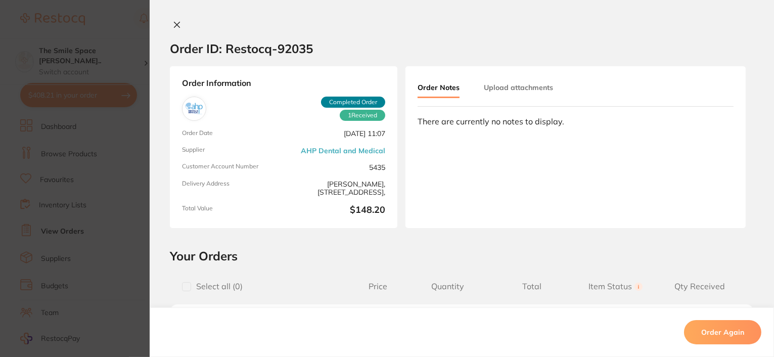
click at [173, 25] on icon at bounding box center [177, 25] width 8 height 8
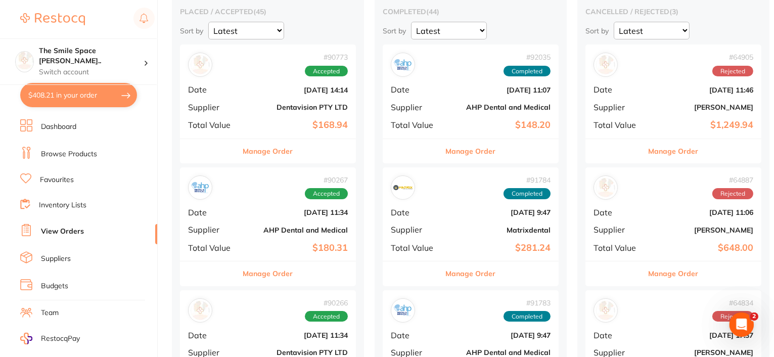
scroll to position [101, 0]
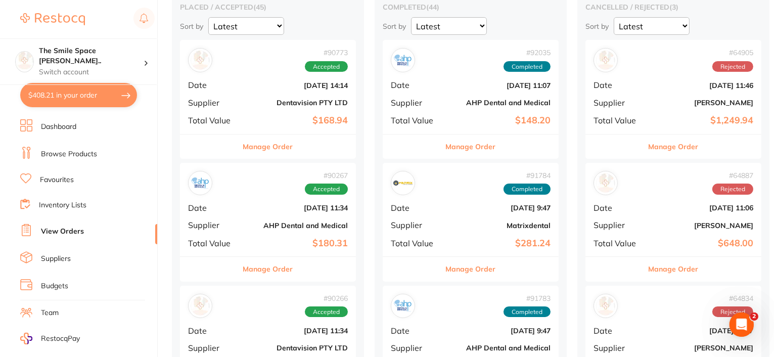
click at [487, 272] on button "Manage Order" at bounding box center [471, 269] width 50 height 24
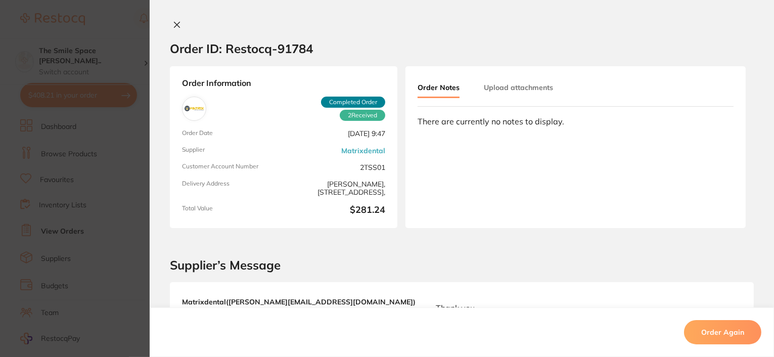
click at [176, 28] on icon at bounding box center [177, 25] width 8 height 8
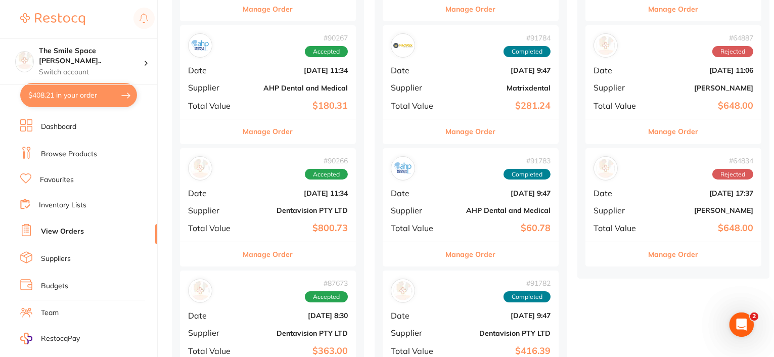
scroll to position [253, 0]
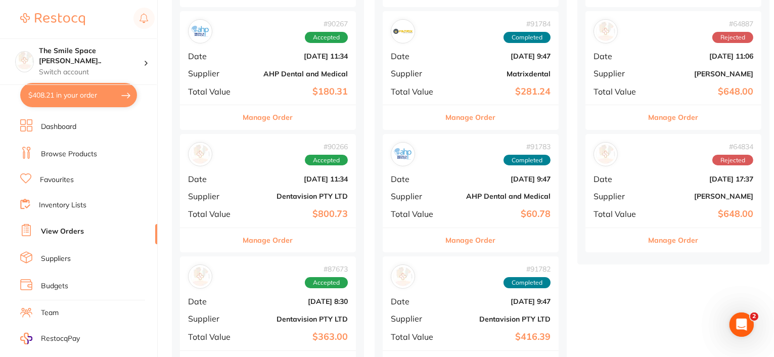
click at [470, 238] on button "Manage Order" at bounding box center [471, 240] width 50 height 24
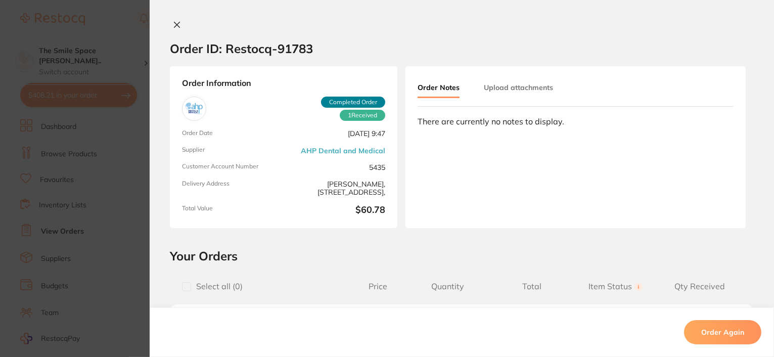
click at [173, 27] on icon at bounding box center [177, 25] width 8 height 8
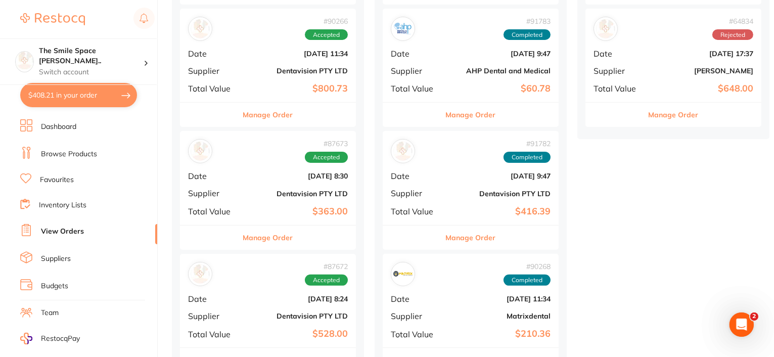
scroll to position [404, 0]
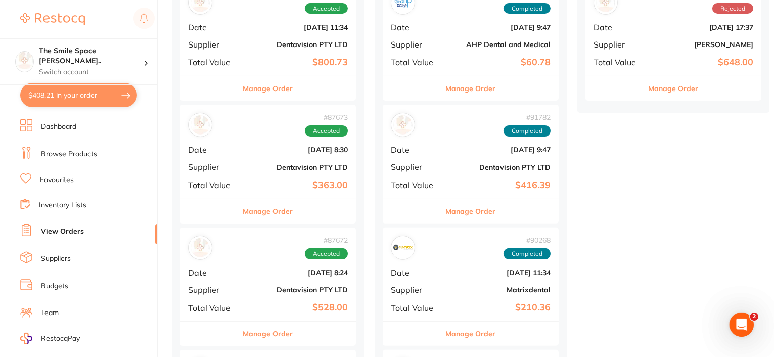
click at [486, 210] on button "Manage Order" at bounding box center [471, 211] width 50 height 24
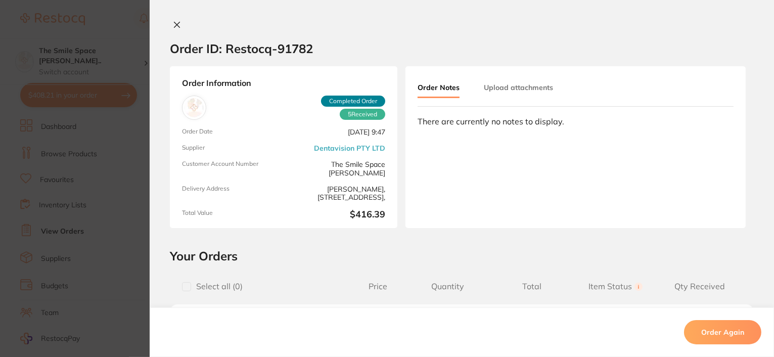
click at [174, 24] on icon at bounding box center [177, 25] width 6 height 6
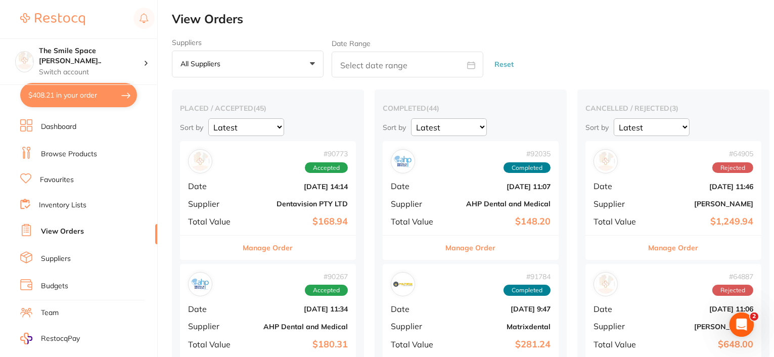
click at [66, 21] on img at bounding box center [52, 19] width 65 height 12
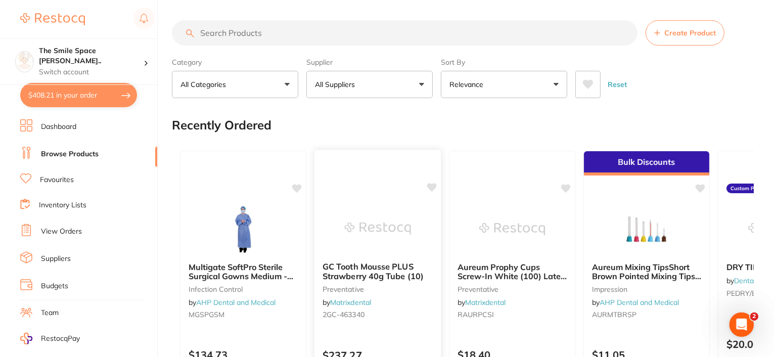
scroll to position [51, 0]
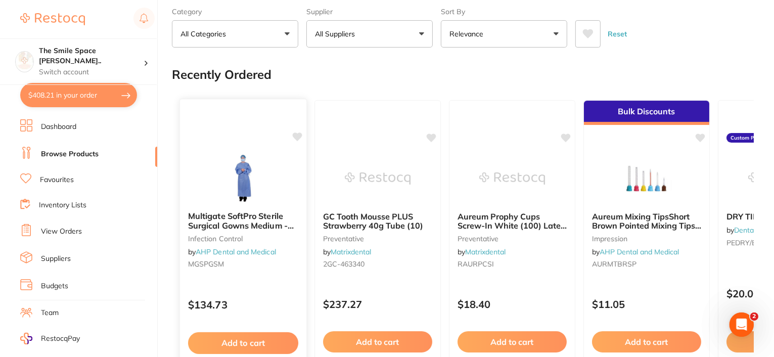
click at [278, 225] on b "Multigate SoftPro Sterile Surgical Gowns Medium - Carton of 20" at bounding box center [243, 220] width 110 height 19
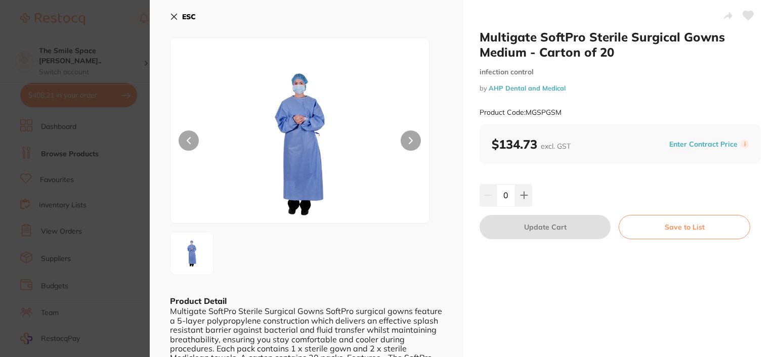
click at [255, 19] on div "ESC" at bounding box center [306, 22] width 273 height 29
click at [176, 18] on icon at bounding box center [174, 17] width 8 height 8
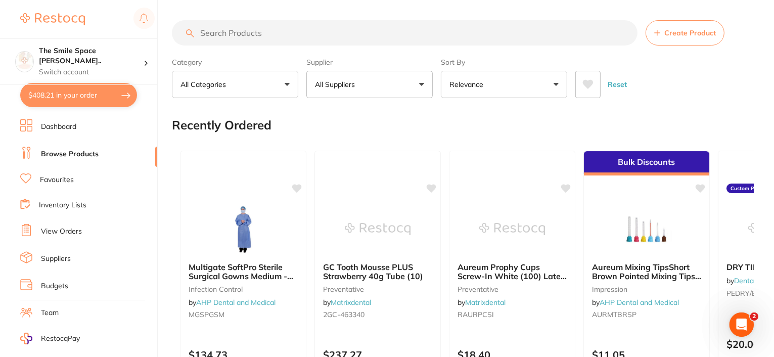
click at [256, 32] on input "search" at bounding box center [405, 32] width 466 height 25
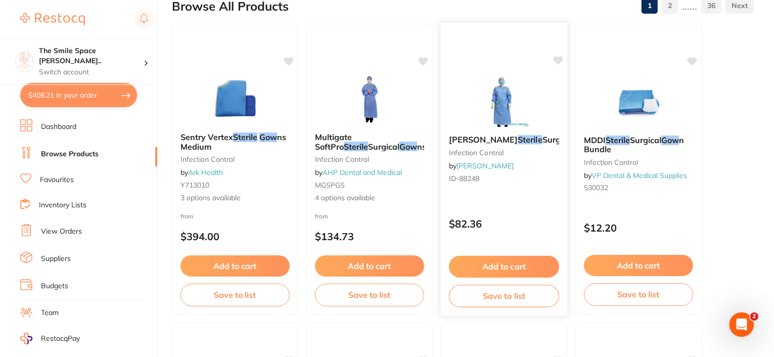
scroll to position [101, 0]
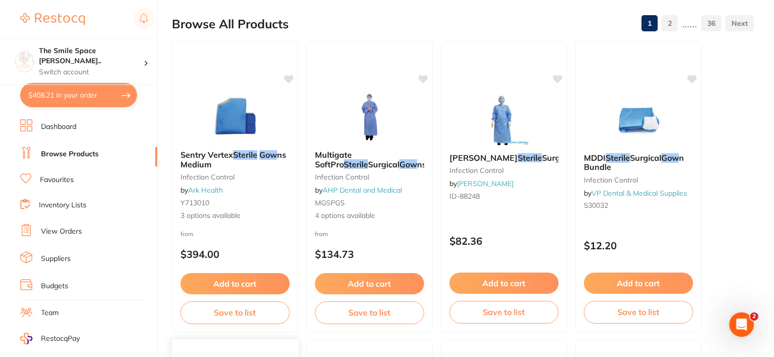
type input "sterile gow"
drag, startPoint x: 501, startPoint y: 157, endPoint x: 593, endPoint y: 194, distance: 99.1
click at [518, 157] on em "Sterile" at bounding box center [530, 158] width 24 height 10
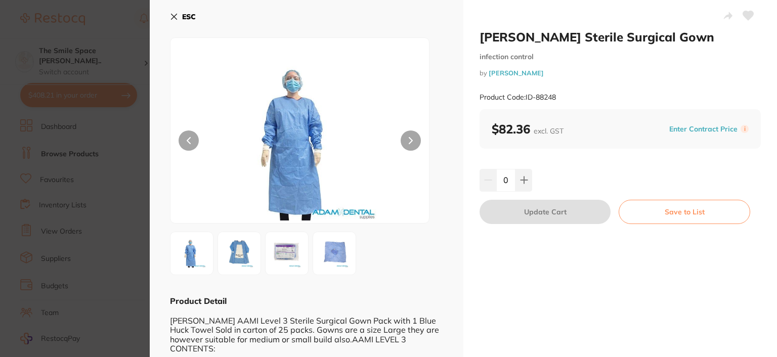
click at [170, 16] on icon at bounding box center [174, 17] width 8 height 8
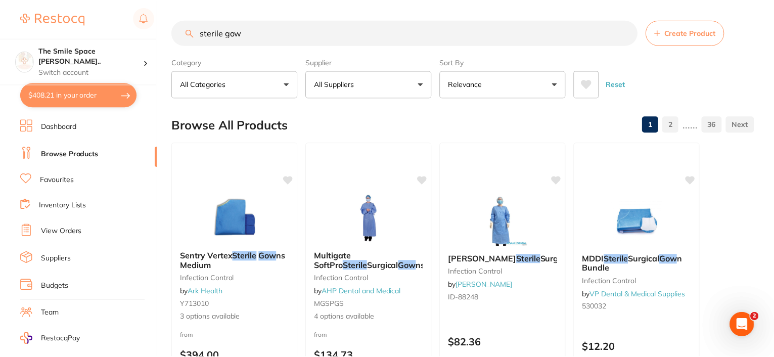
scroll to position [101, 0]
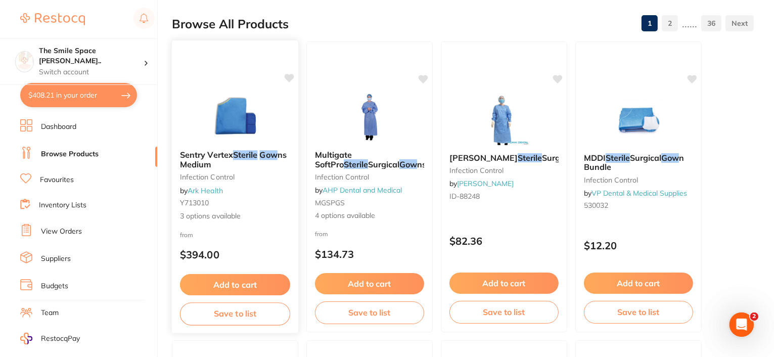
click at [248, 155] on em "Sterile" at bounding box center [245, 155] width 24 height 10
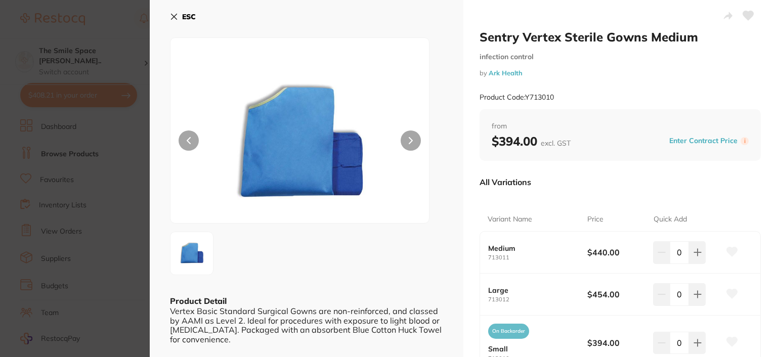
click at [175, 17] on icon at bounding box center [174, 17] width 8 height 8
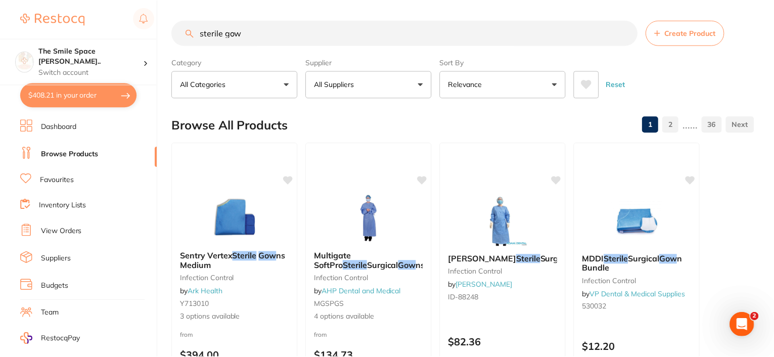
scroll to position [101, 0]
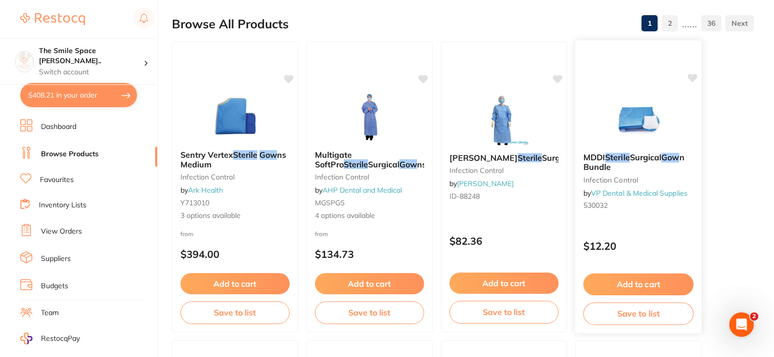
click at [608, 157] on em "Sterile" at bounding box center [617, 157] width 24 height 10
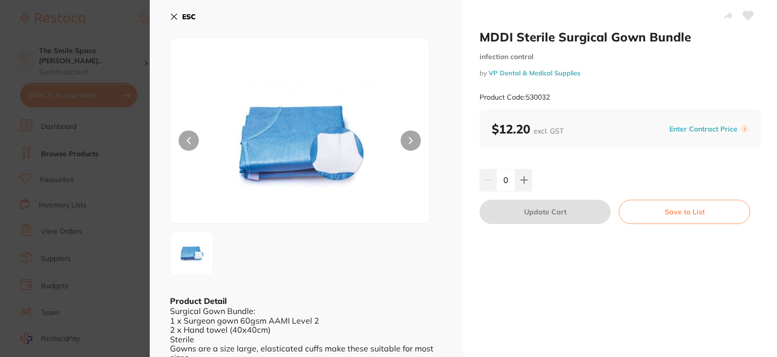
click at [174, 15] on icon at bounding box center [174, 17] width 8 height 8
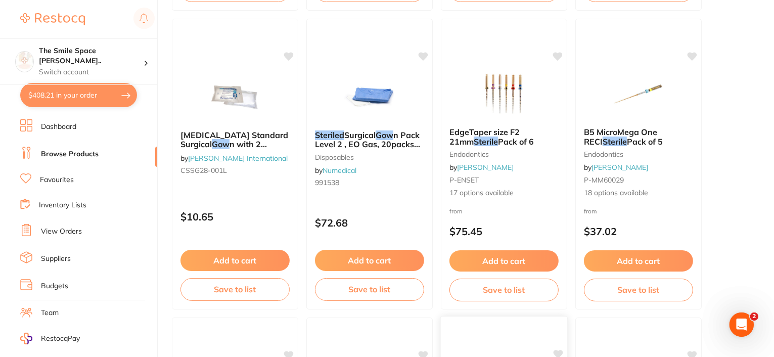
scroll to position [1264, 0]
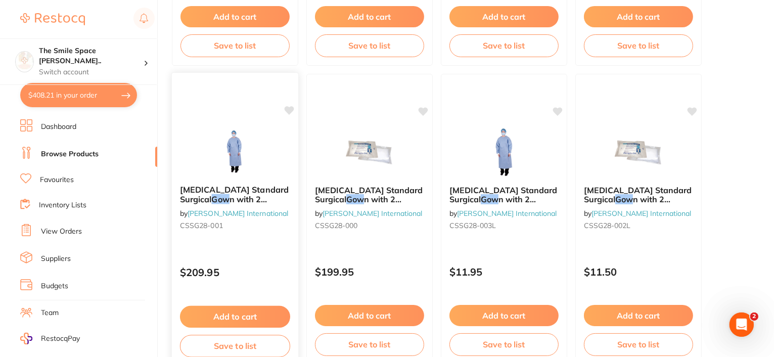
drag, startPoint x: 163, startPoint y: 338, endPoint x: 176, endPoint y: 350, distance: 17.5
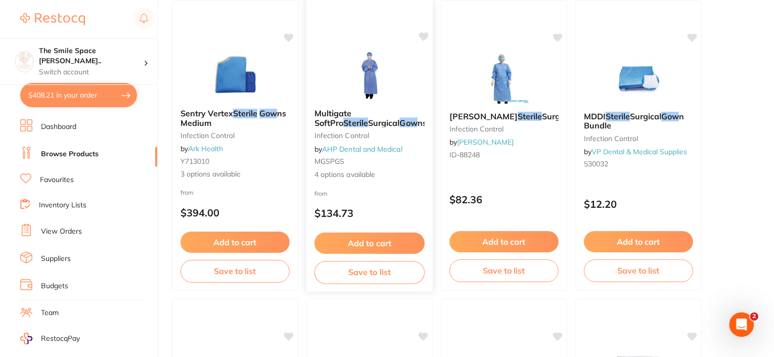
scroll to position [0, 0]
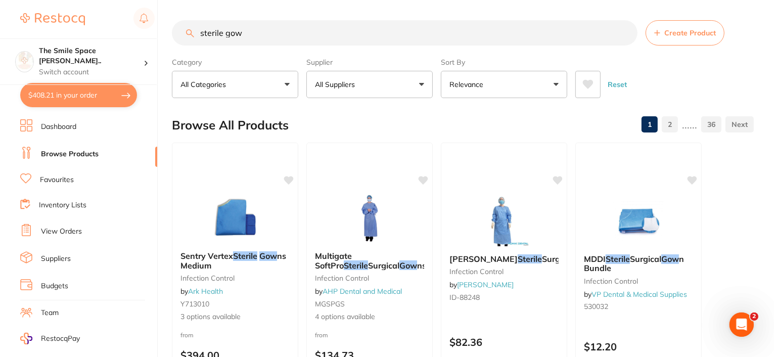
drag, startPoint x: 251, startPoint y: 30, endPoint x: 89, endPoint y: 33, distance: 161.8
click at [89, 33] on div "$408.21 The Smile Space Lilli P... Switch account The Smile Space Lilli Pilli $…" at bounding box center [387, 178] width 774 height 357
click at [314, 41] on input "search" at bounding box center [405, 32] width 466 height 25
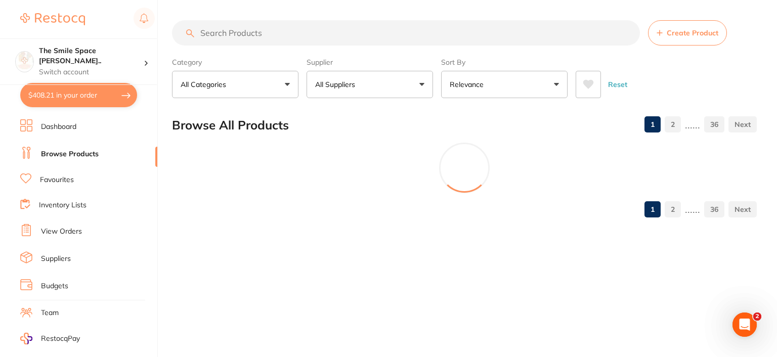
click at [297, 29] on input "search" at bounding box center [406, 32] width 468 height 25
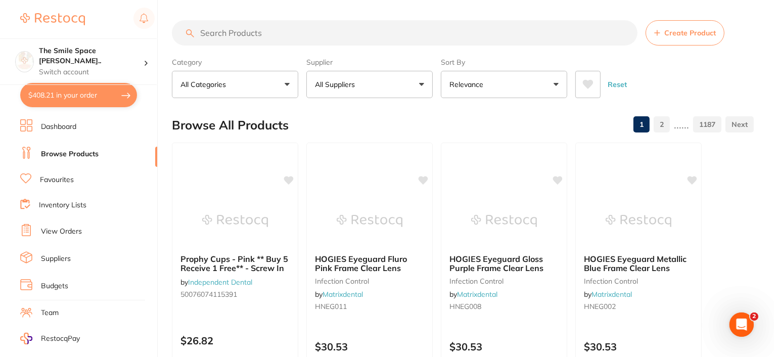
click at [280, 29] on input "search" at bounding box center [405, 32] width 466 height 25
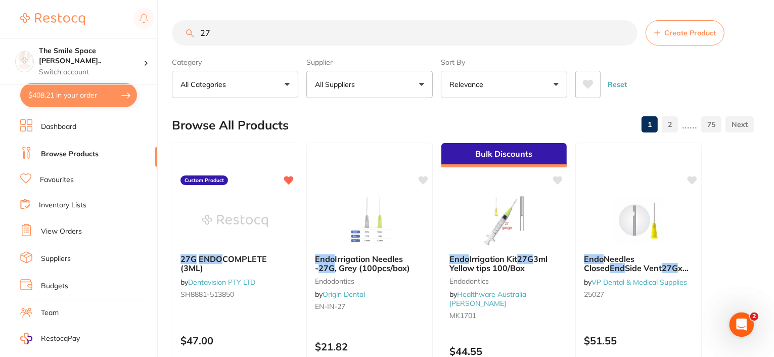
type input "2"
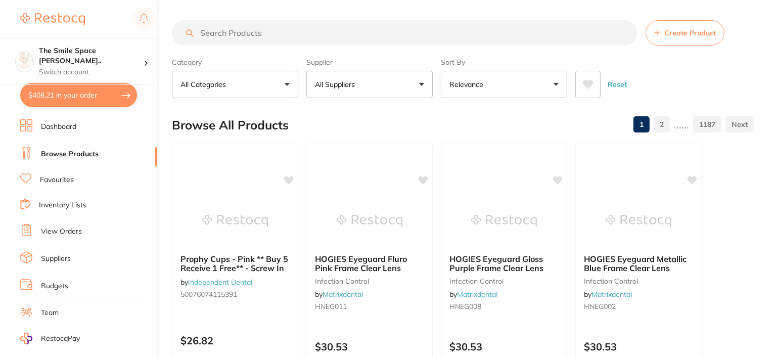
click at [220, 38] on input "search" at bounding box center [405, 32] width 466 height 25
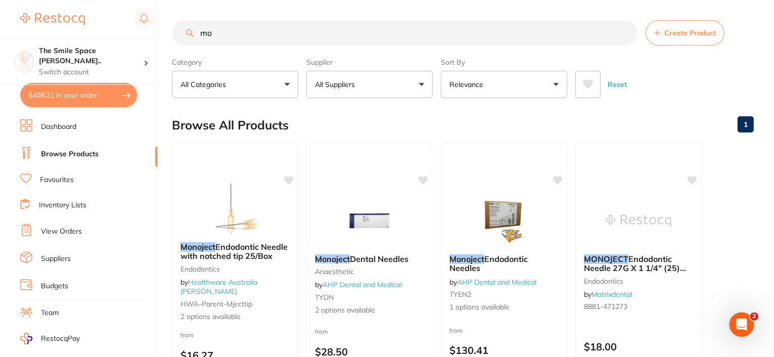
type input "m"
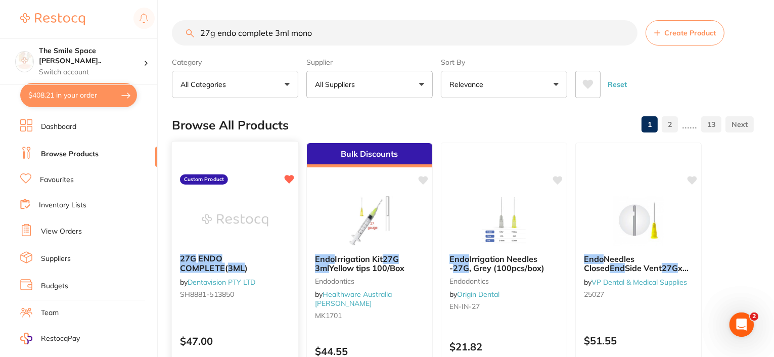
type input "27g endo complete 3ml mono"
click at [222, 261] on span at bounding box center [222, 258] width 0 height 10
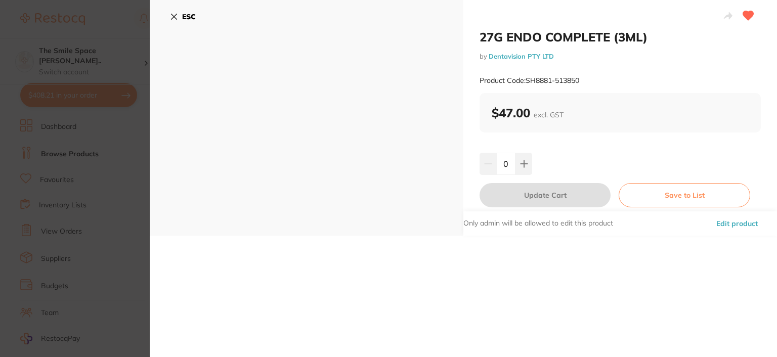
click at [374, 115] on div "ESC" at bounding box center [306, 118] width 313 height 236
click at [175, 12] on button "ESC" at bounding box center [183, 16] width 26 height 17
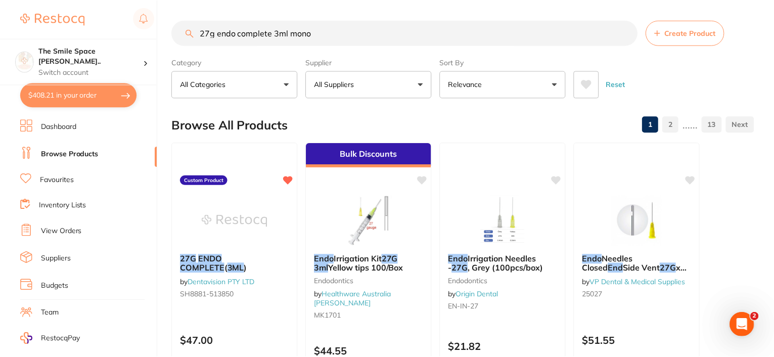
scroll to position [2, 0]
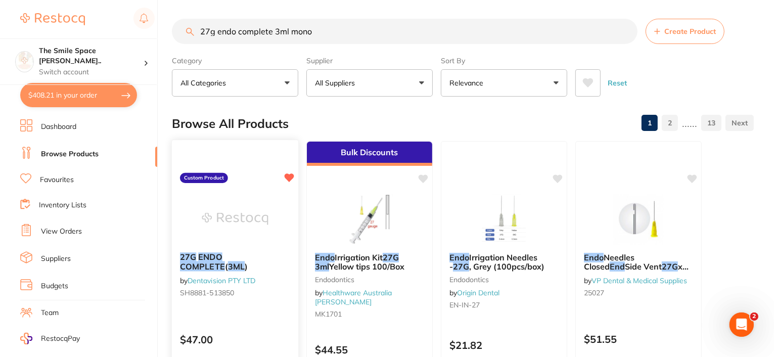
click at [225, 261] on em "COMPLETE" at bounding box center [202, 266] width 45 height 10
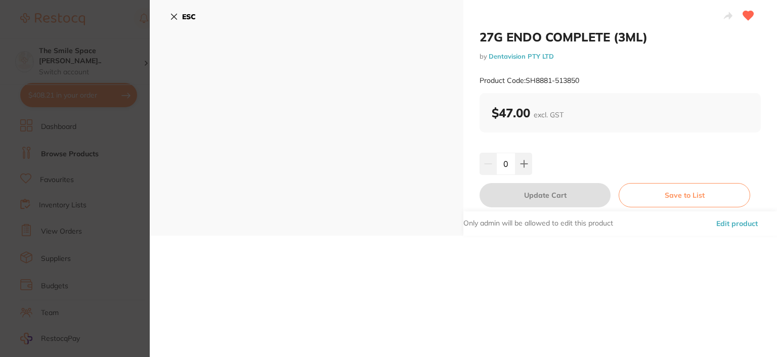
click at [170, 14] on icon at bounding box center [174, 17] width 8 height 8
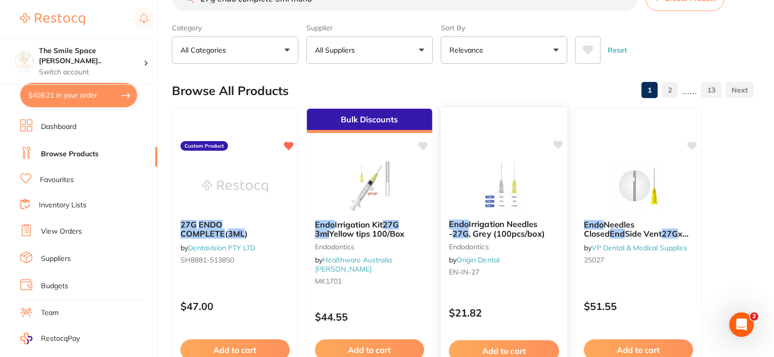
scroll to position [52, 0]
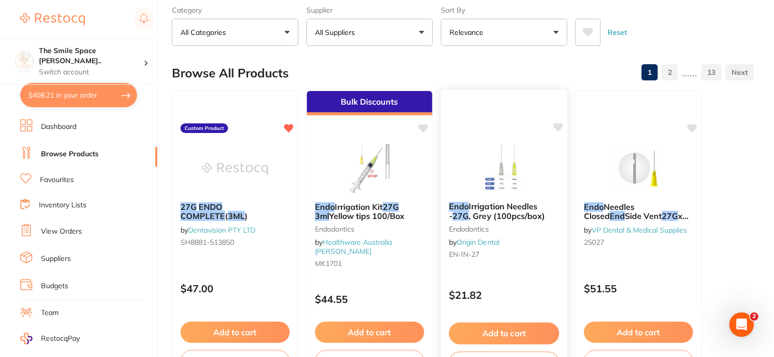
click at [506, 212] on span ", Grey (100pcs/box)" at bounding box center [507, 216] width 76 height 10
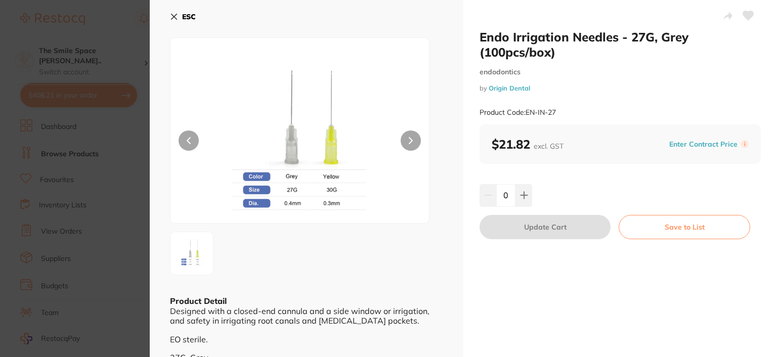
click at [173, 12] on button "ESC" at bounding box center [183, 16] width 26 height 17
